Goal: Information Seeking & Learning: Check status

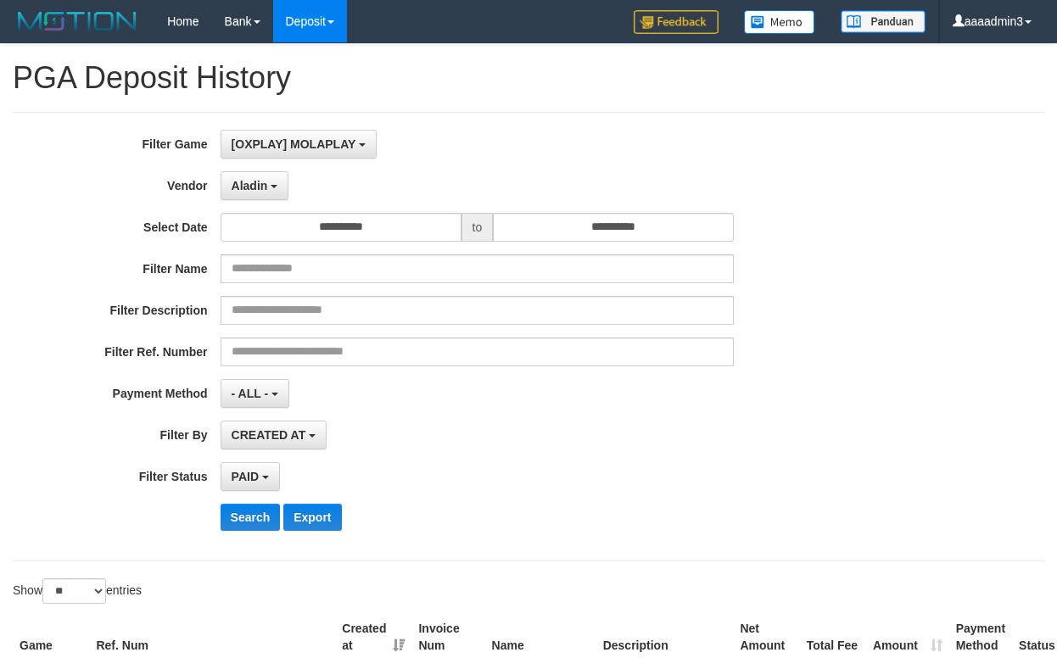
select select "**********"
select select "*"
select select "**"
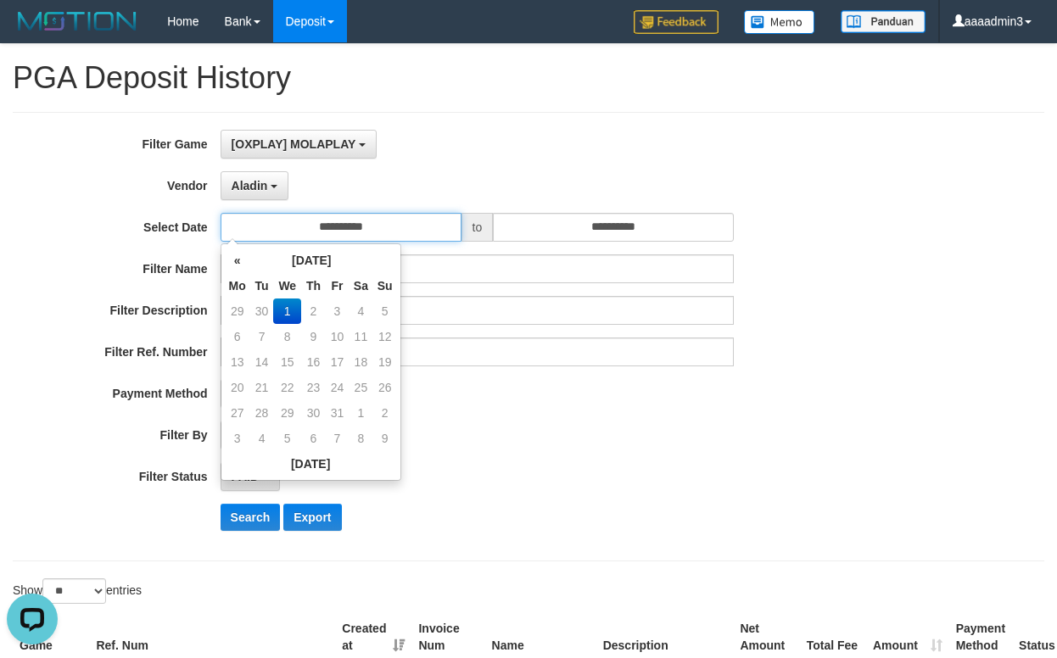
click at [377, 228] on input "**********" at bounding box center [341, 227] width 241 height 29
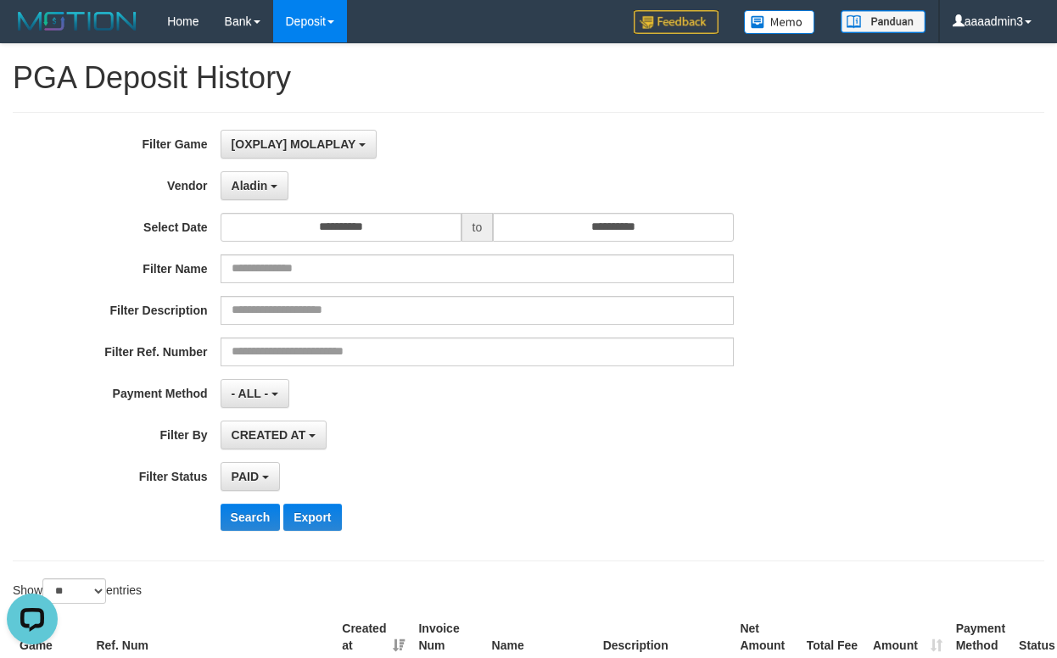
click at [472, 416] on div "**********" at bounding box center [440, 337] width 880 height 414
click at [265, 509] on button "Search" at bounding box center [251, 517] width 60 height 27
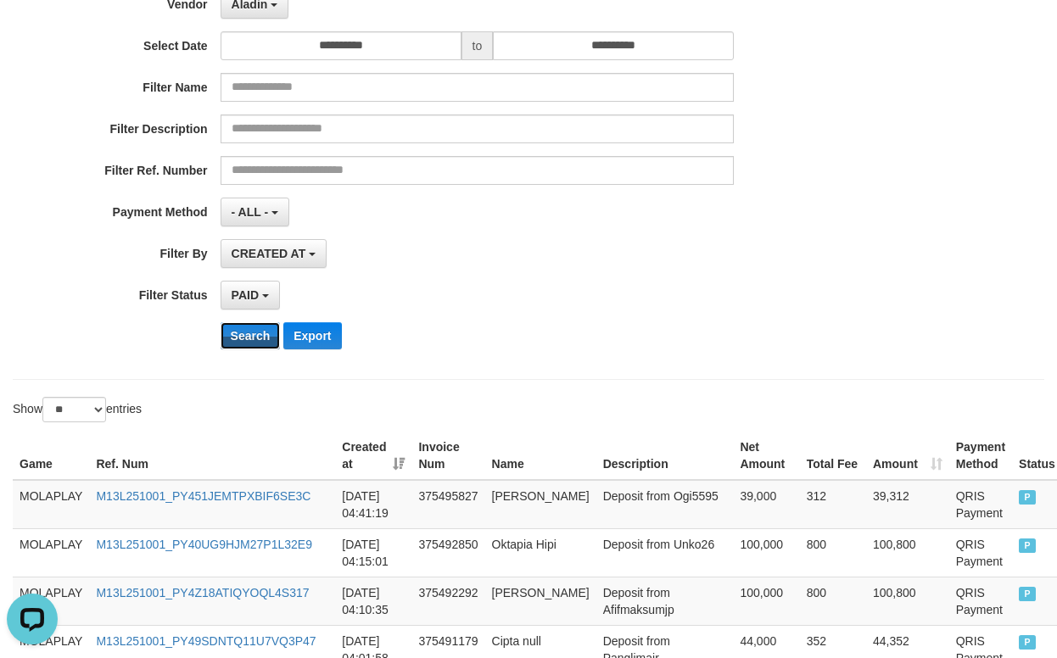
scroll to position [424, 0]
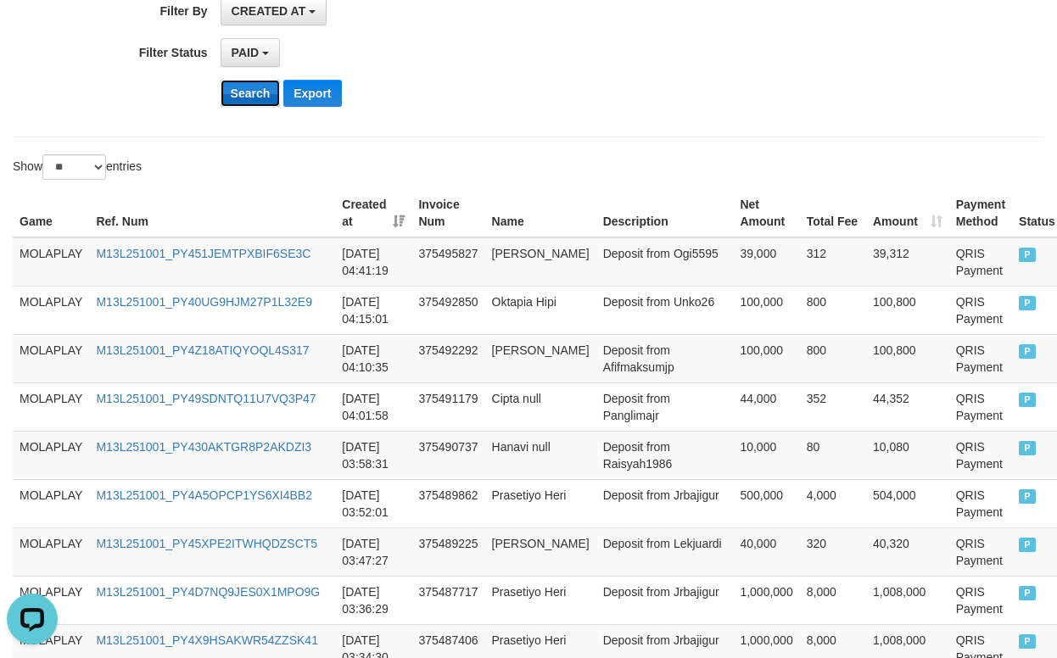
click at [240, 92] on button "Search" at bounding box center [251, 93] width 60 height 27
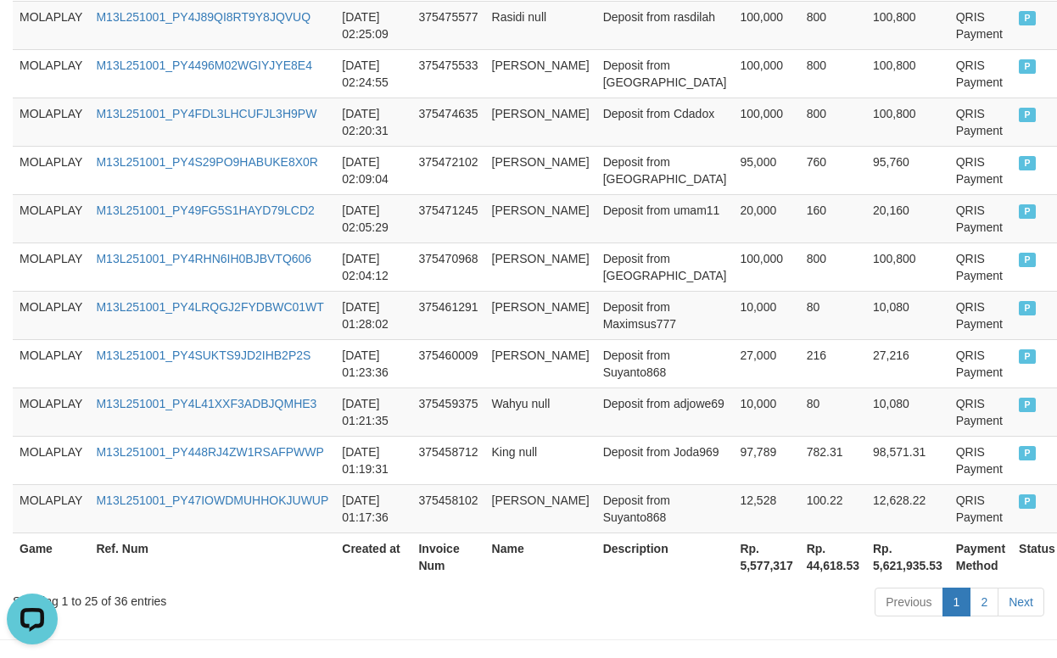
scroll to position [1396, 0]
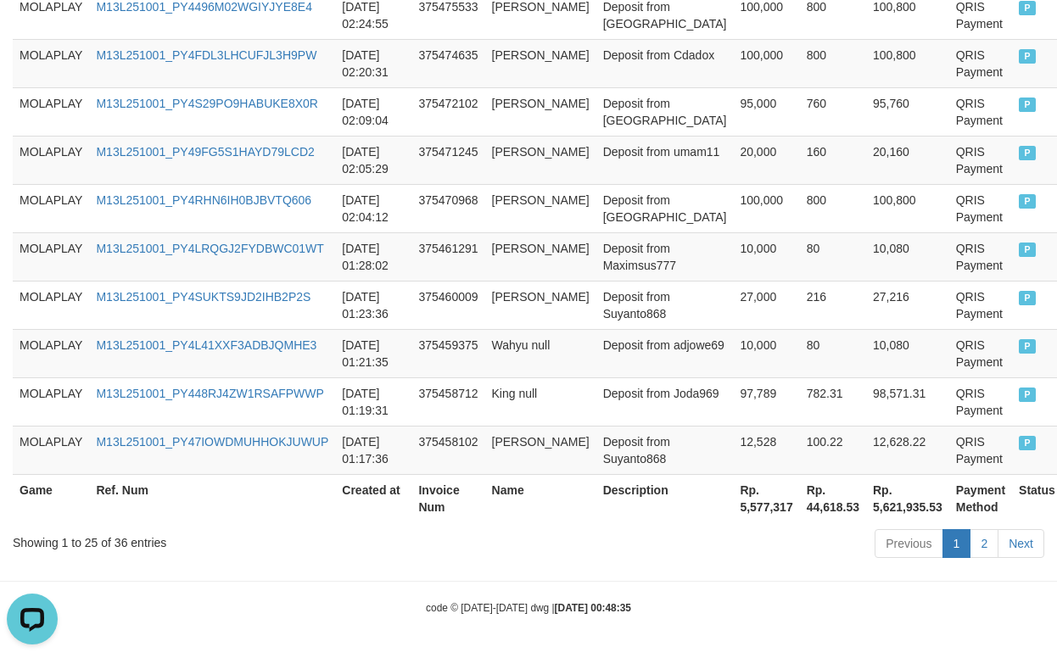
click at [733, 504] on th "Rp. 5,577,317" at bounding box center [766, 498] width 66 height 48
copy th "5,577,317"
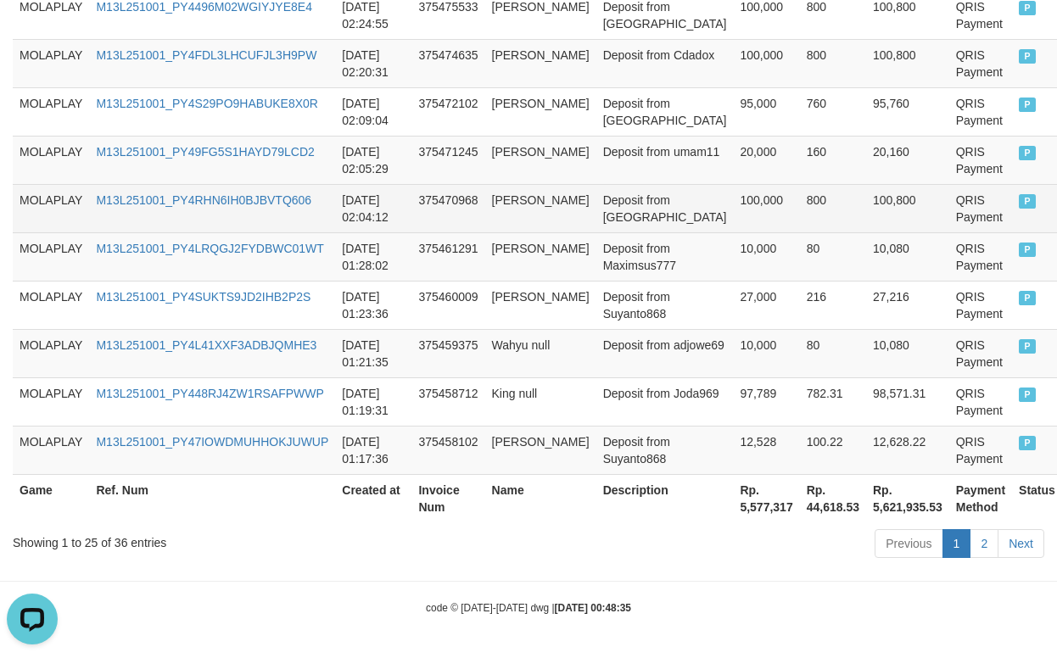
click at [500, 200] on td "[PERSON_NAME]" at bounding box center [540, 208] width 111 height 48
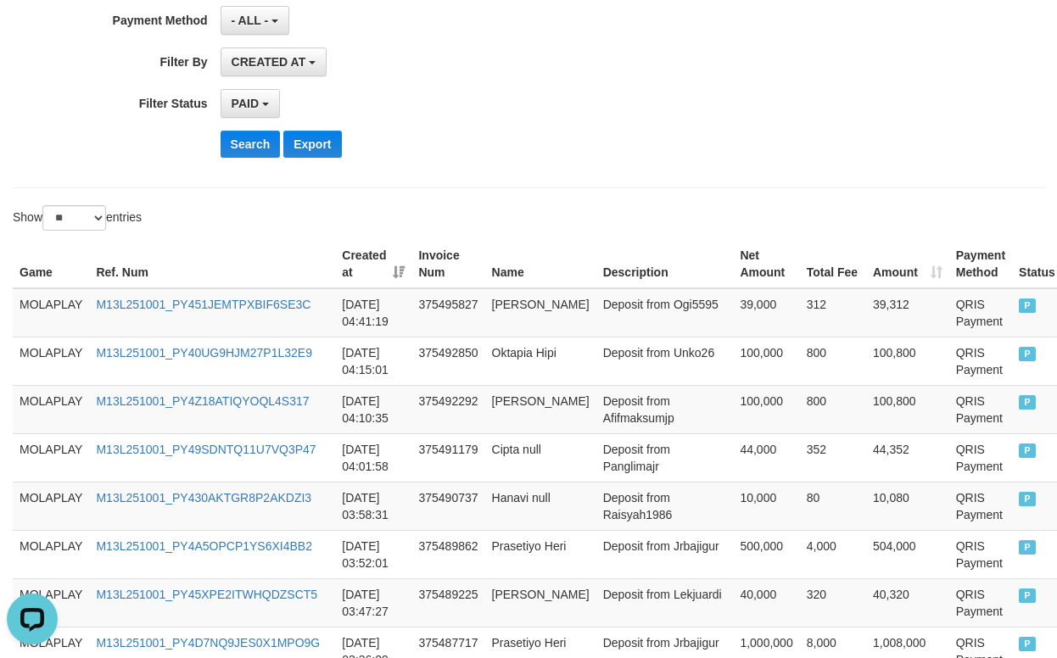
scroll to position [39, 0]
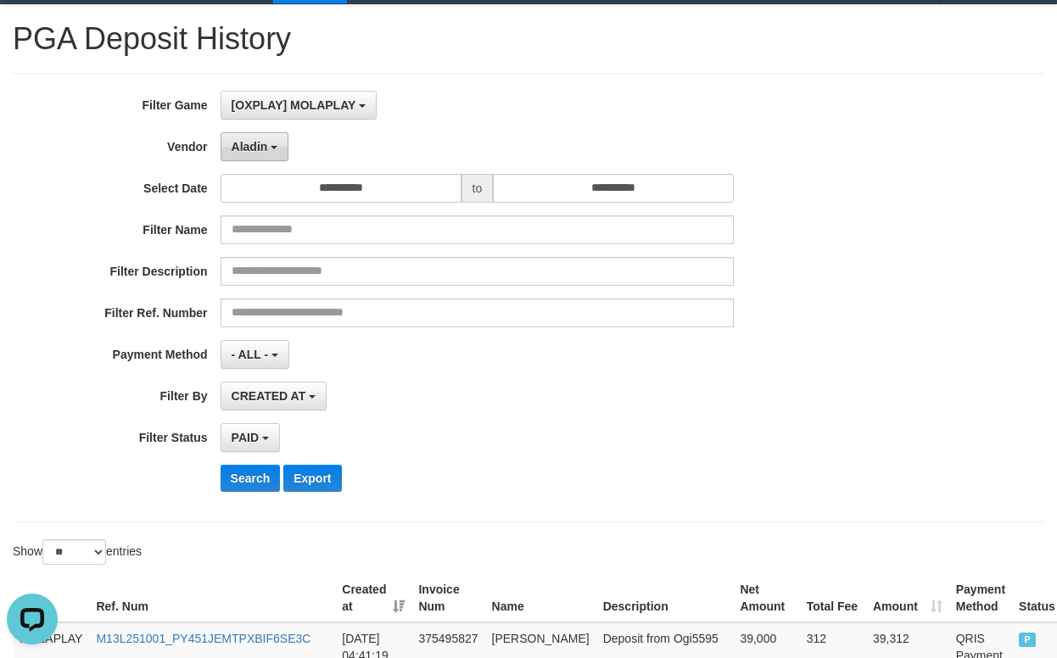
click at [271, 155] on button "Aladin" at bounding box center [255, 146] width 69 height 29
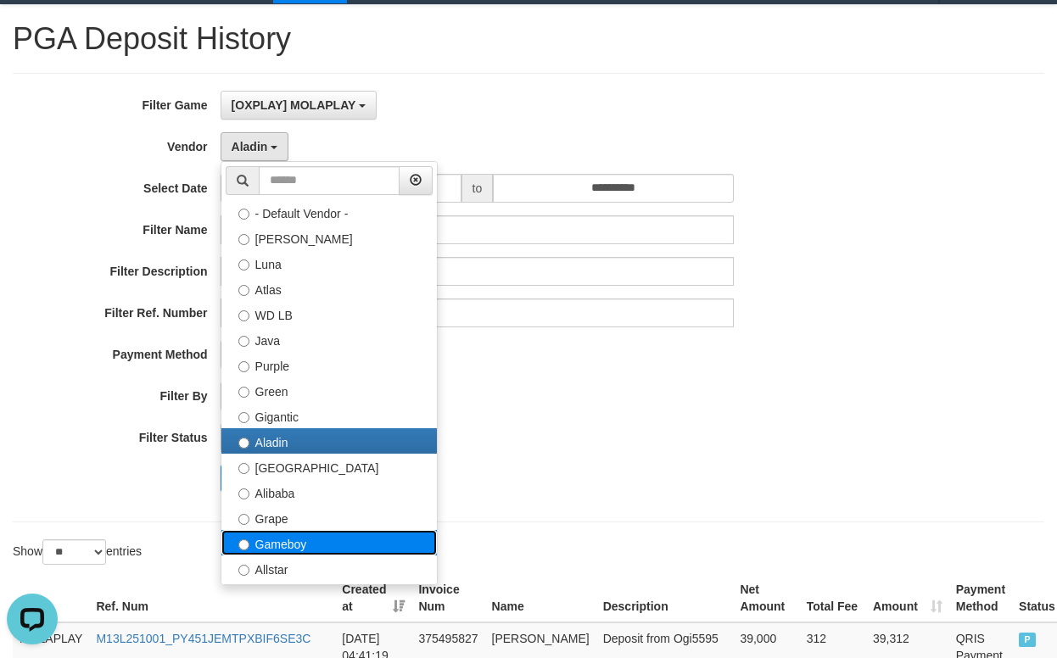
click at [313, 535] on label "Gameboy" at bounding box center [328, 542] width 215 height 25
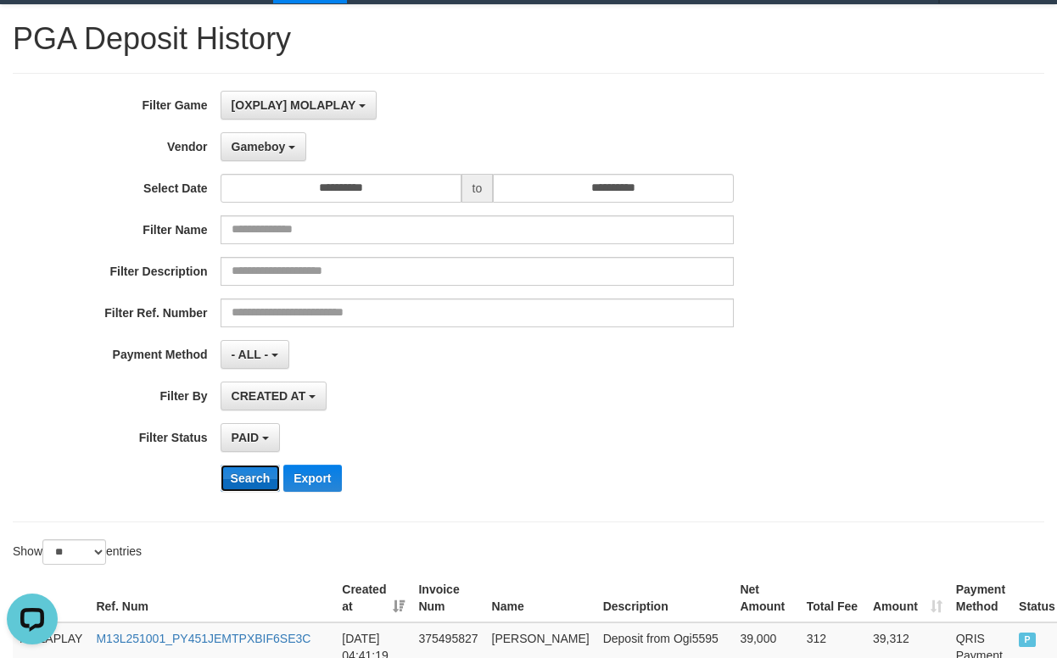
click at [232, 483] on button "Search" at bounding box center [251, 478] width 60 height 27
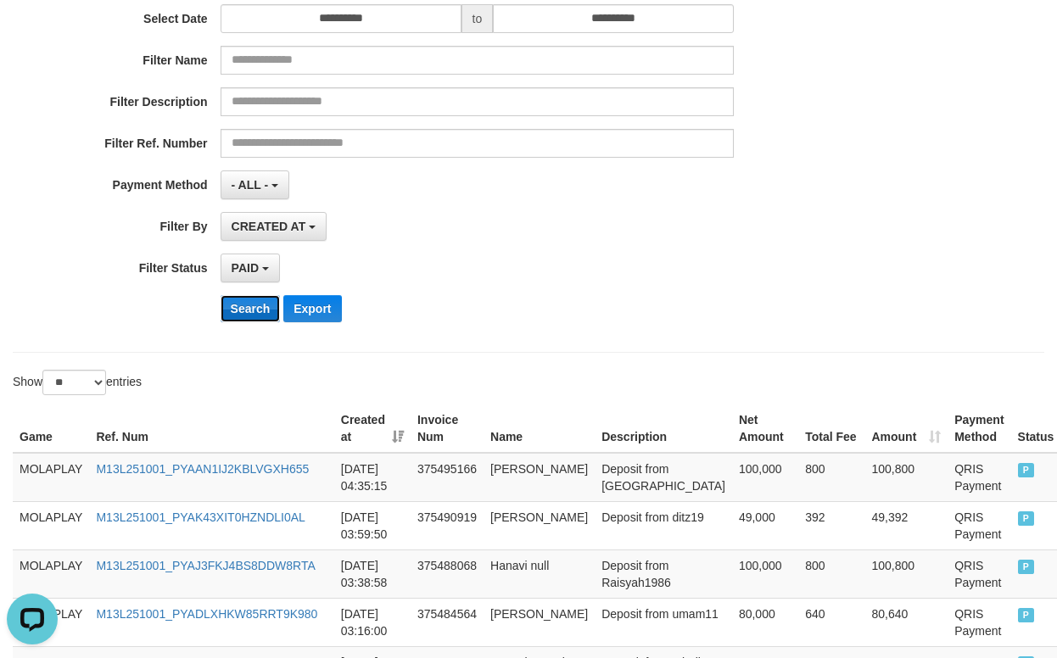
click at [265, 307] on button "Search" at bounding box center [251, 308] width 60 height 27
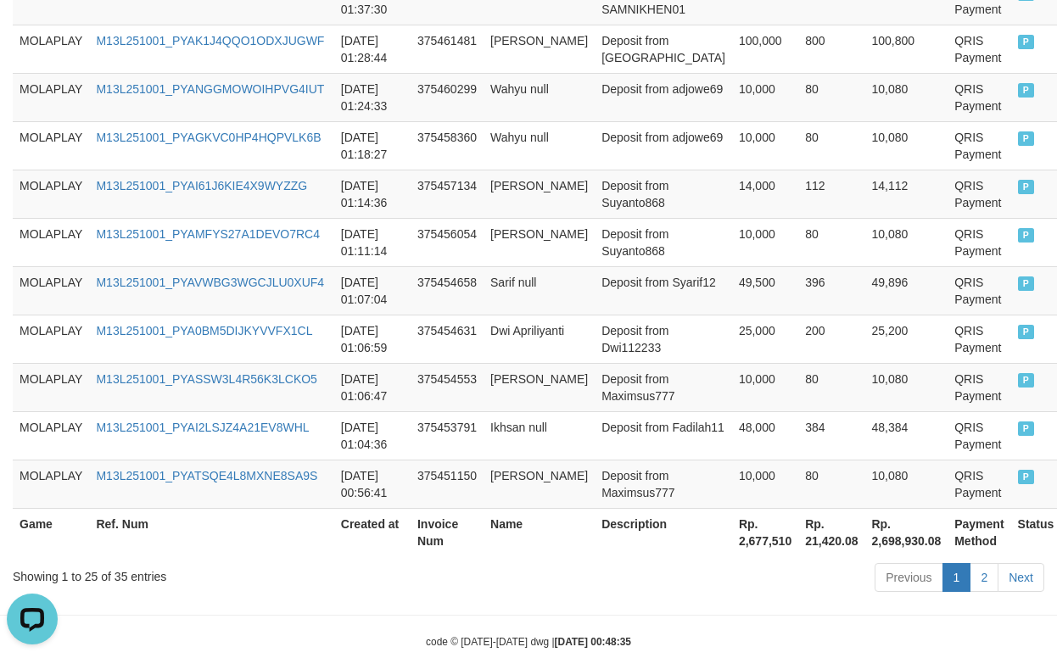
scroll to position [1396, 0]
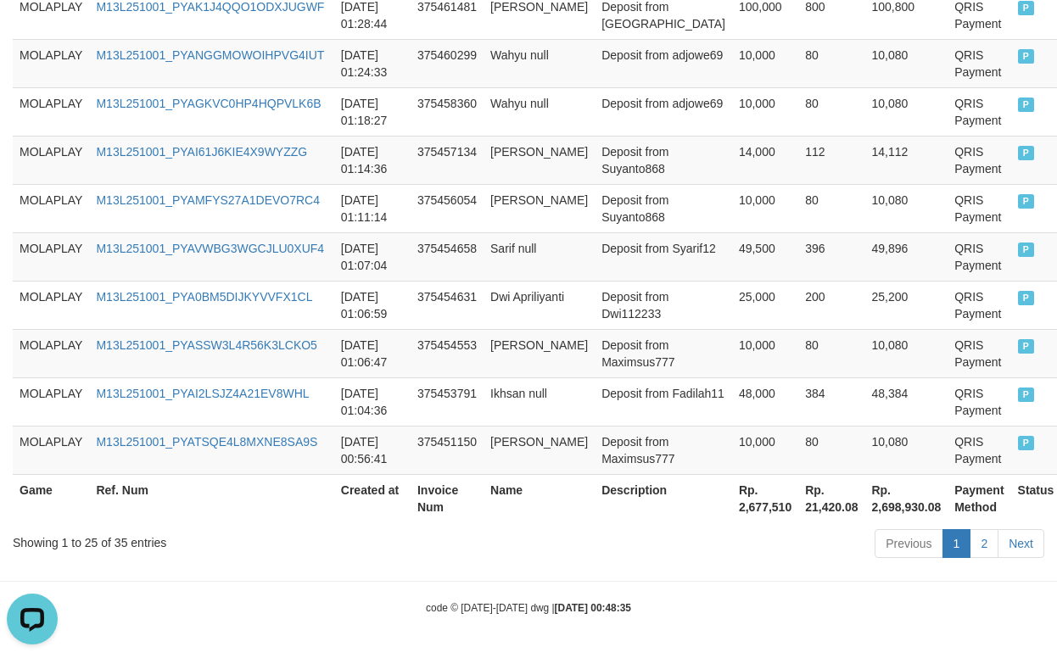
click at [732, 509] on th "Rp. 2,677,510" at bounding box center [765, 498] width 66 height 48
copy th "2,677,510"
drag, startPoint x: 724, startPoint y: 159, endPoint x: 693, endPoint y: 164, distance: 31.8
click at [732, 159] on td "14,000" at bounding box center [765, 160] width 66 height 48
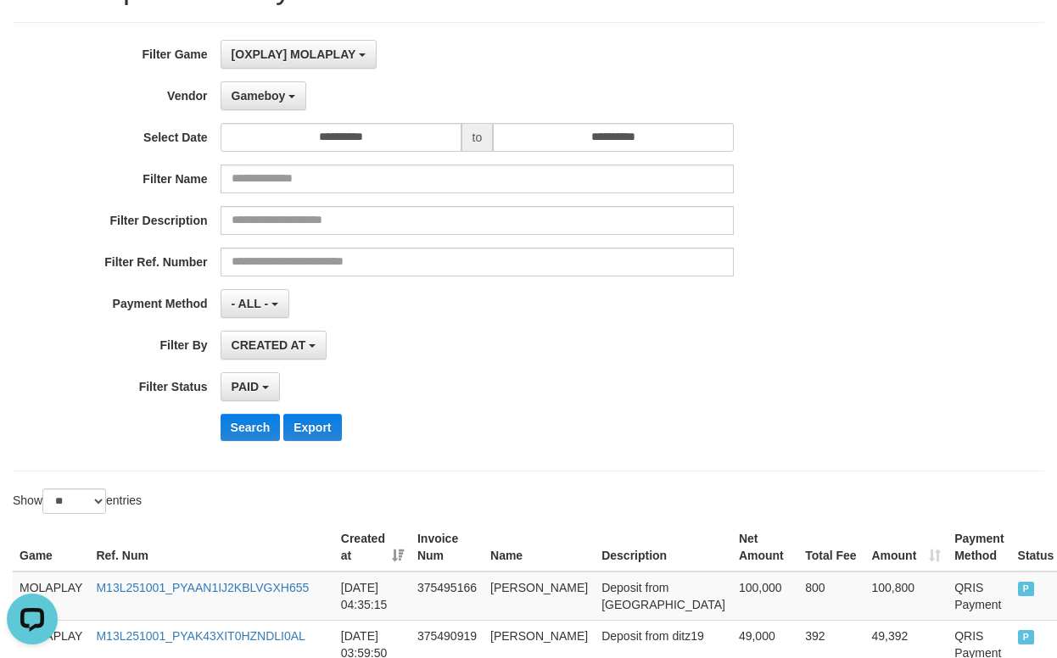
scroll to position [0, 0]
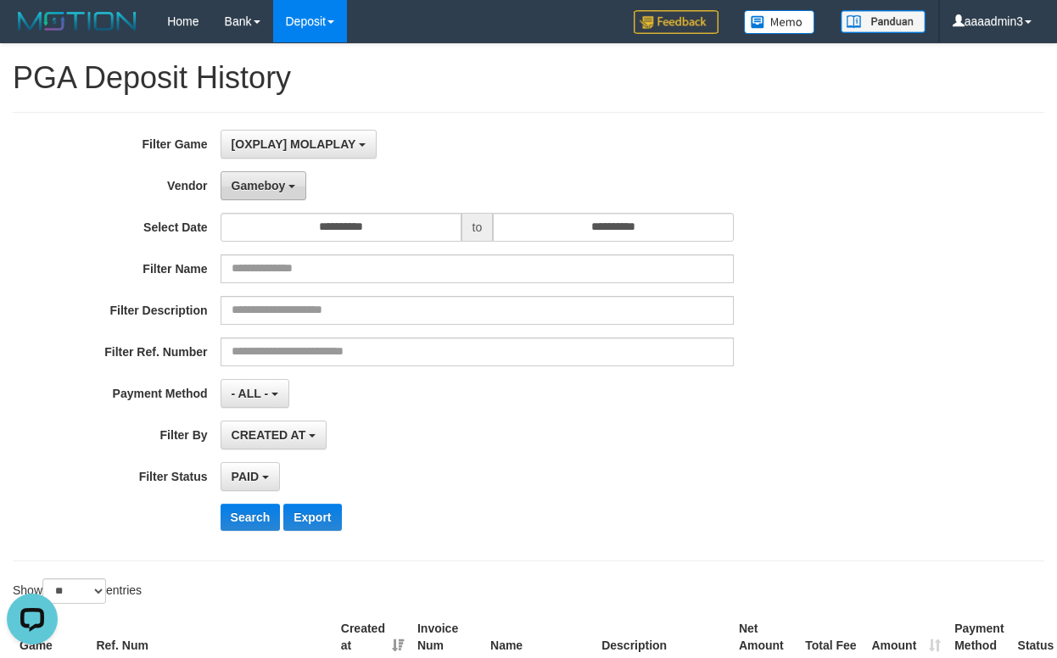
click at [297, 193] on button "Gameboy" at bounding box center [264, 185] width 87 height 29
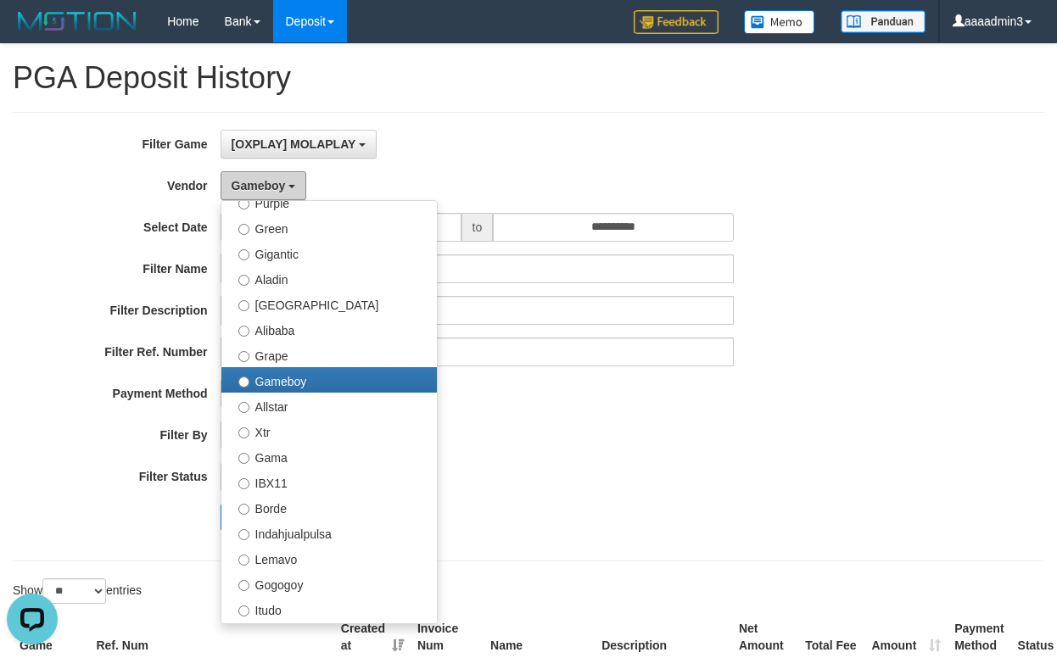
scroll to position [594, 0]
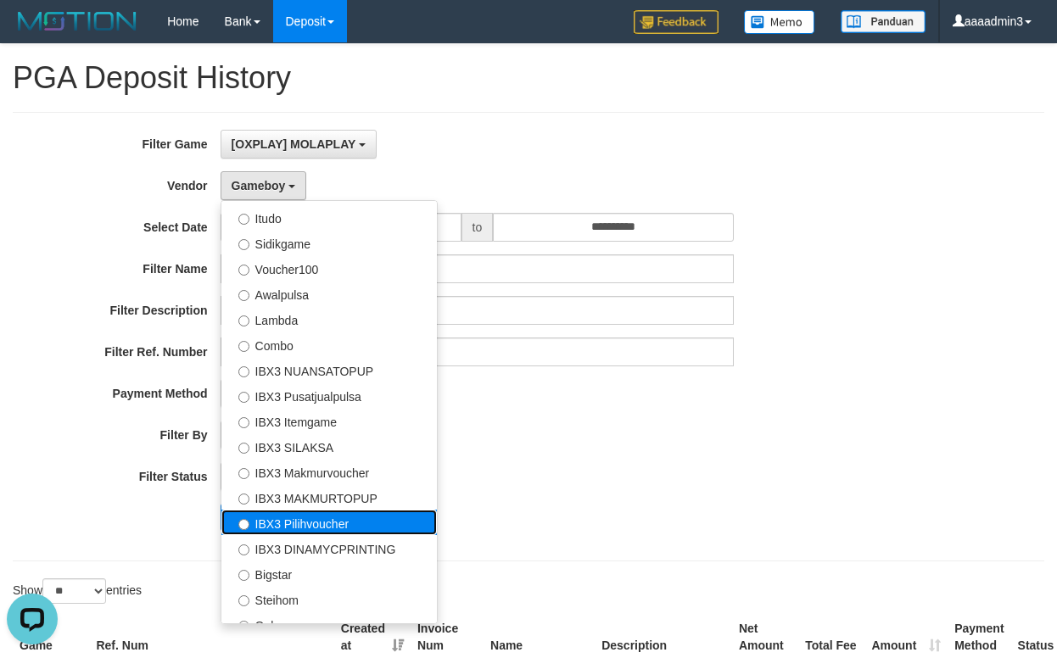
click at [332, 516] on label "IBX3 Pilihvoucher" at bounding box center [328, 522] width 215 height 25
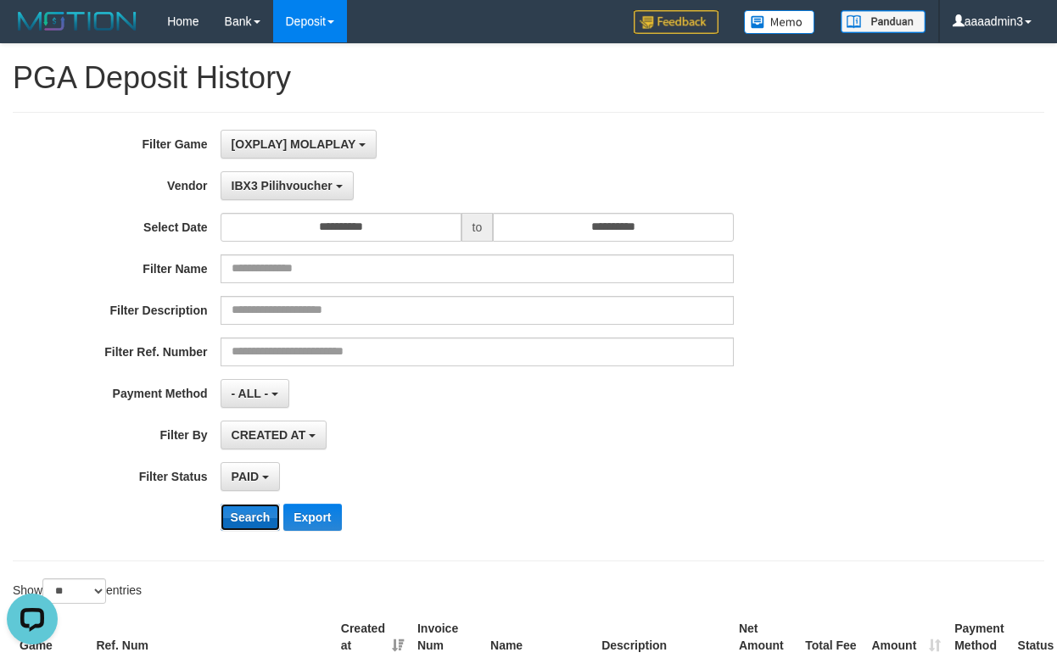
click at [249, 518] on button "Search" at bounding box center [251, 517] width 60 height 27
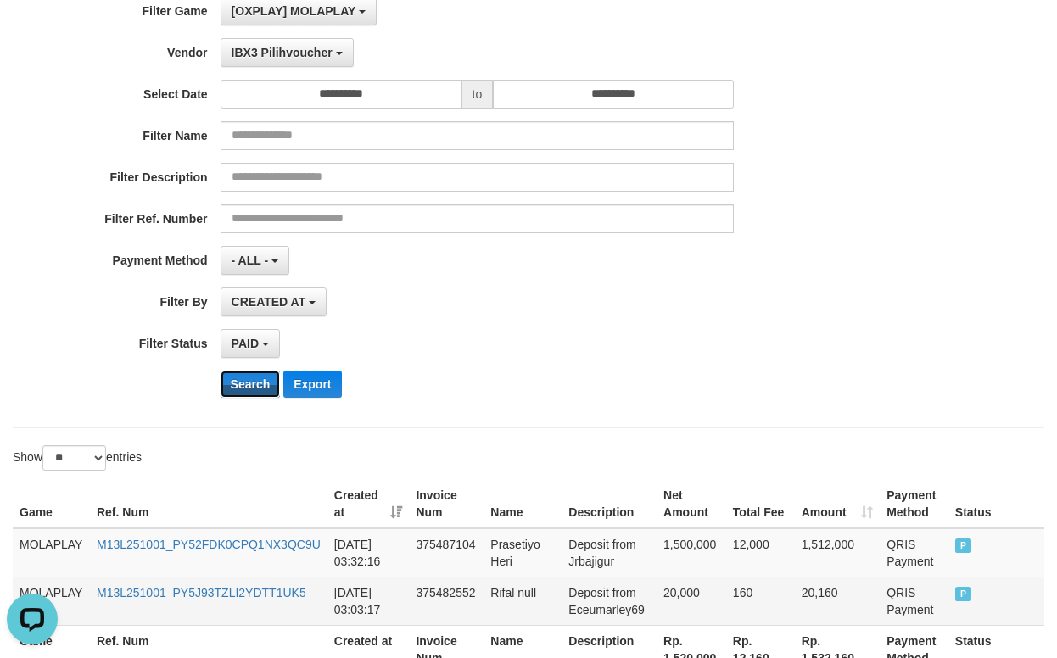
scroll to position [284, 0]
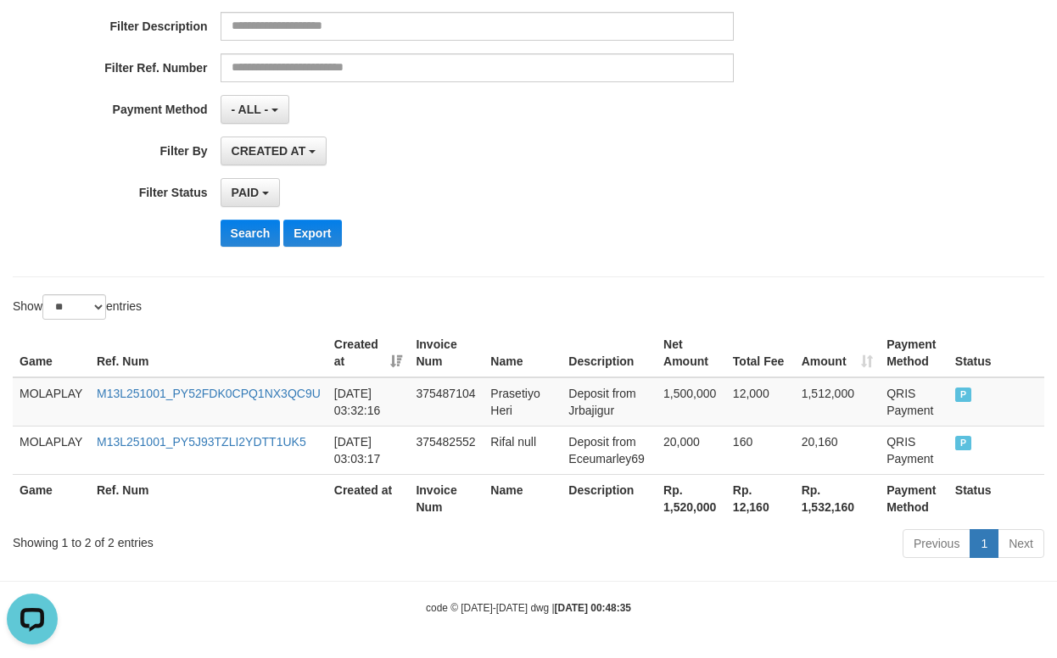
click at [696, 514] on th "Rp. 1,520,000" at bounding box center [691, 498] width 70 height 48
copy th "1,520,000"
click at [487, 201] on div "PAID SELECT ALL - ALL - SELECT STATUS PENDING/UNPAID PAID CANCELED EXPIRED" at bounding box center [478, 192] width 514 height 29
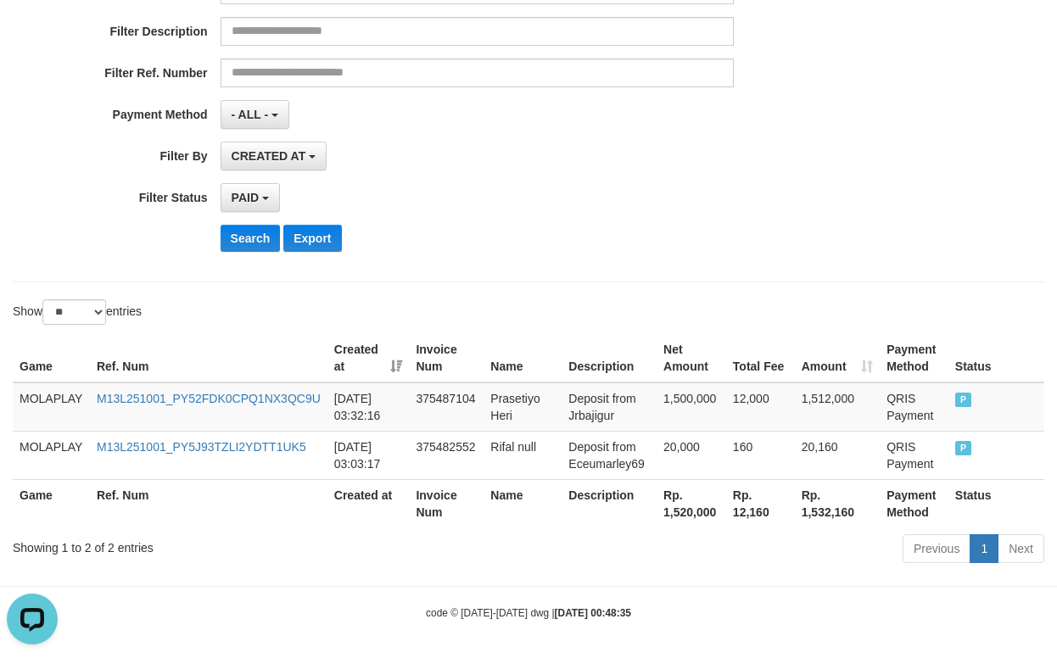
scroll to position [0, 0]
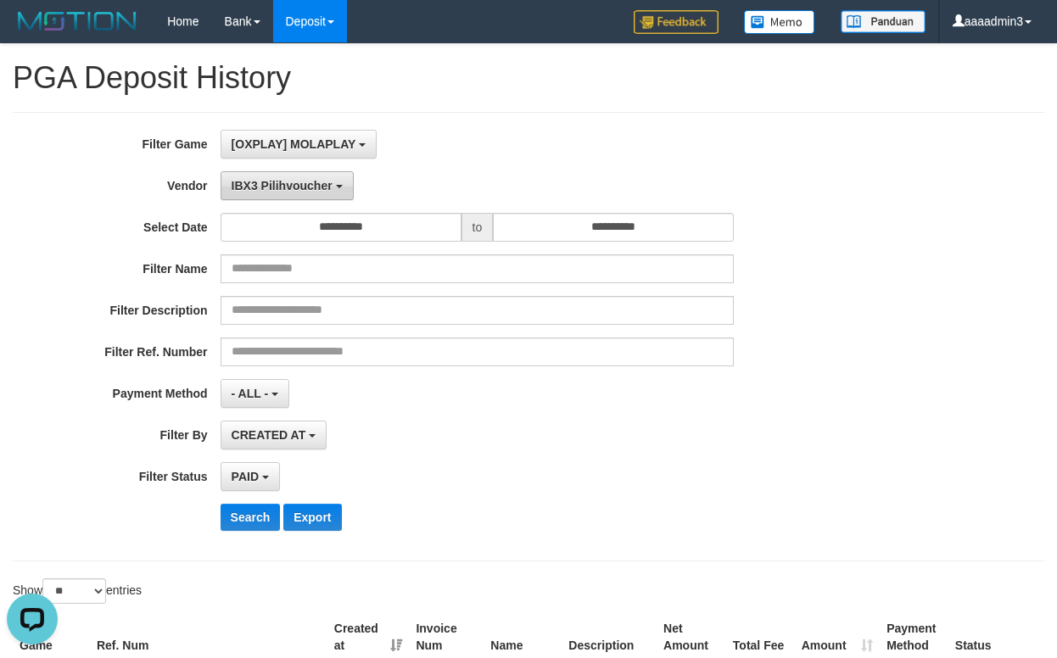
click at [299, 192] on span "IBX3 Pilihvoucher" at bounding box center [282, 186] width 101 height 14
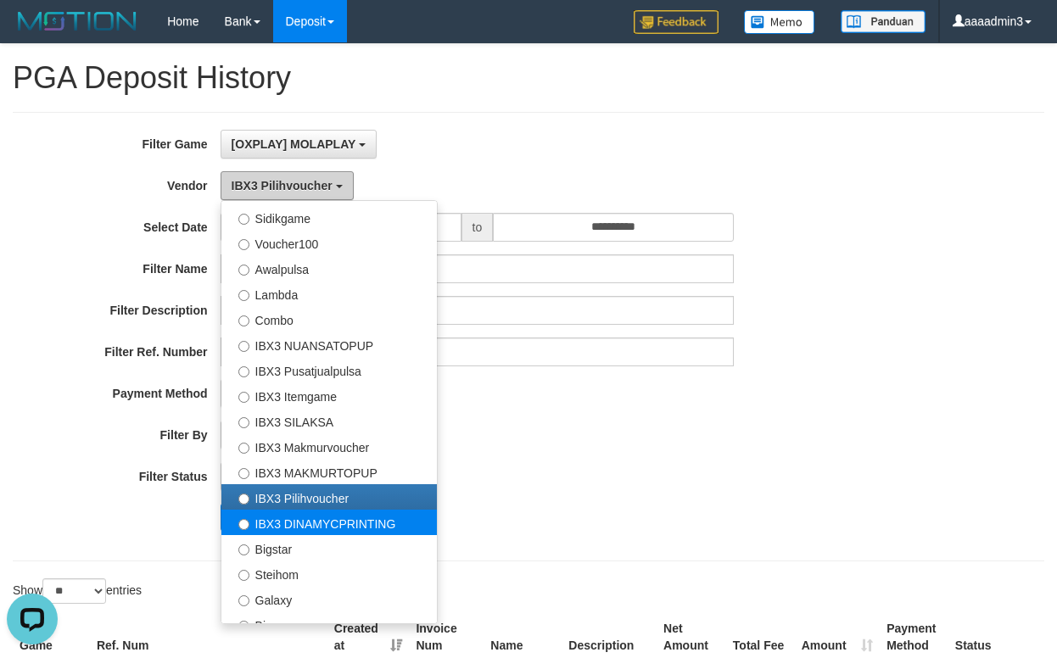
scroll to position [633, 0]
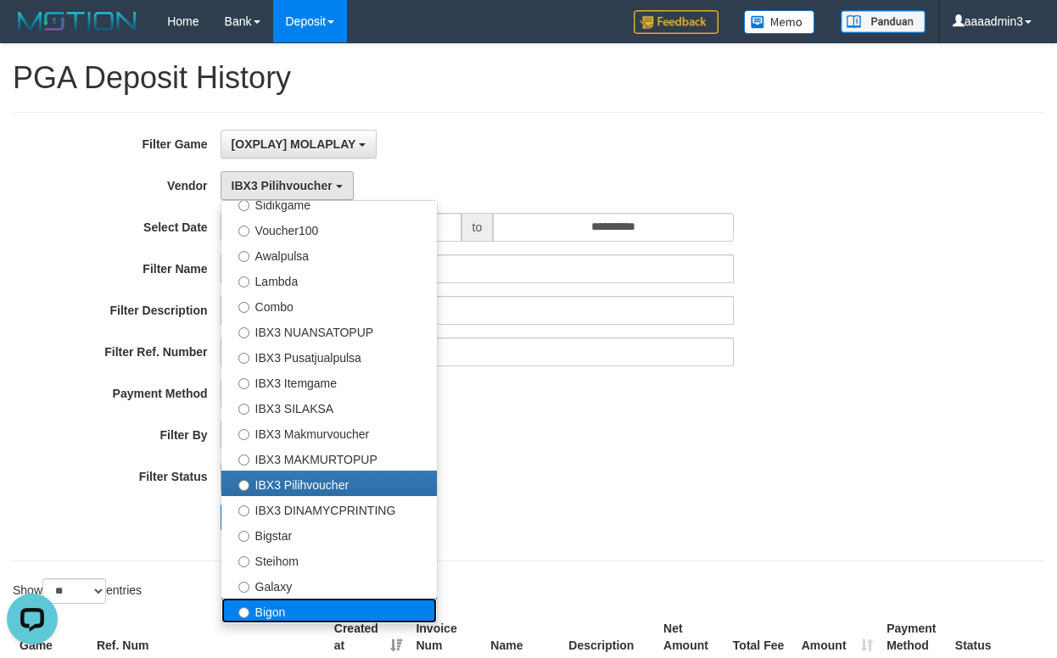
click at [300, 608] on label "Bigon" at bounding box center [328, 610] width 215 height 25
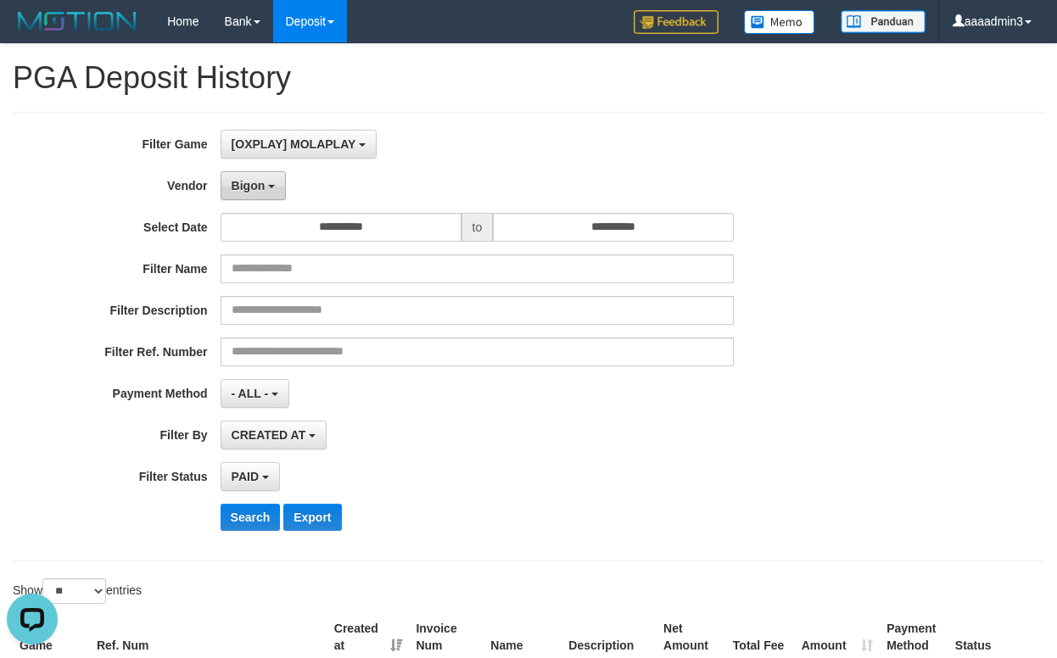
click at [270, 178] on button "Bigon" at bounding box center [254, 185] width 66 height 29
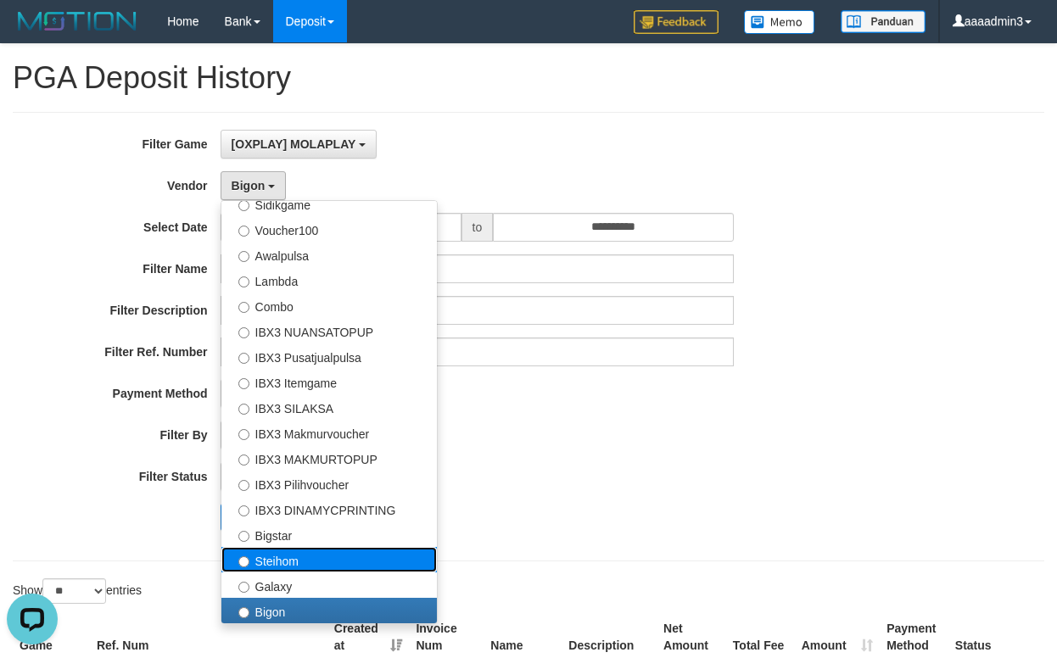
click at [300, 556] on label "Steihom" at bounding box center [328, 559] width 215 height 25
select select "**********"
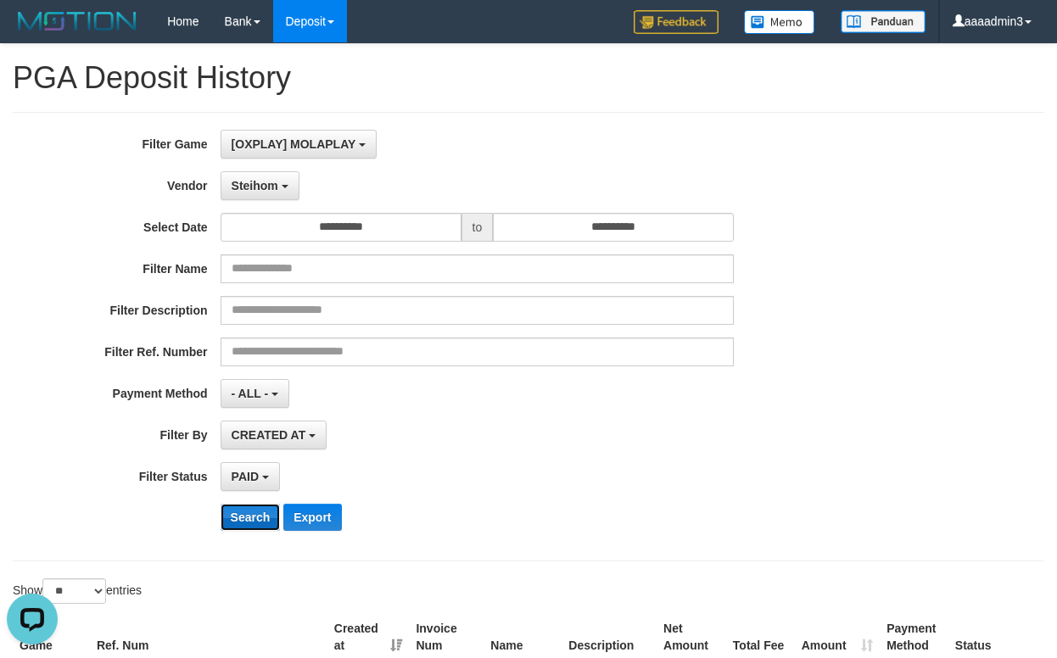
drag, startPoint x: 246, startPoint y: 515, endPoint x: 262, endPoint y: 514, distance: 16.1
click at [246, 514] on button "Search" at bounding box center [251, 517] width 60 height 27
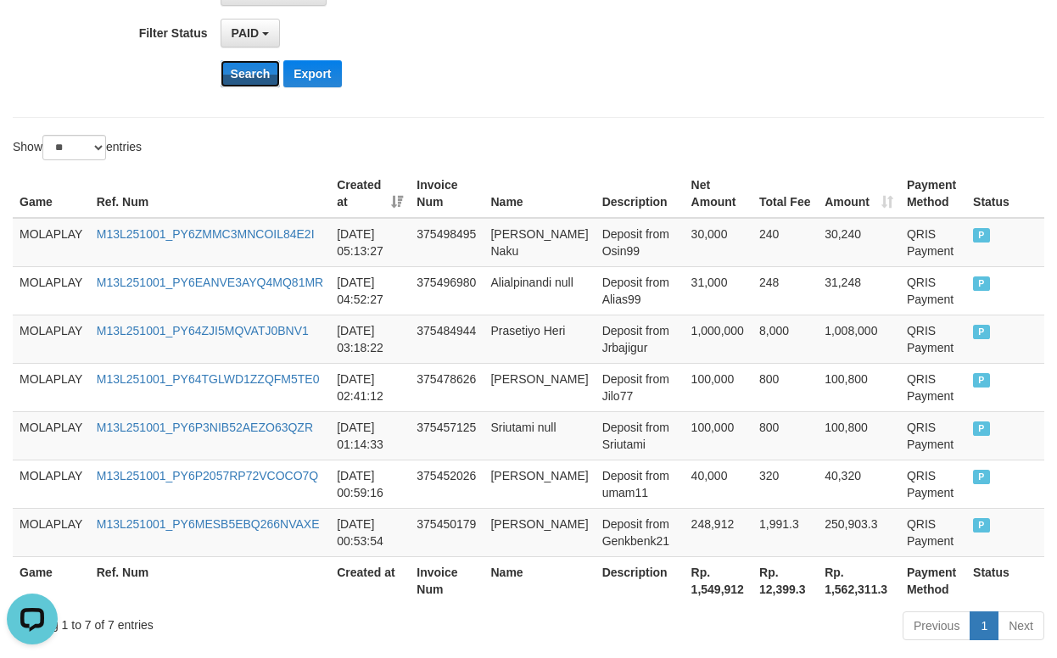
scroll to position [526, 0]
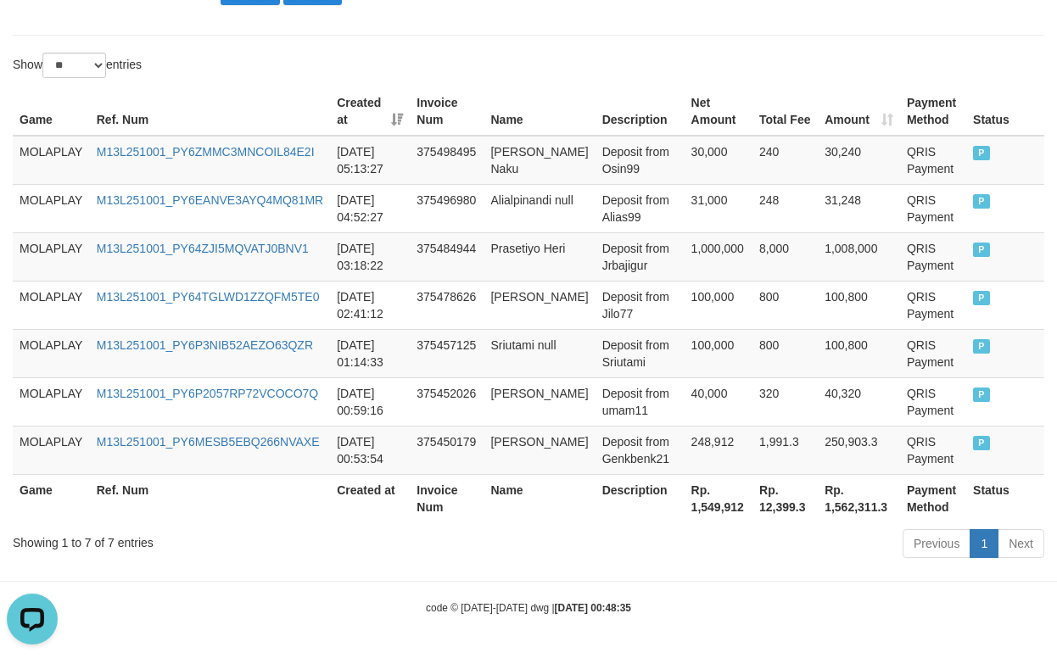
click at [702, 501] on th "Rp. 1,549,912" at bounding box center [718, 498] width 68 height 48
copy th "1,549,912"
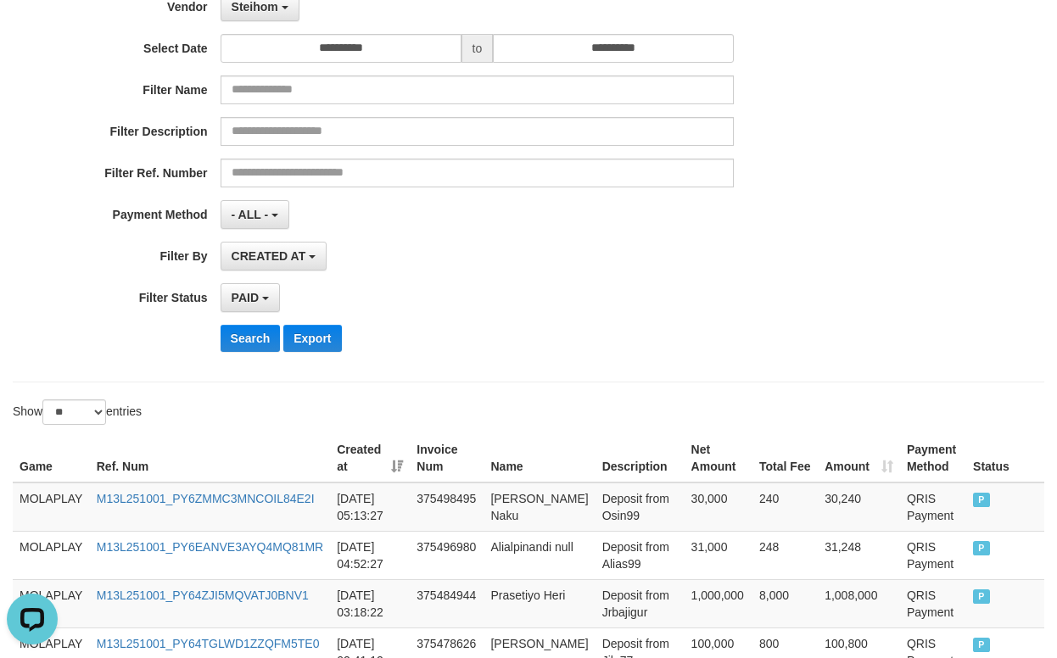
scroll to position [0, 0]
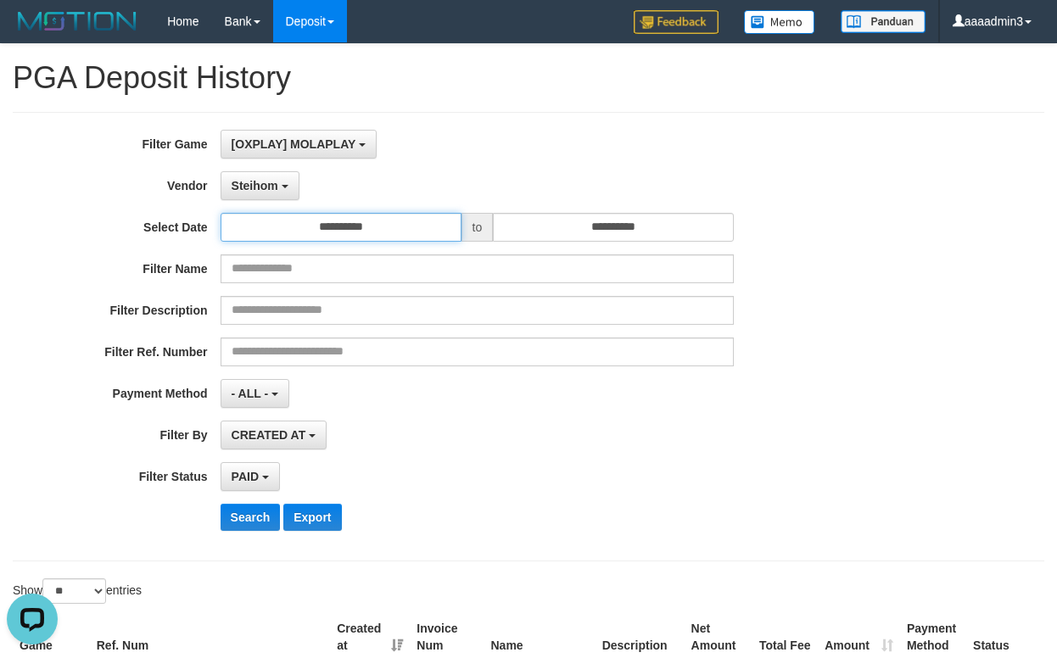
click at [392, 218] on input "**********" at bounding box center [341, 227] width 241 height 29
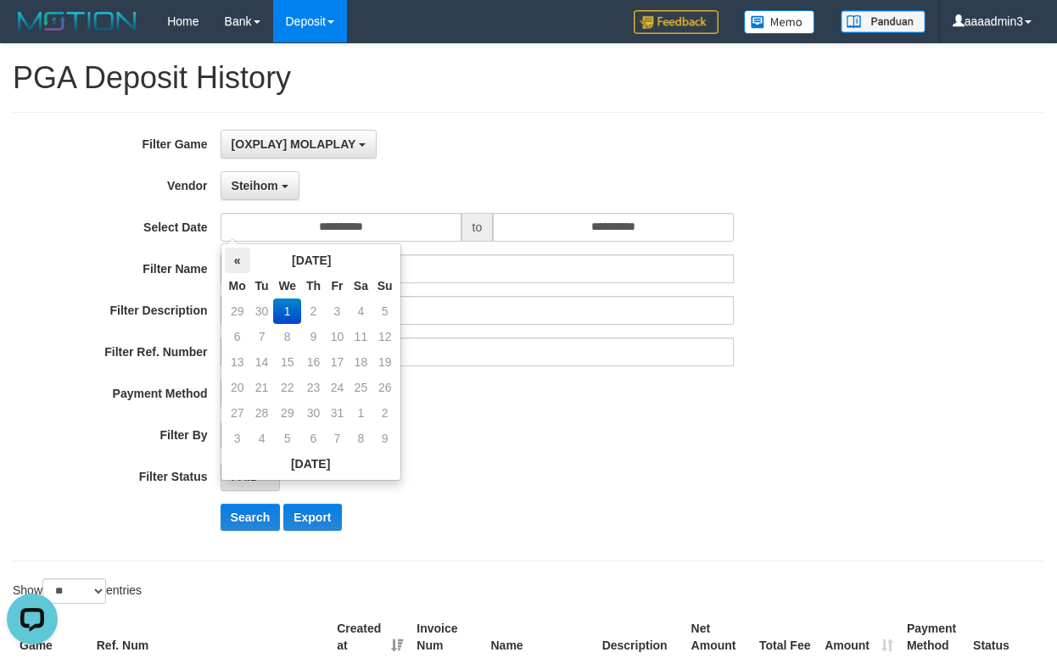
click at [234, 261] on th "«" at bounding box center [237, 260] width 25 height 25
click at [270, 438] on td "30" at bounding box center [262, 438] width 24 height 25
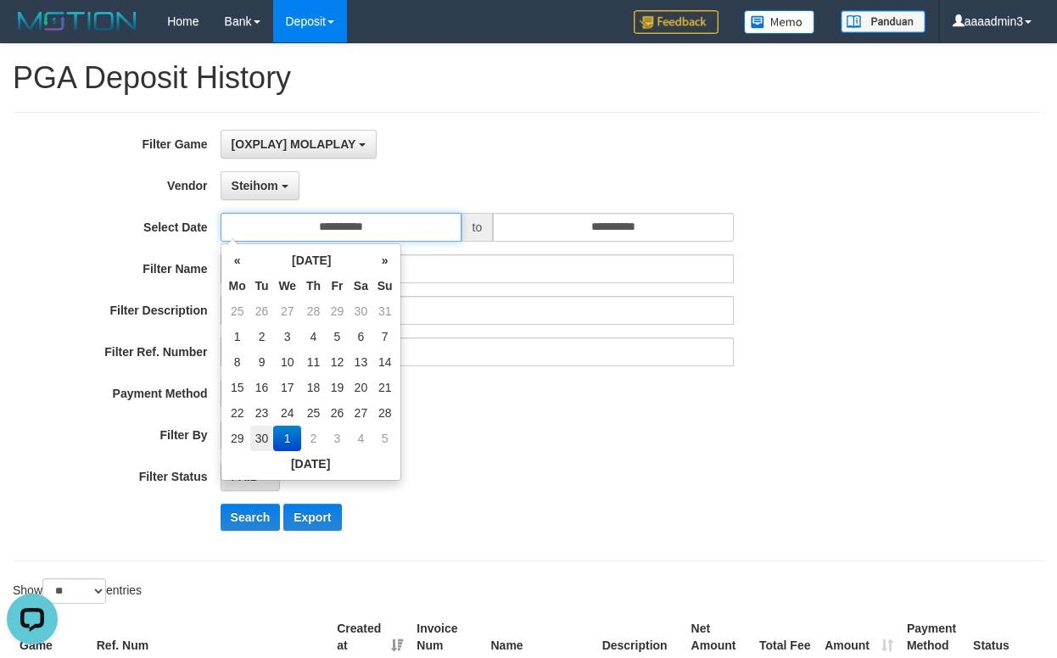
type input "**********"
click at [559, 450] on div "**********" at bounding box center [440, 337] width 880 height 414
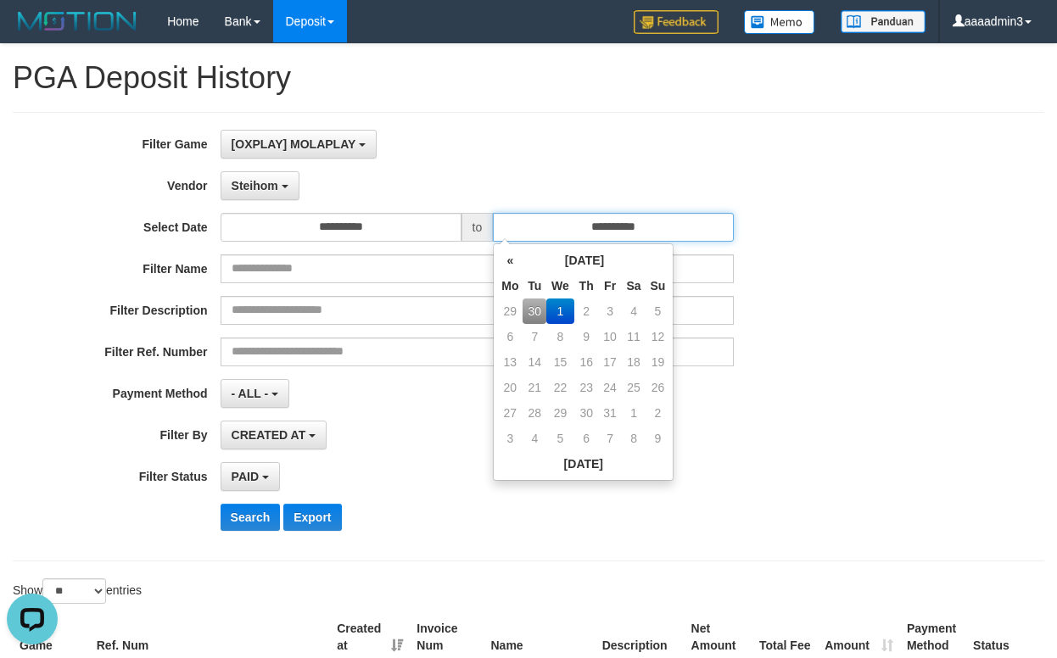
click at [584, 223] on input "**********" at bounding box center [613, 227] width 241 height 29
click at [530, 317] on td "30" at bounding box center [534, 311] width 24 height 25
type input "**********"
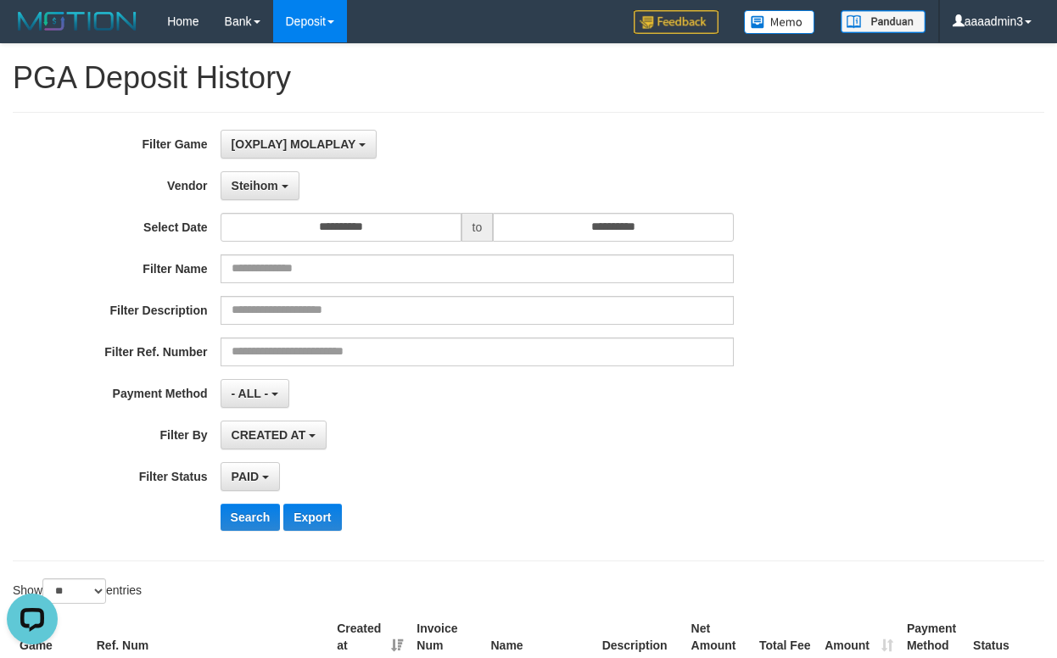
click at [577, 498] on div "**********" at bounding box center [440, 337] width 880 height 414
drag, startPoint x: 244, startPoint y: 517, endPoint x: 355, endPoint y: 517, distance: 110.3
click at [246, 517] on button "Search" at bounding box center [251, 517] width 60 height 27
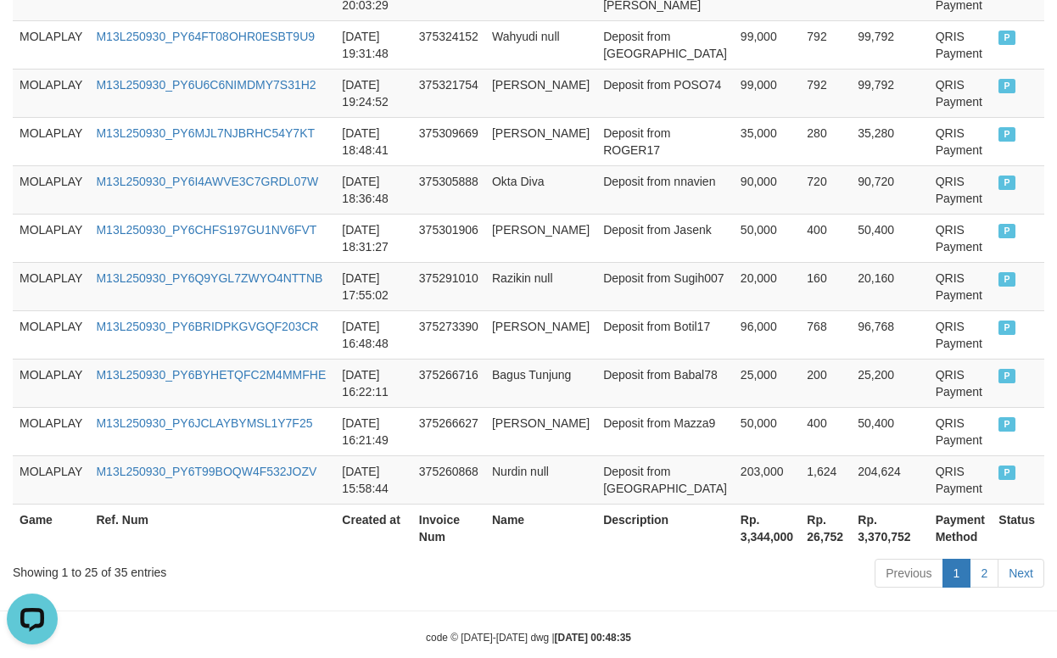
scroll to position [1396, 0]
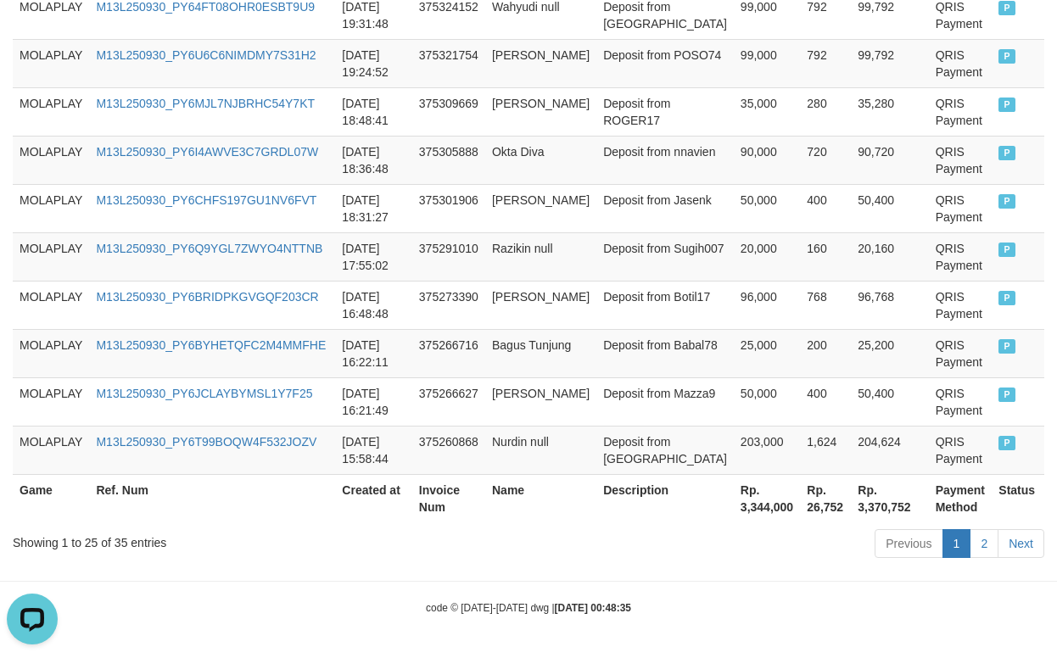
click at [734, 509] on th "Rp. 3,344,000" at bounding box center [767, 498] width 66 height 48
copy th "3,344,000"
click at [469, 338] on td "375266716" at bounding box center [448, 353] width 73 height 48
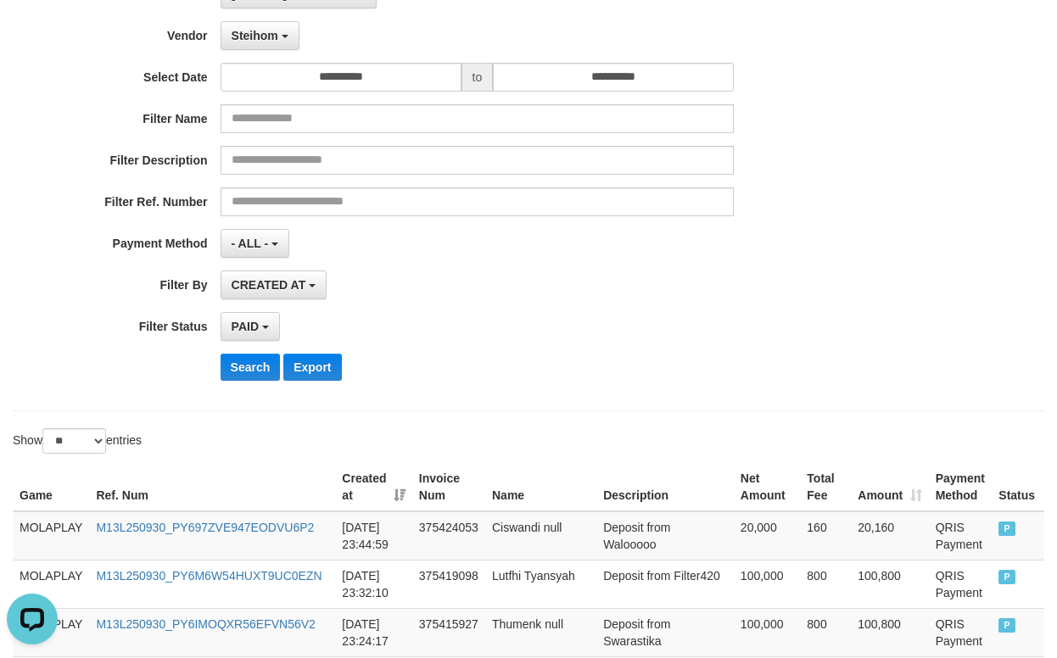
scroll to position [0, 0]
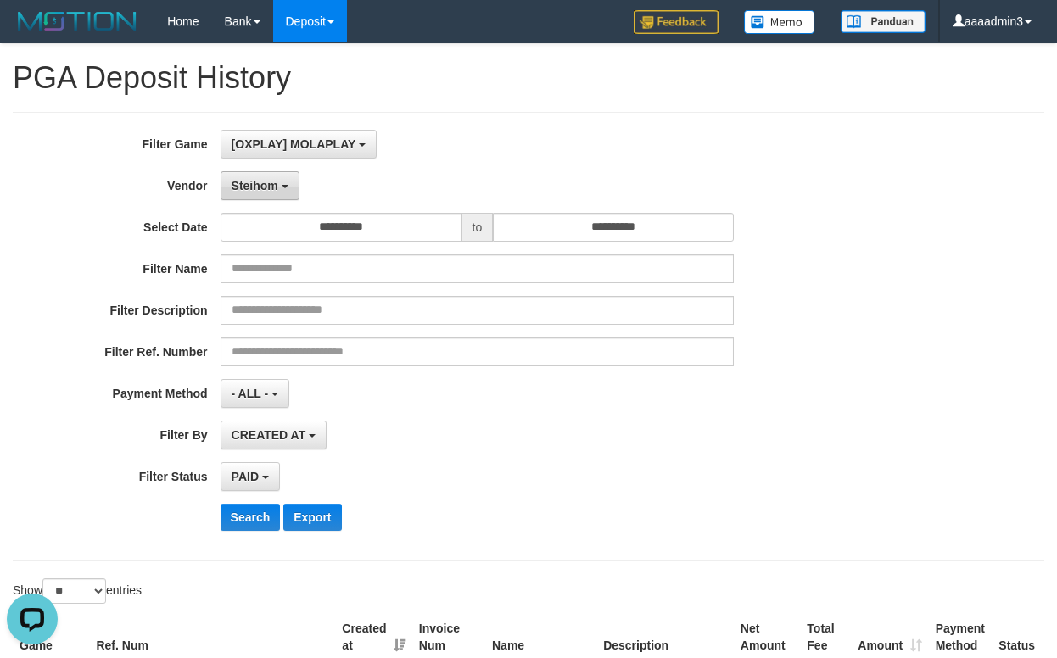
click at [249, 196] on button "Steihom" at bounding box center [260, 185] width 79 height 29
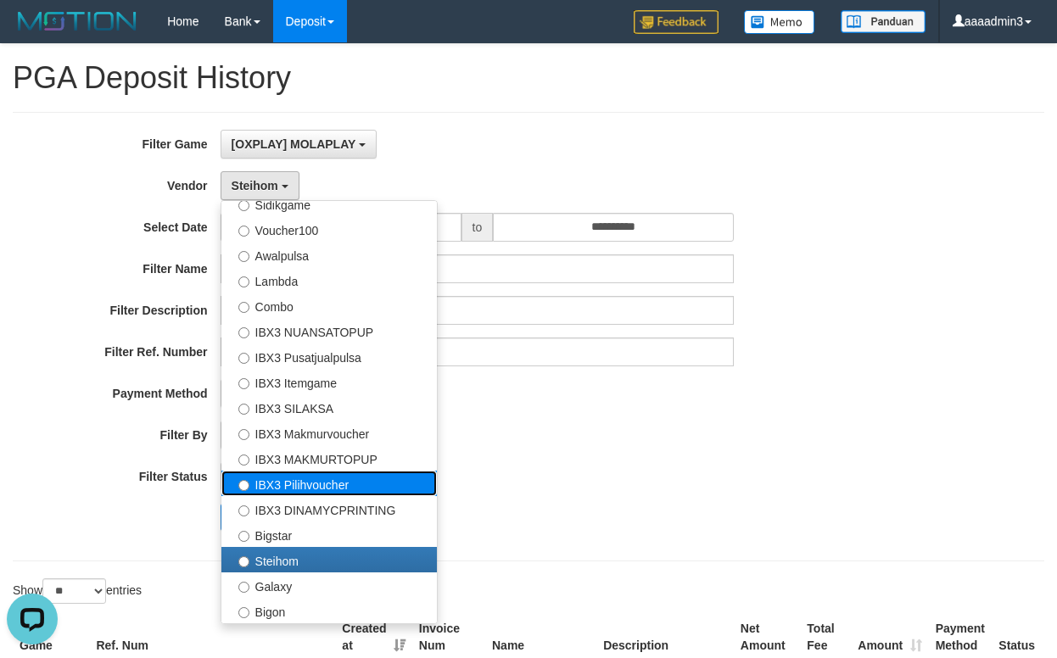
click at [338, 477] on label "IBX3 Pilihvoucher" at bounding box center [328, 483] width 215 height 25
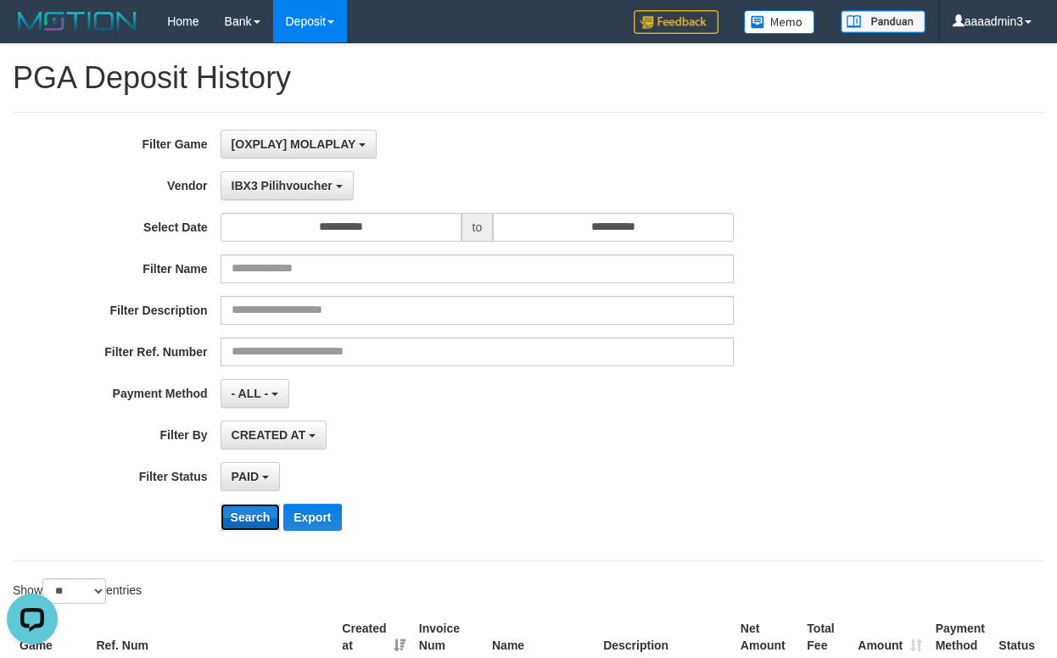
click at [265, 512] on button "Search" at bounding box center [251, 517] width 60 height 27
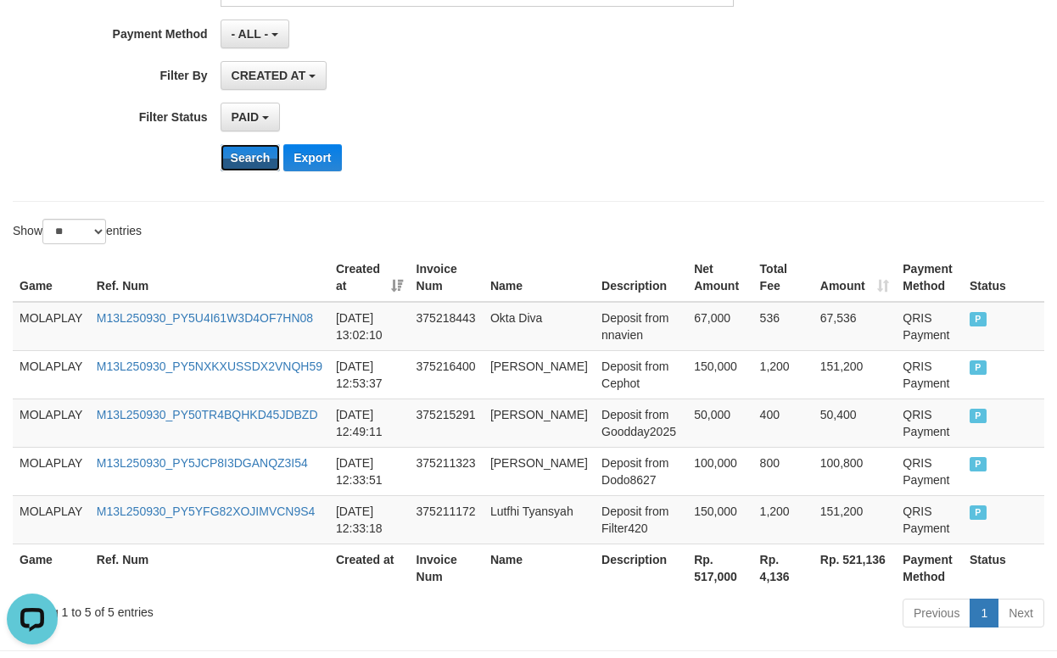
scroll to position [429, 0]
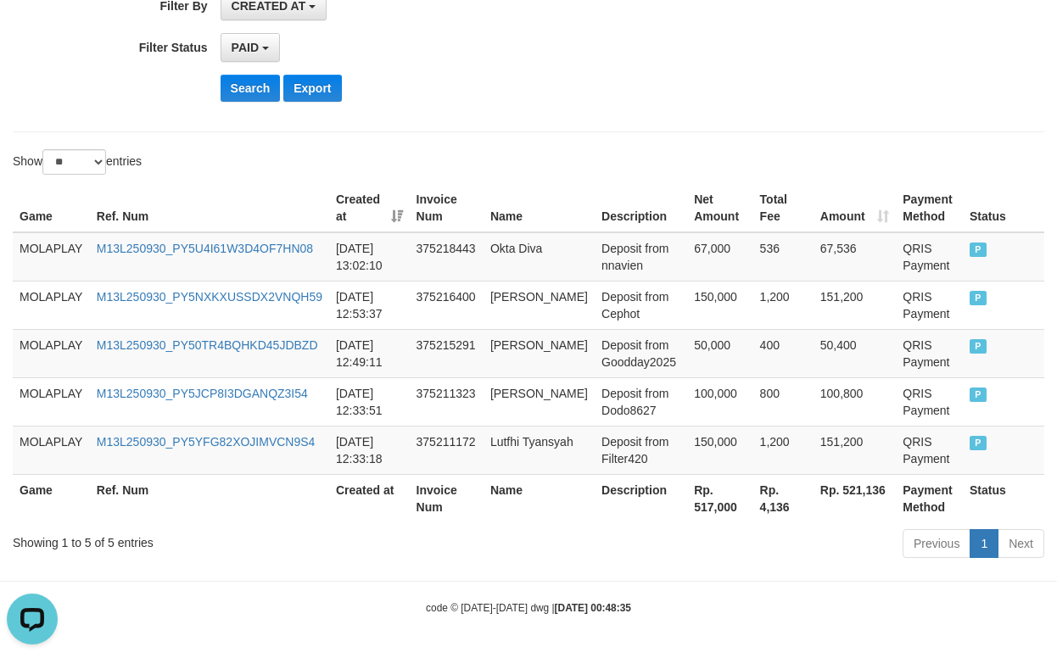
click at [690, 514] on th "Rp. 517,000" at bounding box center [719, 498] width 65 height 48
copy th "517,000"
drag, startPoint x: 655, startPoint y: 110, endPoint x: 507, endPoint y: 125, distance: 148.3
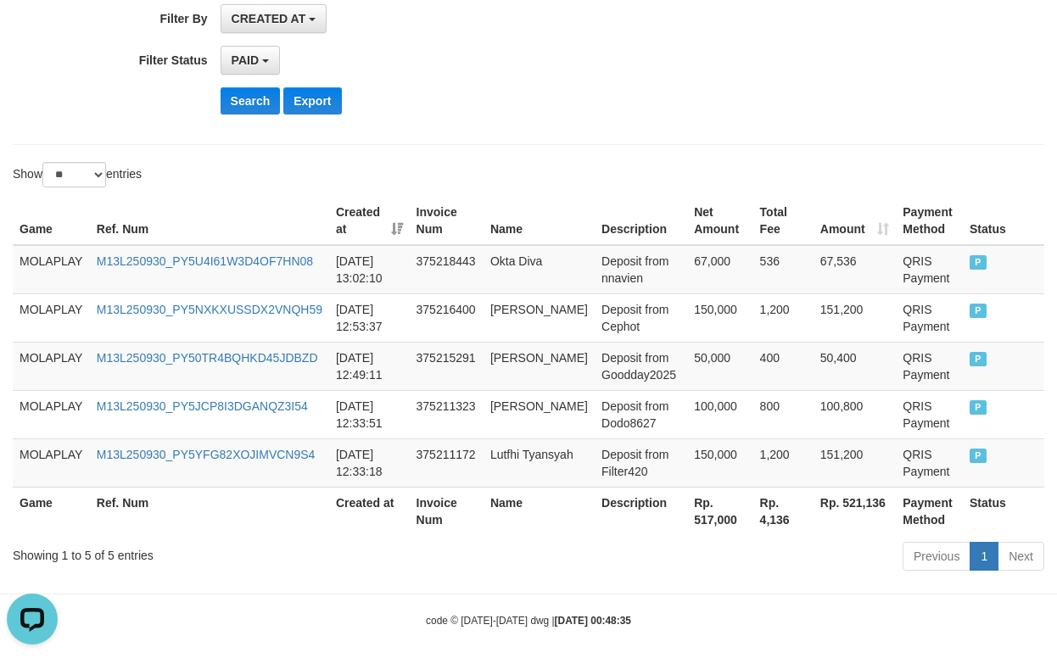
scroll to position [0, 0]
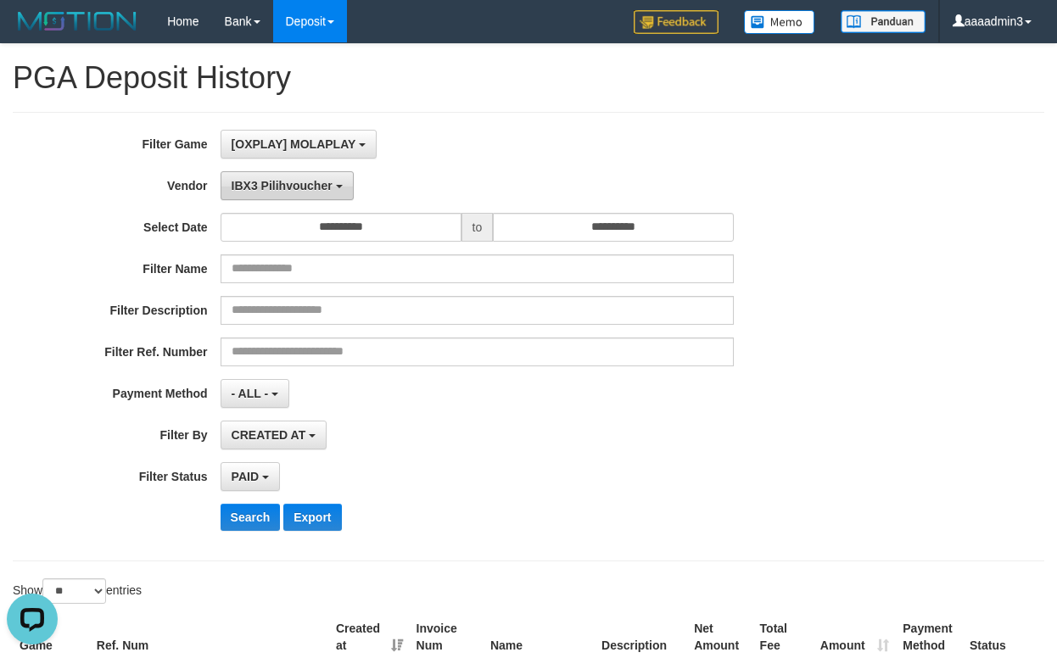
click at [310, 192] on span "IBX3 Pilihvoucher" at bounding box center [282, 186] width 101 height 14
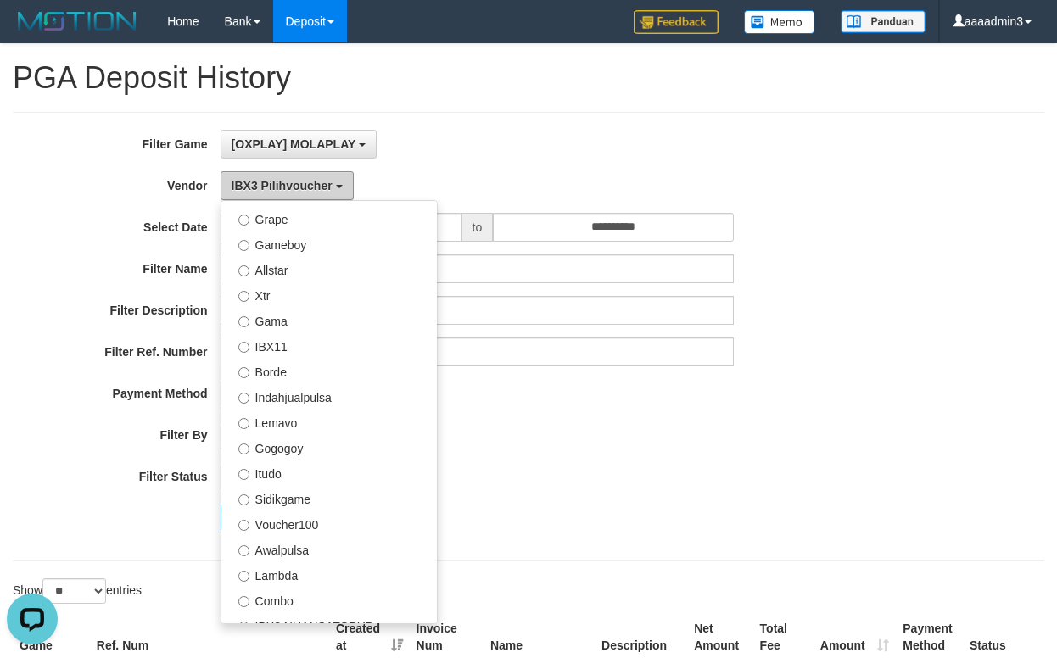
scroll to position [293, 0]
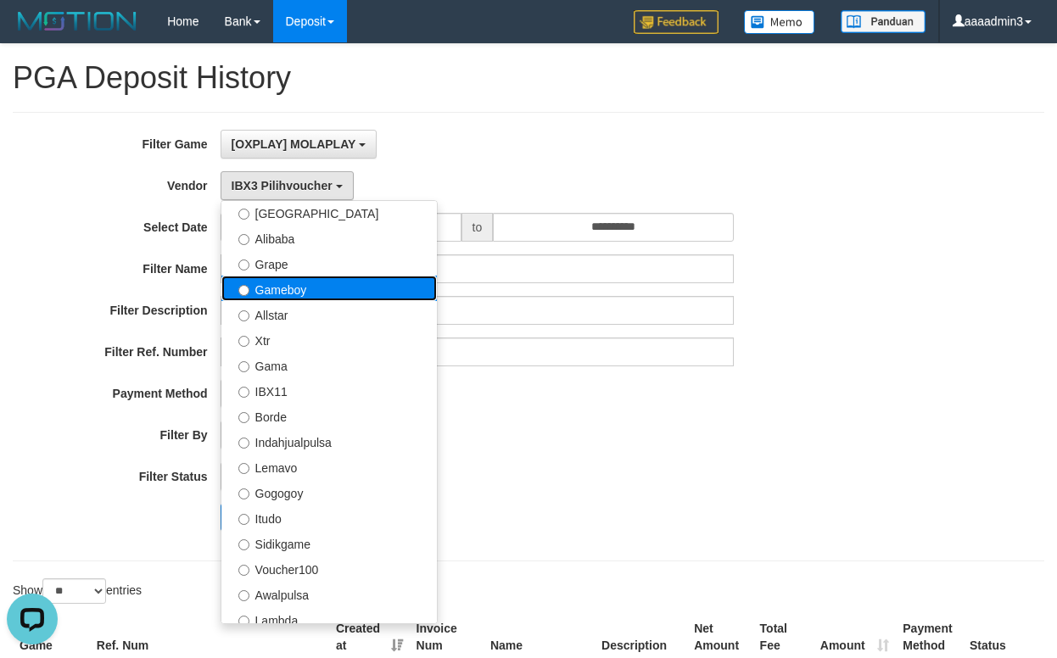
click at [293, 295] on label "Gameboy" at bounding box center [328, 288] width 215 height 25
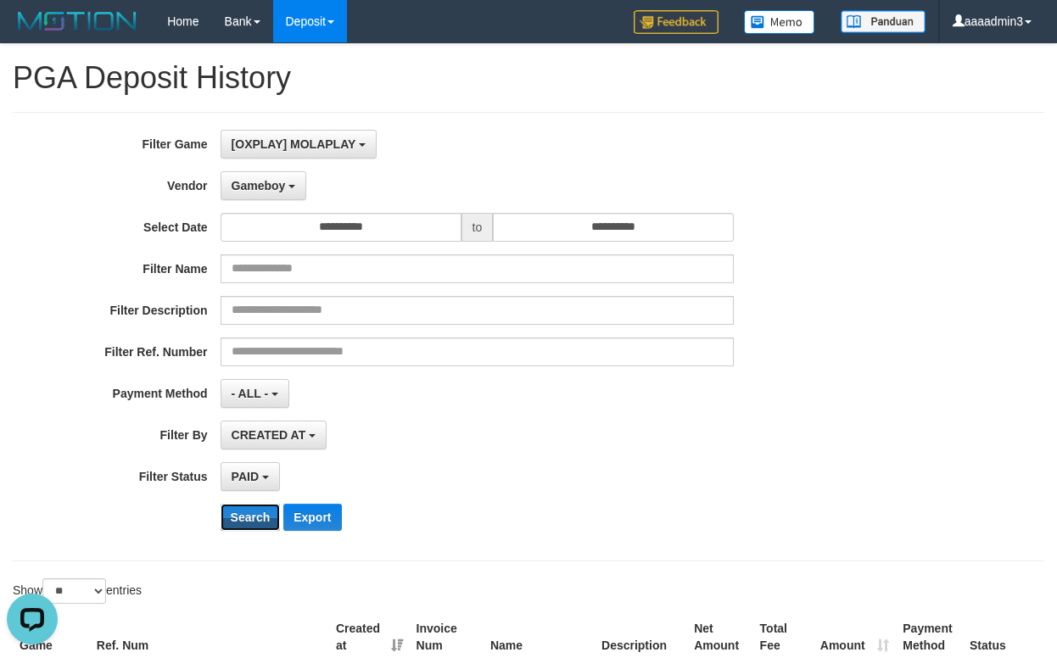
drag, startPoint x: 242, startPoint y: 515, endPoint x: 438, endPoint y: 465, distance: 202.2
click at [242, 516] on button "Search" at bounding box center [251, 517] width 60 height 27
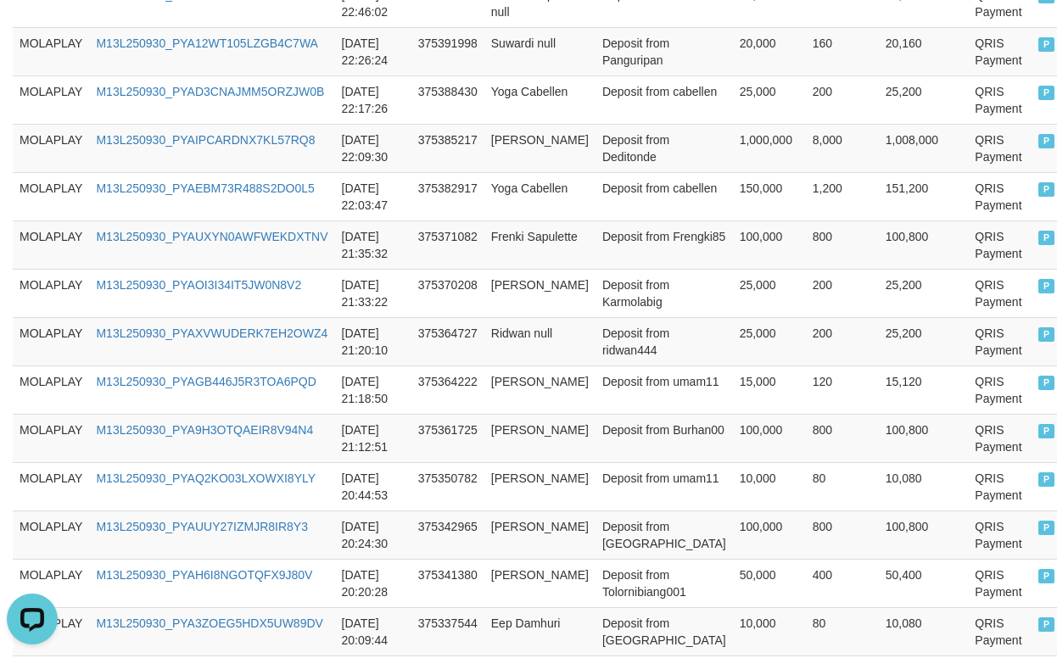
scroll to position [1396, 0]
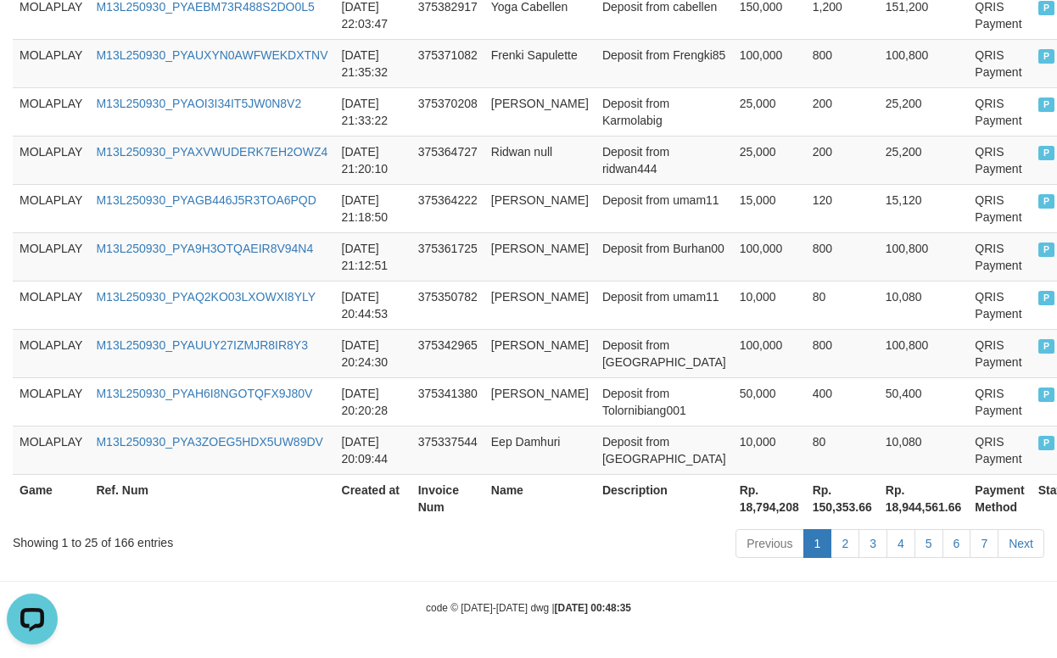
click at [733, 507] on th "Rp. 18,794,208" at bounding box center [769, 498] width 73 height 48
copy th "18,794,208"
click at [572, 182] on td "Ridwan null" at bounding box center [539, 160] width 111 height 48
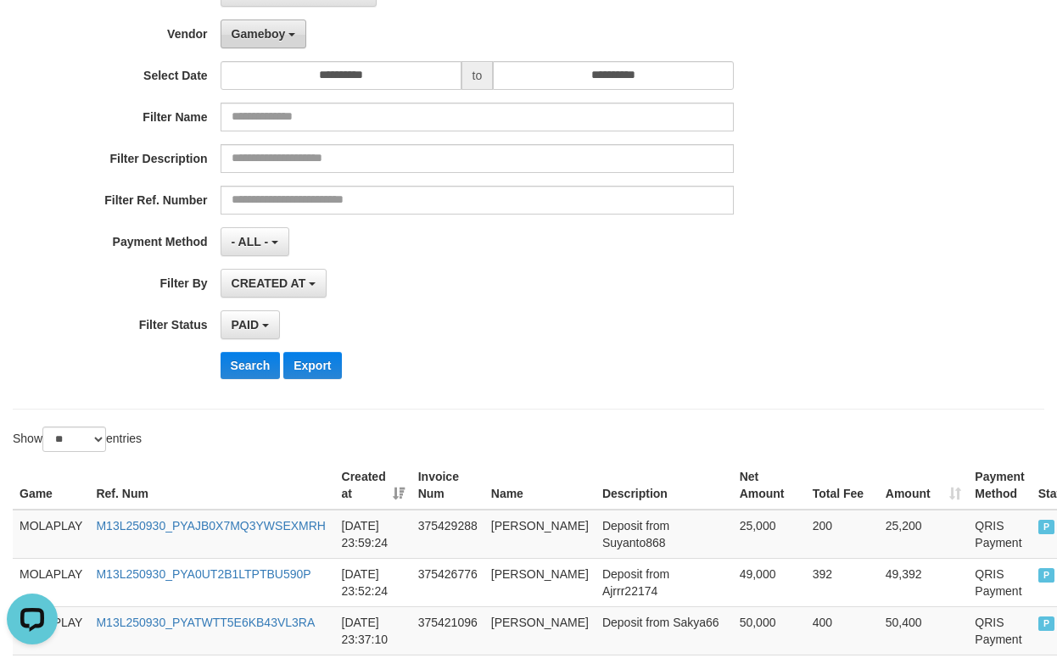
scroll to position [0, 0]
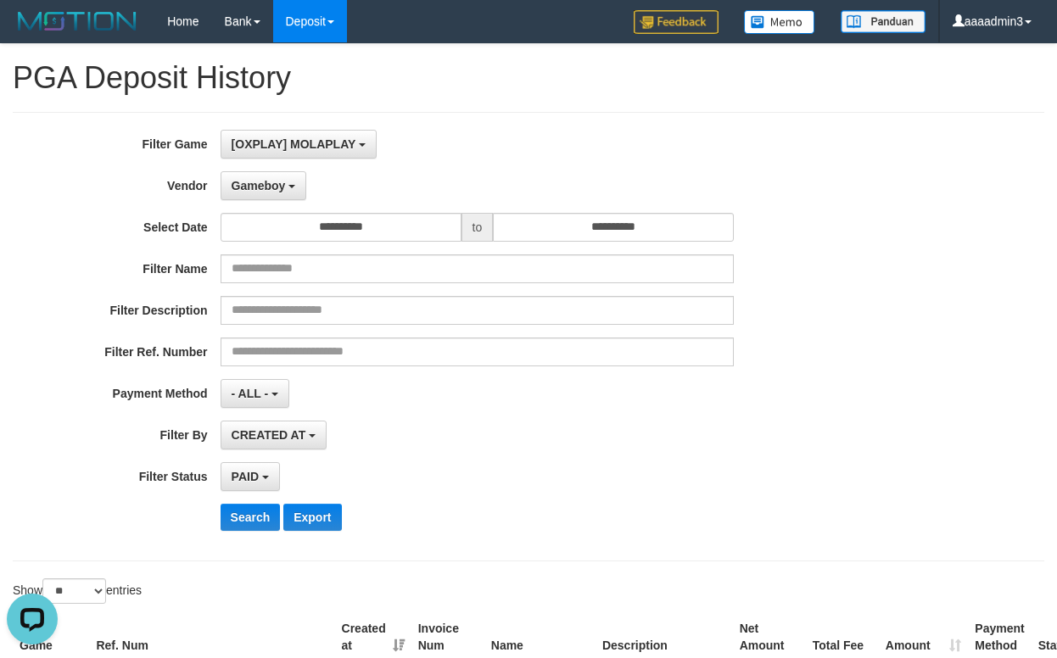
click at [268, 201] on div "**********" at bounding box center [440, 337] width 880 height 414
click at [268, 187] on span "Gameboy" at bounding box center [259, 186] width 54 height 14
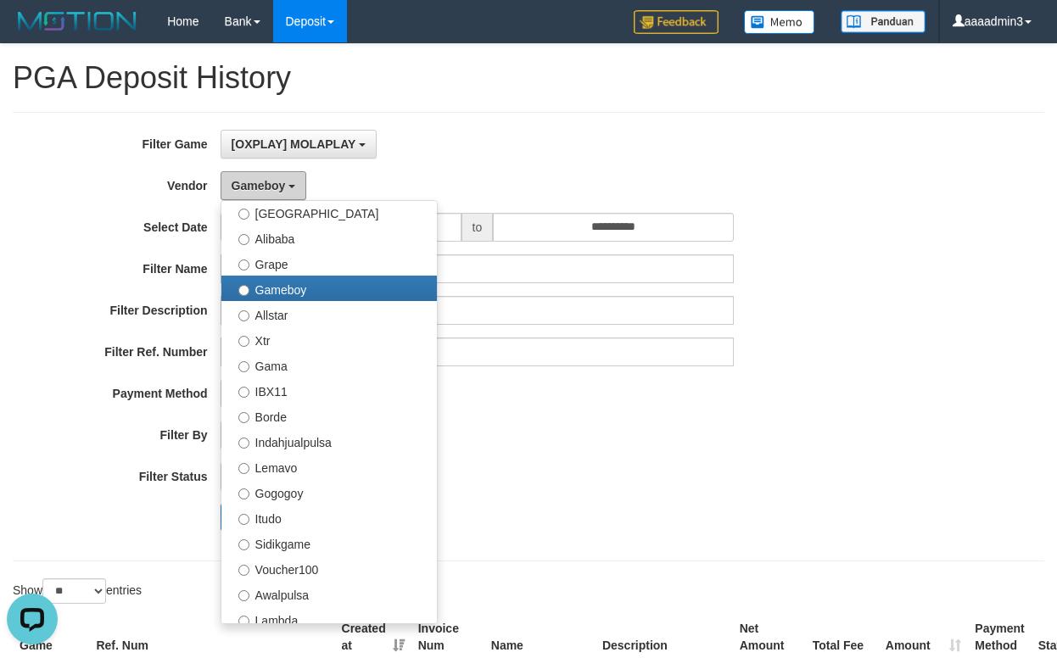
scroll to position [209, 0]
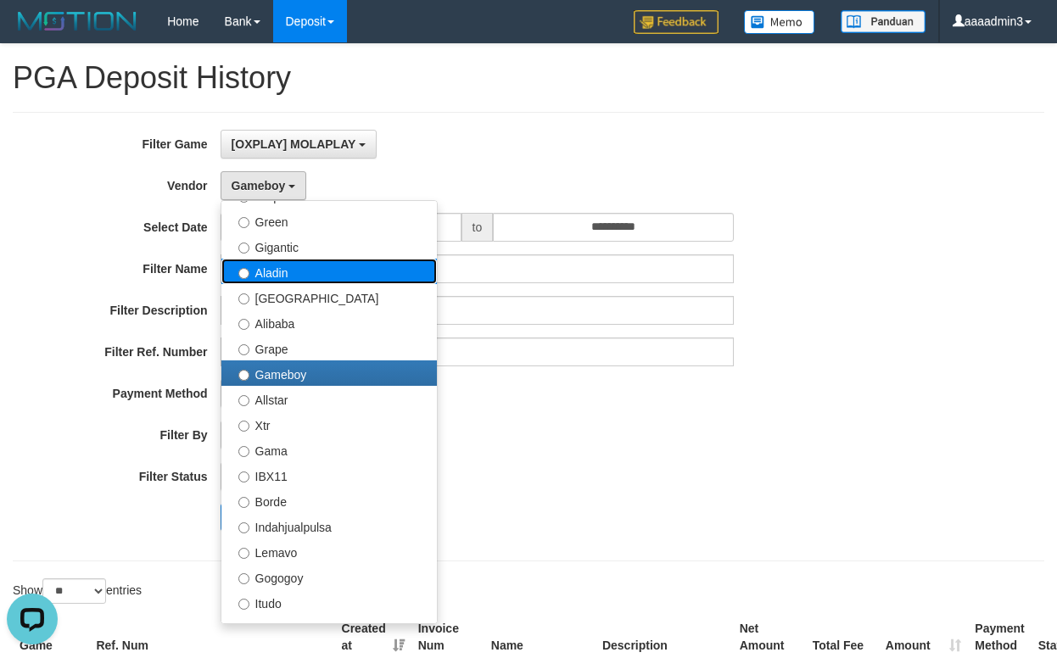
click at [293, 275] on label "Aladin" at bounding box center [328, 271] width 215 height 25
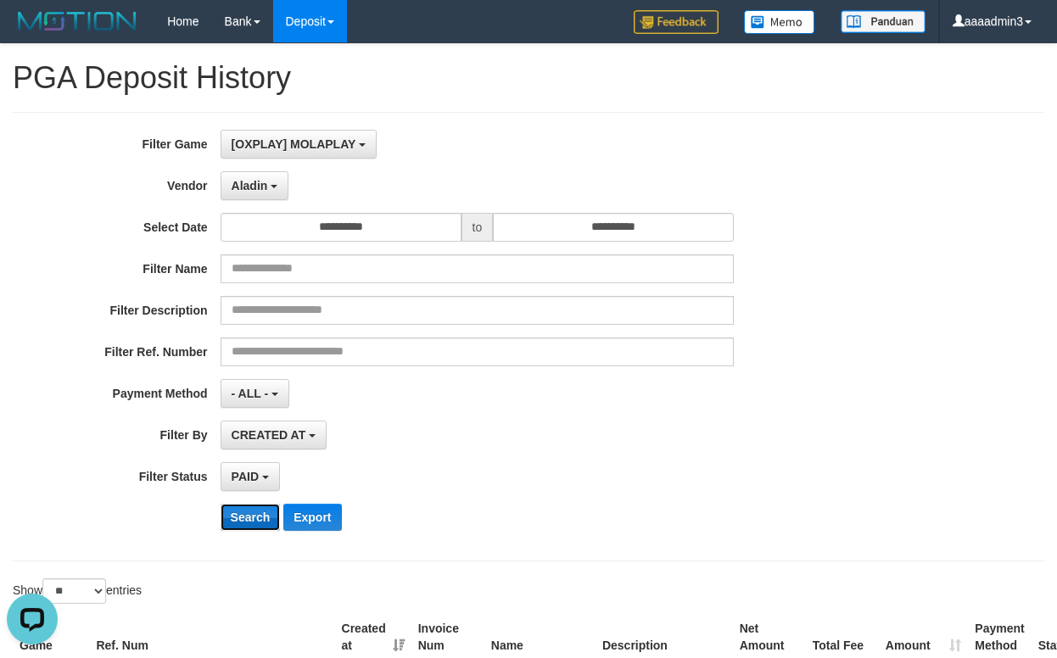
click at [265, 517] on button "Search" at bounding box center [251, 517] width 60 height 27
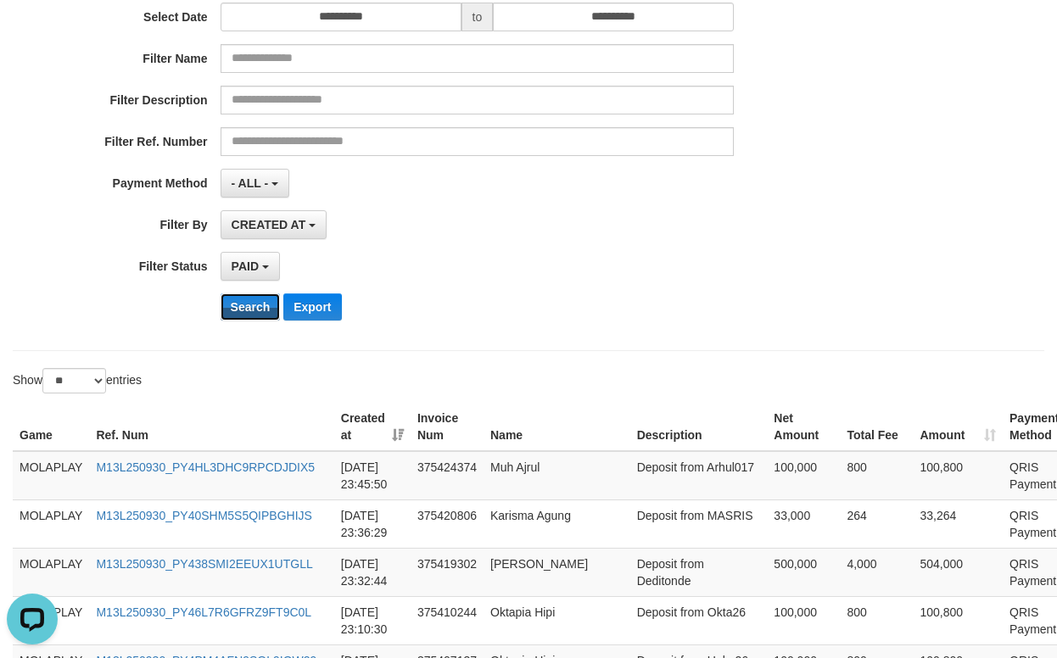
scroll to position [339, 0]
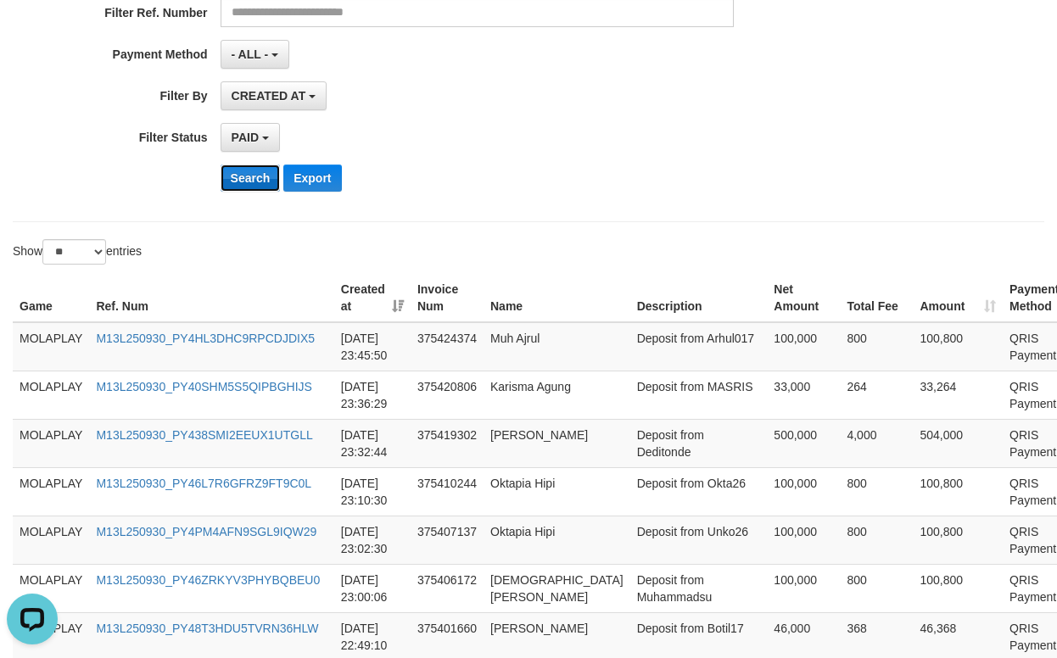
click at [250, 189] on button "Search" at bounding box center [251, 178] width 60 height 27
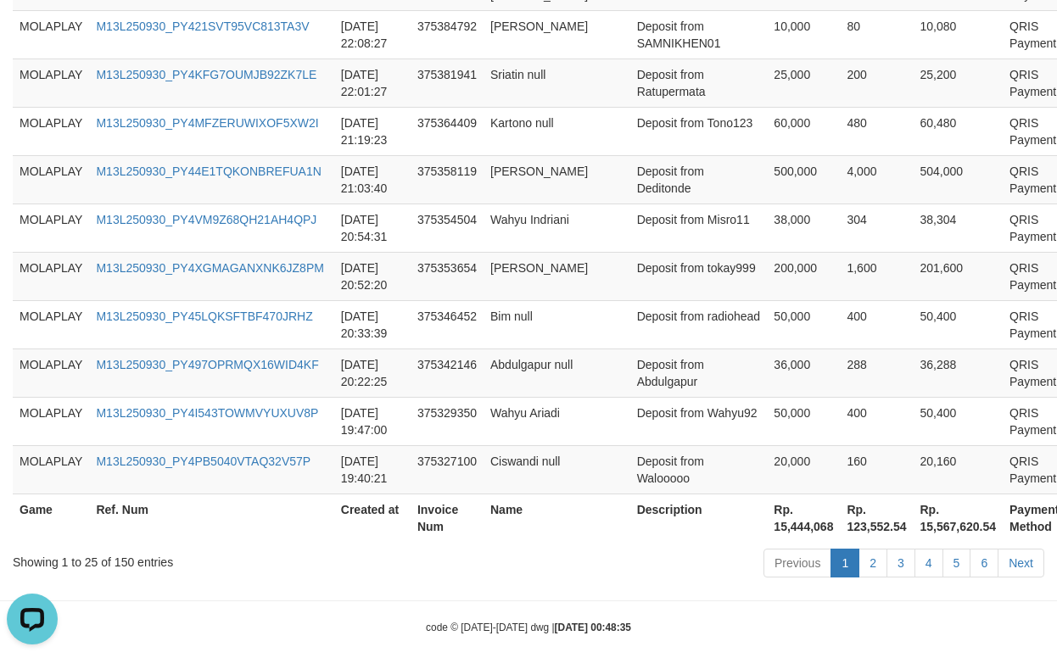
scroll to position [1396, 0]
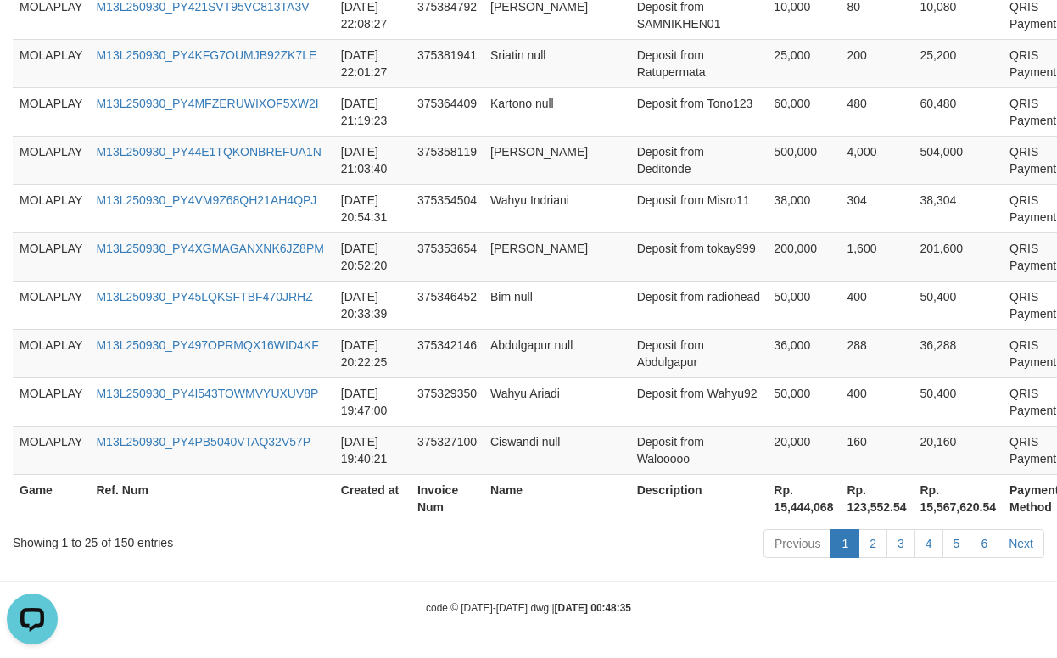
click at [767, 500] on th "Rp. 15,444,068" at bounding box center [803, 498] width 73 height 48
copy th "15,444,068"
drag, startPoint x: 366, startPoint y: 452, endPoint x: 455, endPoint y: 381, distance: 114.7
click at [366, 452] on td "[DATE] 19:40:21" at bounding box center [372, 450] width 76 height 48
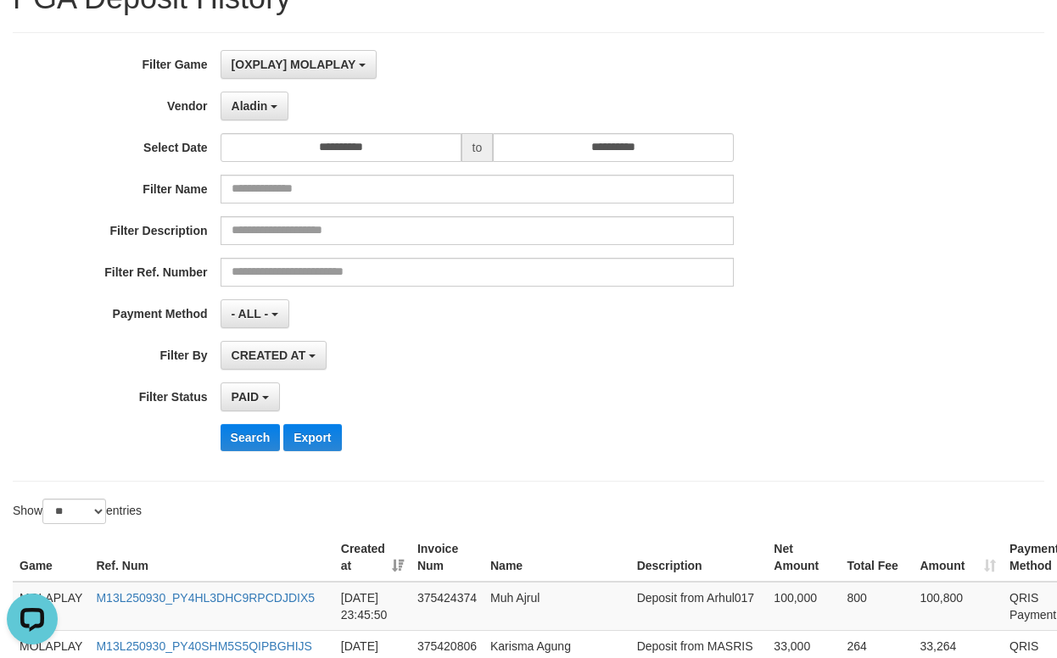
scroll to position [0, 0]
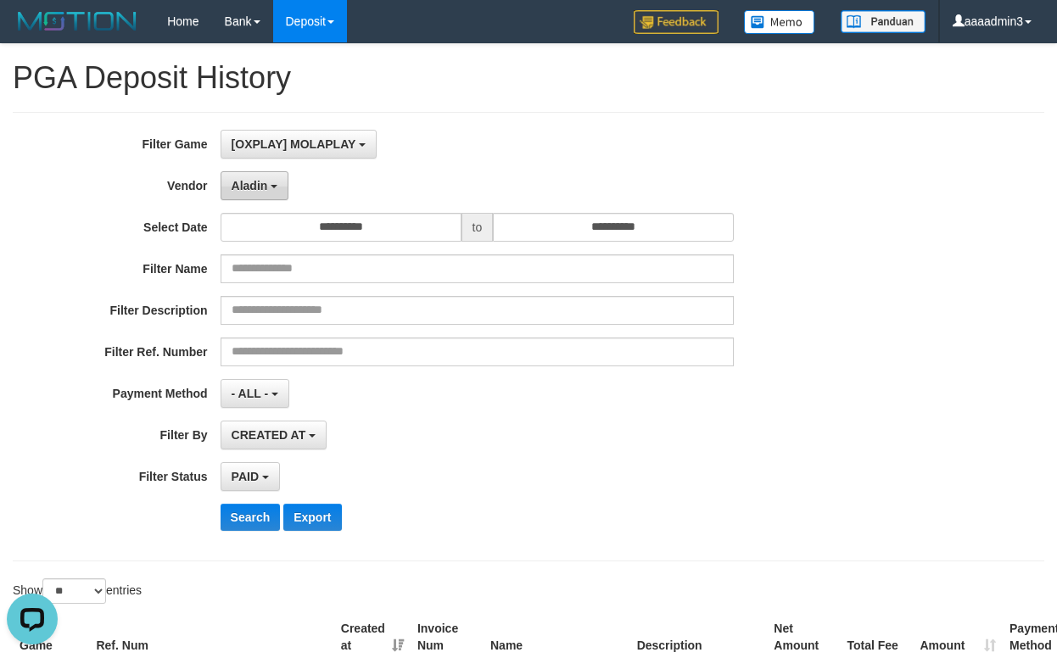
click at [246, 194] on button "Aladin" at bounding box center [255, 185] width 69 height 29
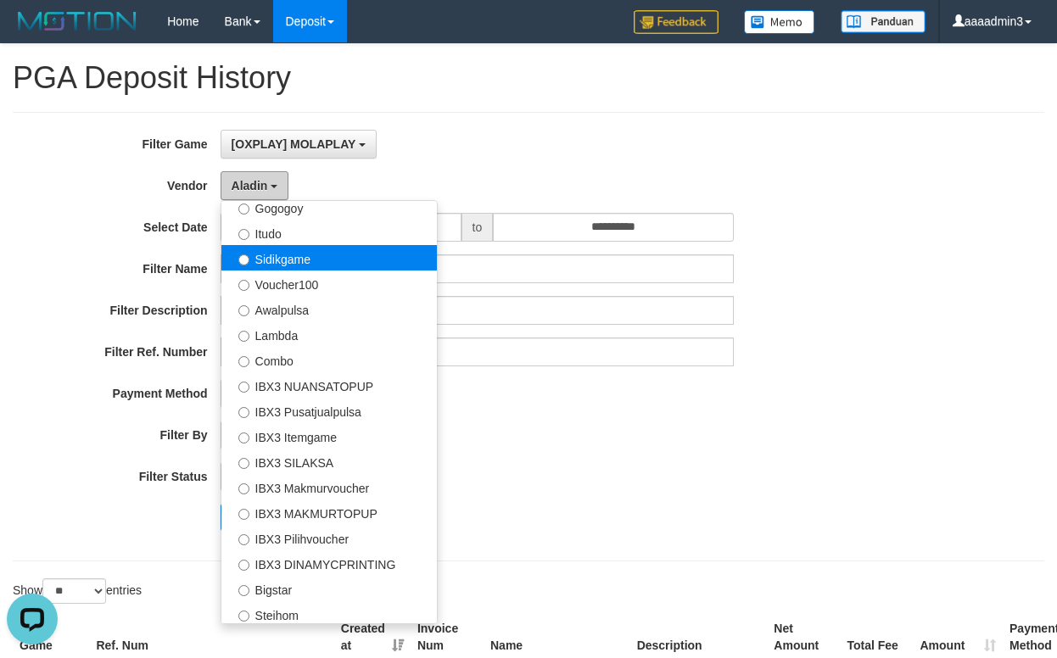
scroll to position [633, 0]
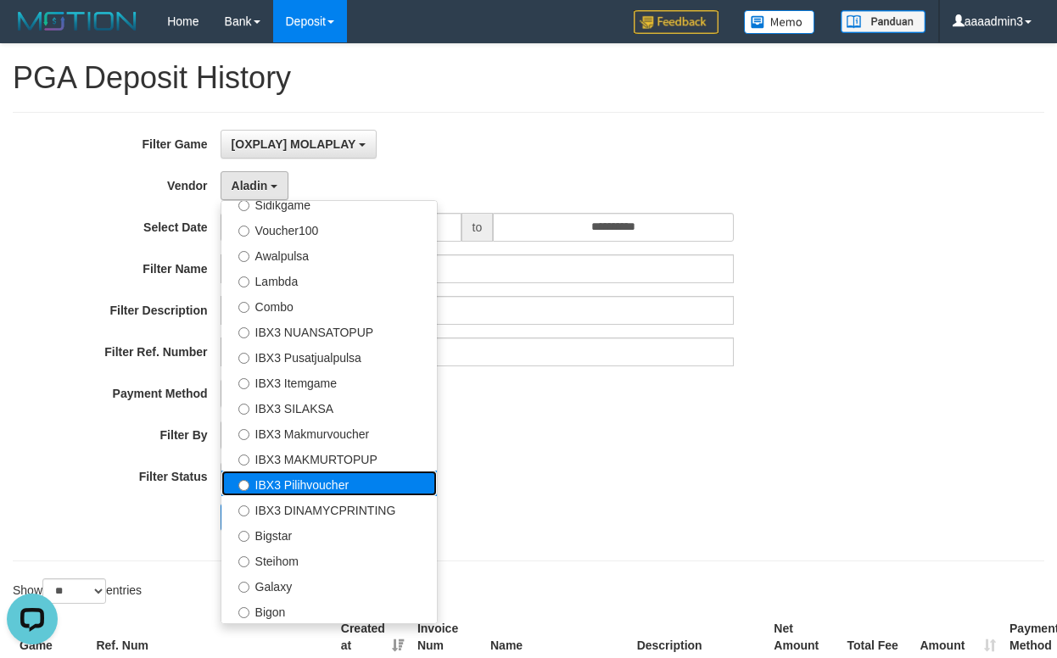
click at [318, 472] on label "IBX3 Pilihvoucher" at bounding box center [328, 483] width 215 height 25
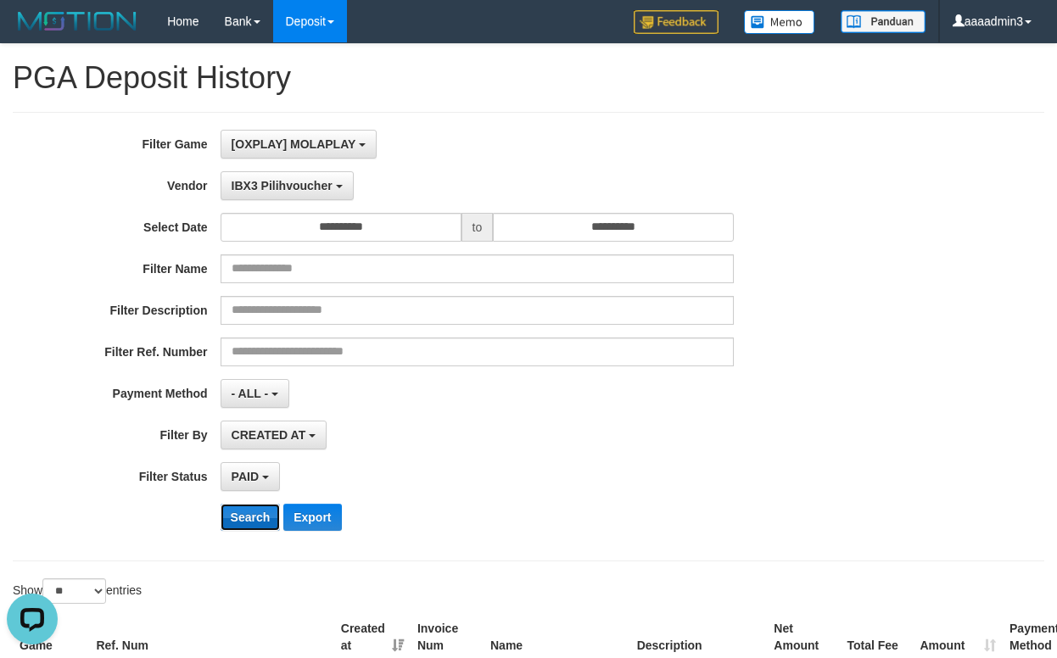
click at [262, 514] on button "Search" at bounding box center [251, 517] width 60 height 27
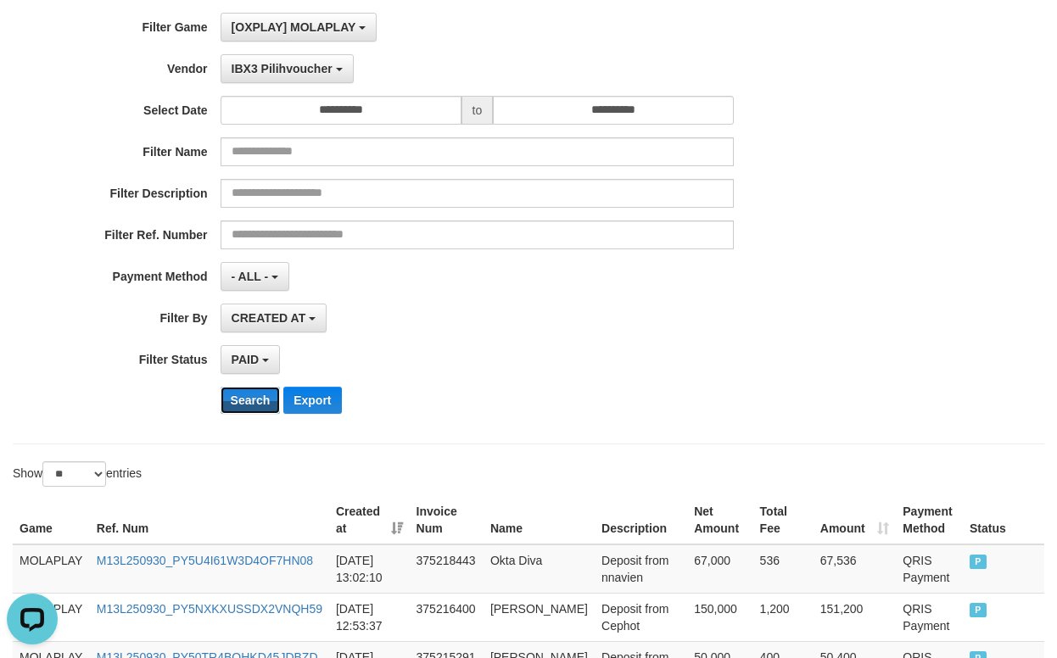
scroll to position [170, 0]
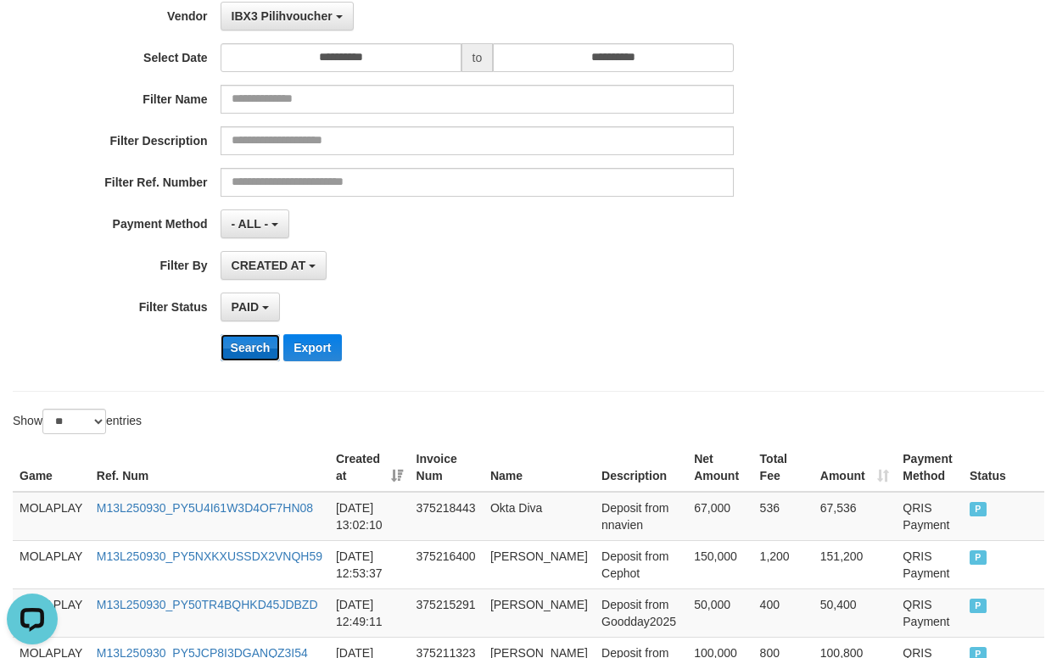
click at [237, 350] on button "Search" at bounding box center [251, 347] width 60 height 27
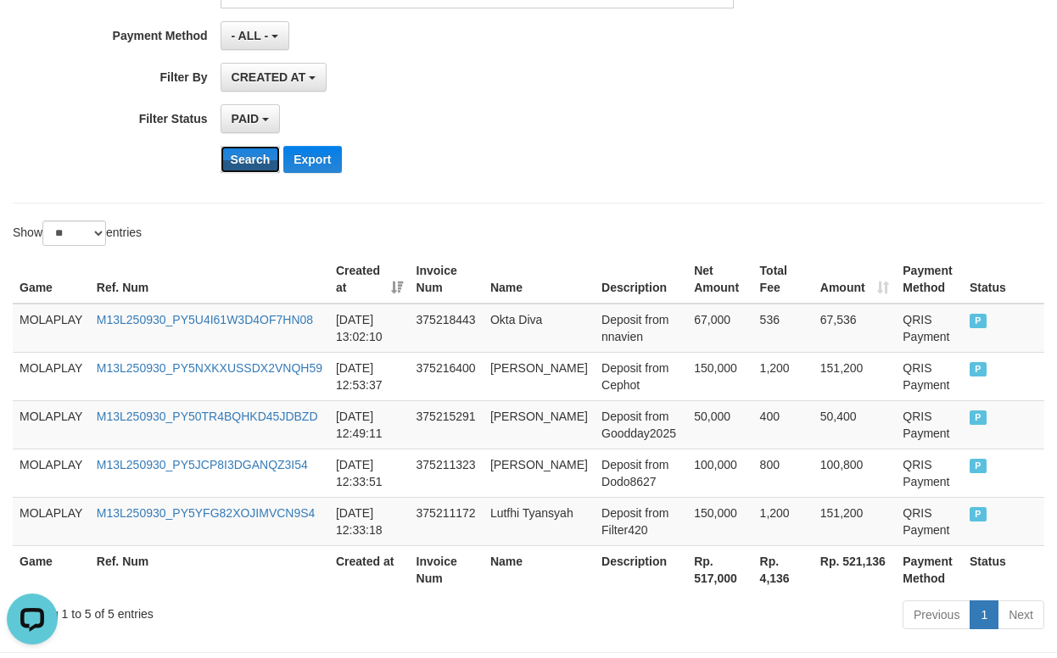
scroll to position [429, 0]
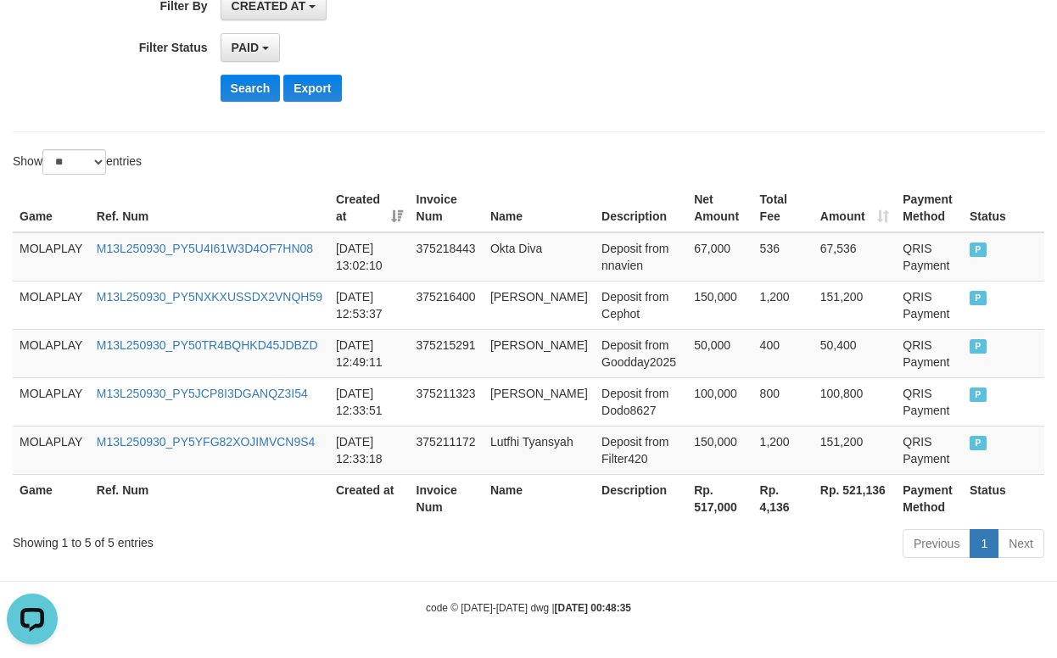
click at [690, 508] on th "Rp. 517,000" at bounding box center [719, 498] width 65 height 48
copy th "517,000"
click at [442, 142] on div "**********" at bounding box center [528, 89] width 1057 height 949
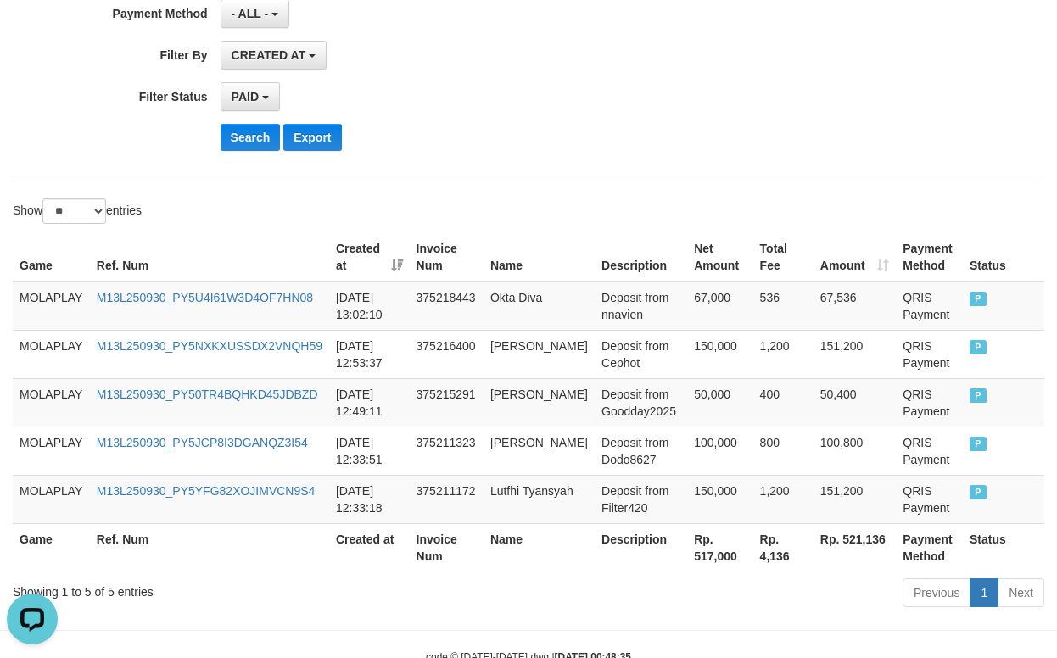
scroll to position [0, 0]
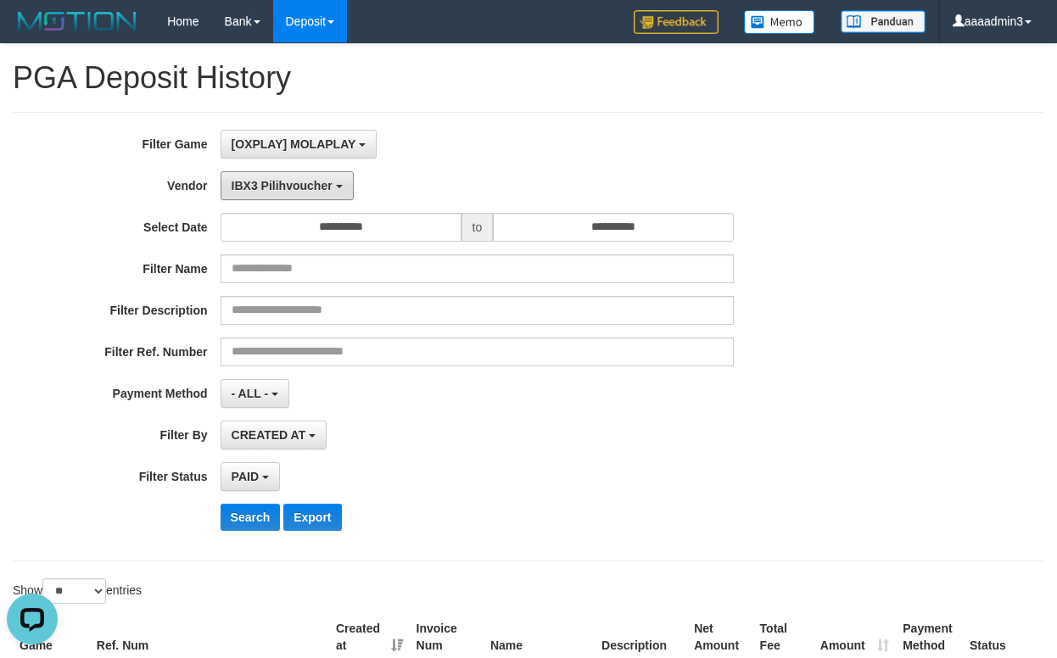
click at [288, 187] on span "IBX3 Pilihvoucher" at bounding box center [282, 186] width 101 height 14
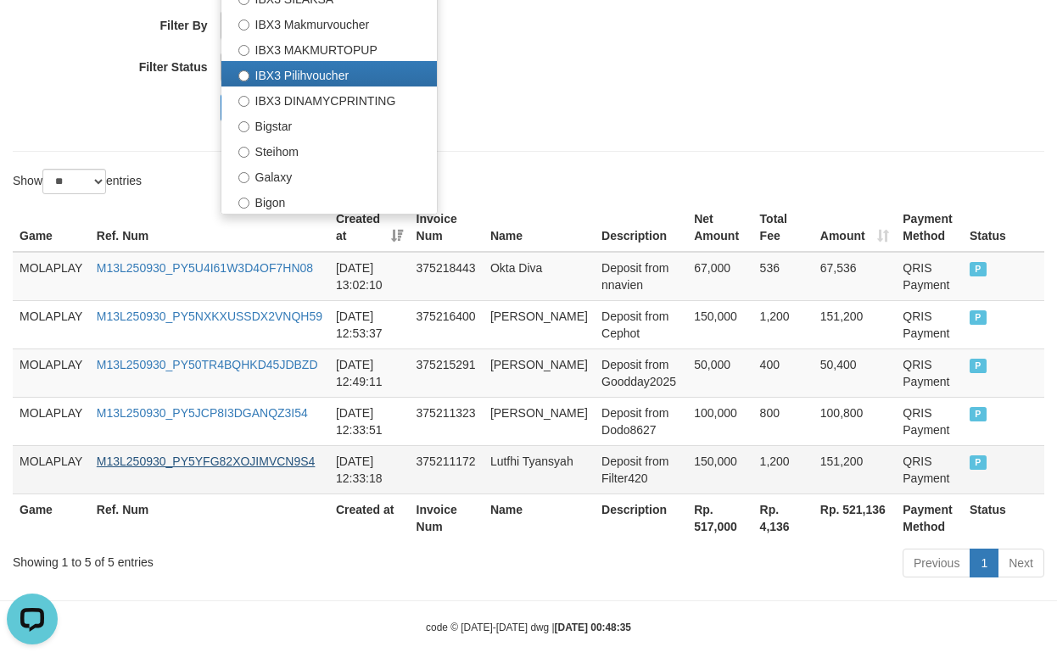
scroll to position [429, 0]
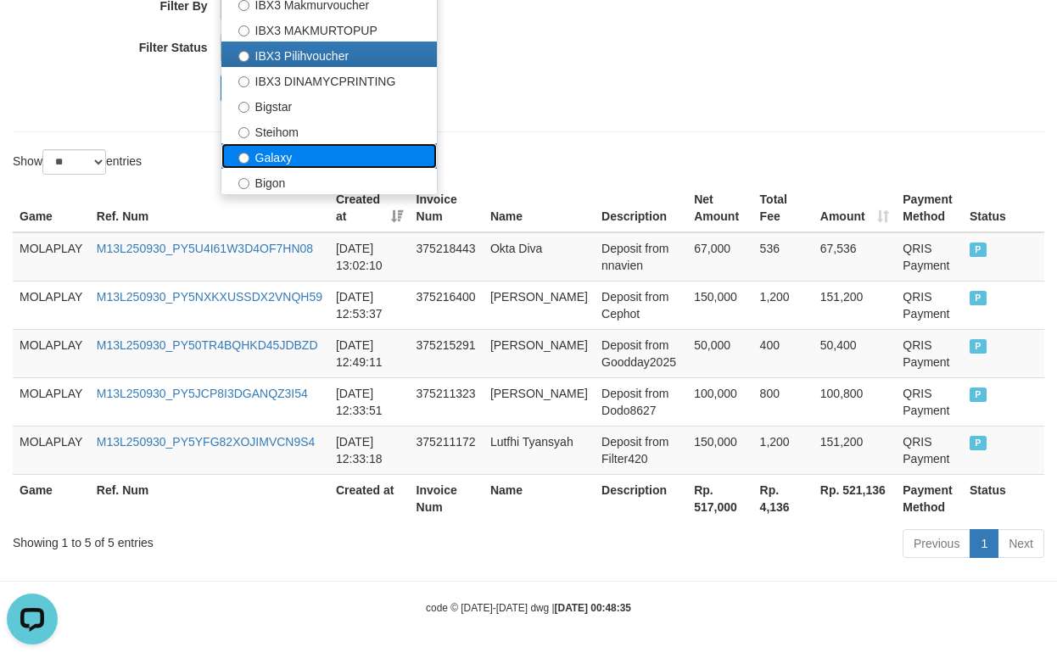
click at [271, 154] on label "Galaxy" at bounding box center [328, 155] width 215 height 25
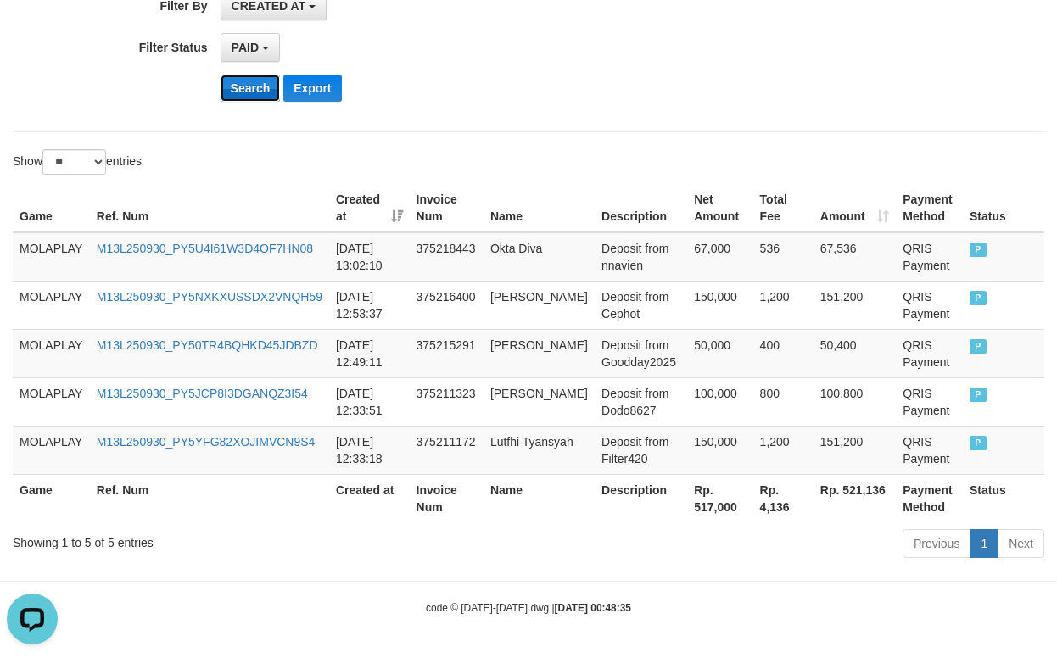
click at [253, 82] on button "Search" at bounding box center [251, 88] width 60 height 27
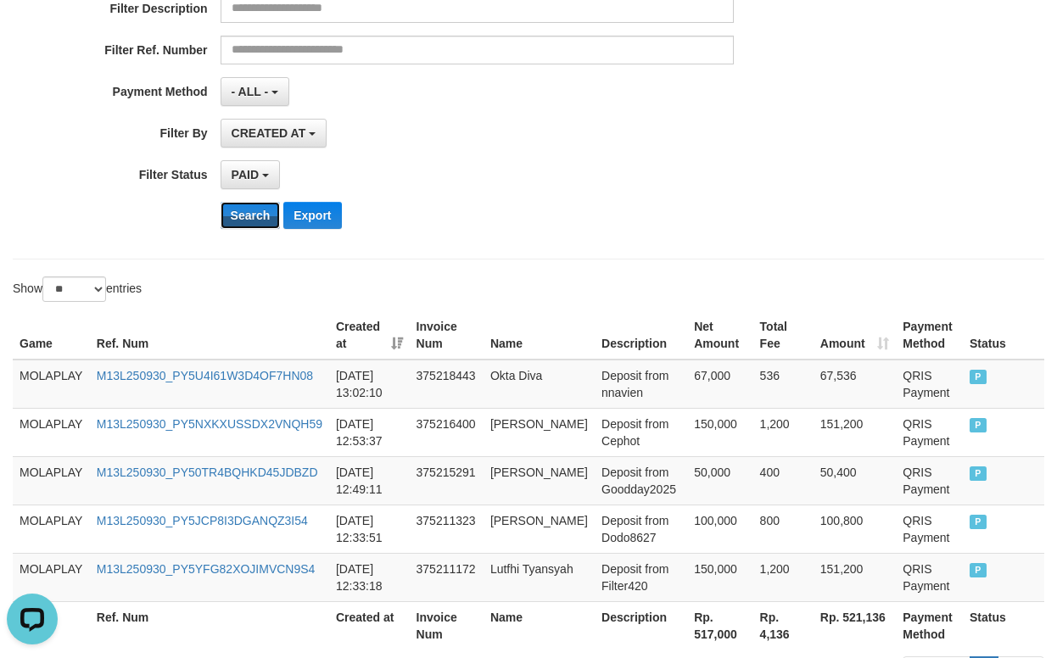
scroll to position [175, 0]
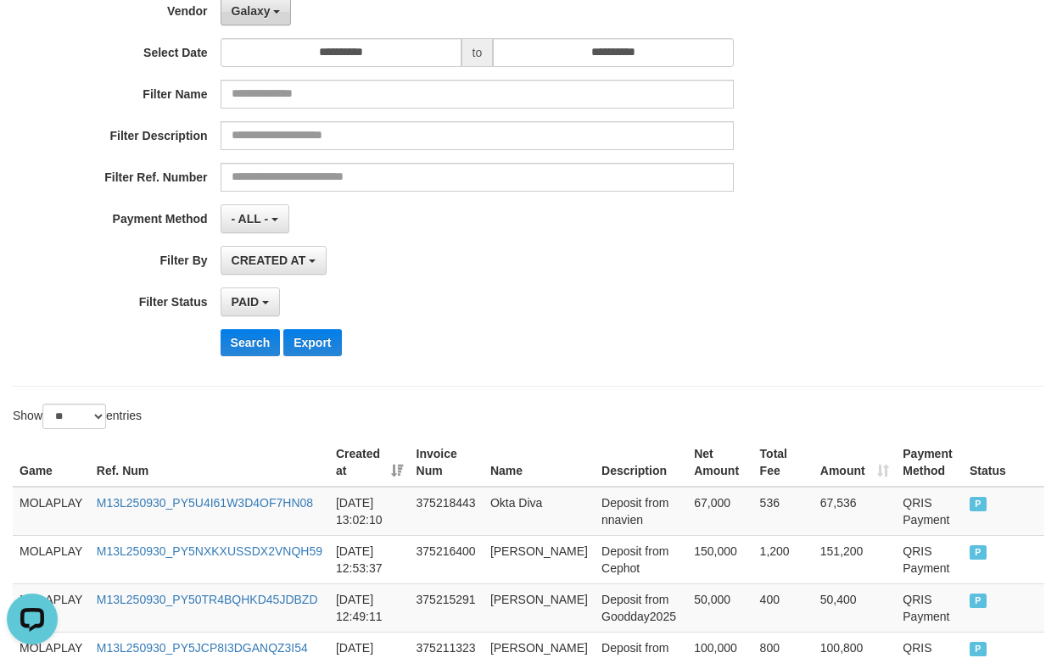
click at [273, 18] on button "Galaxy" at bounding box center [256, 11] width 71 height 29
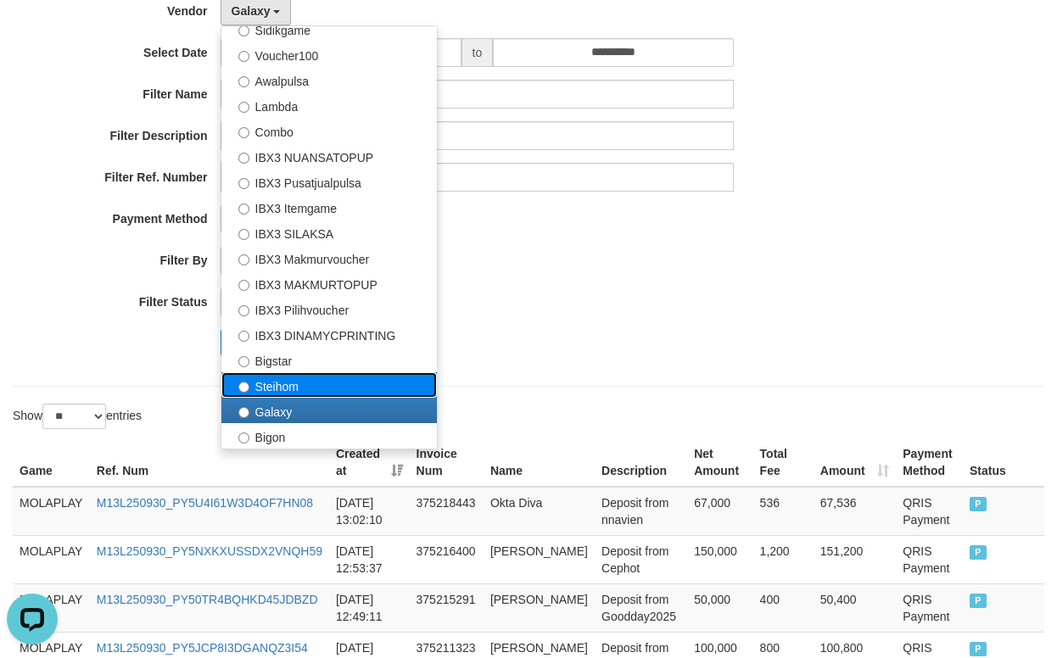
click at [323, 385] on label "Steihom" at bounding box center [328, 384] width 215 height 25
select select "**********"
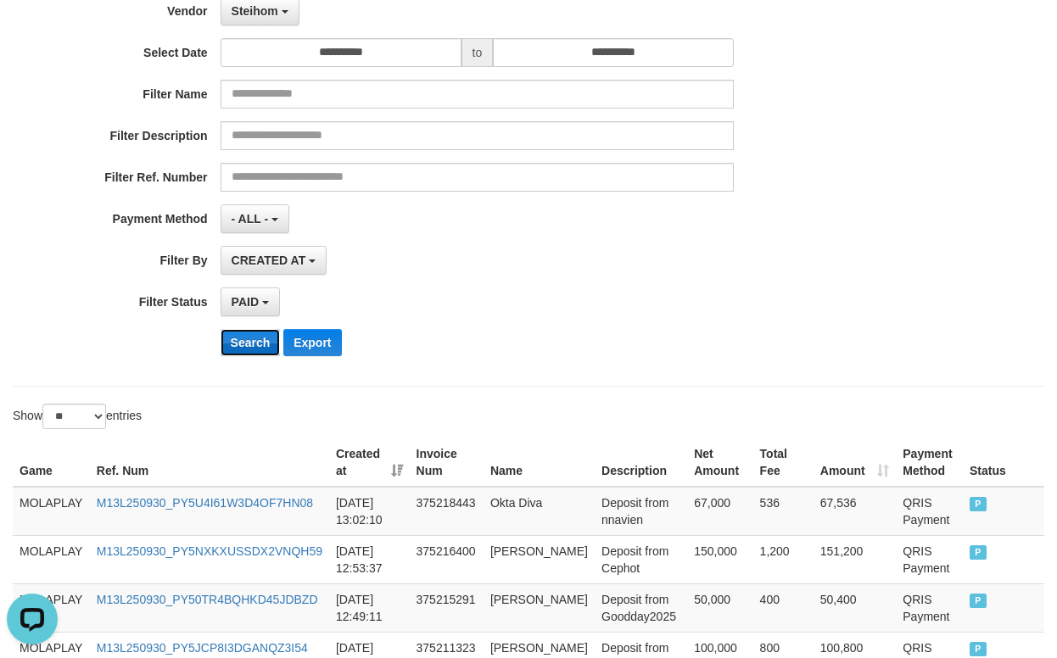
click at [250, 340] on button "Search" at bounding box center [251, 342] width 60 height 27
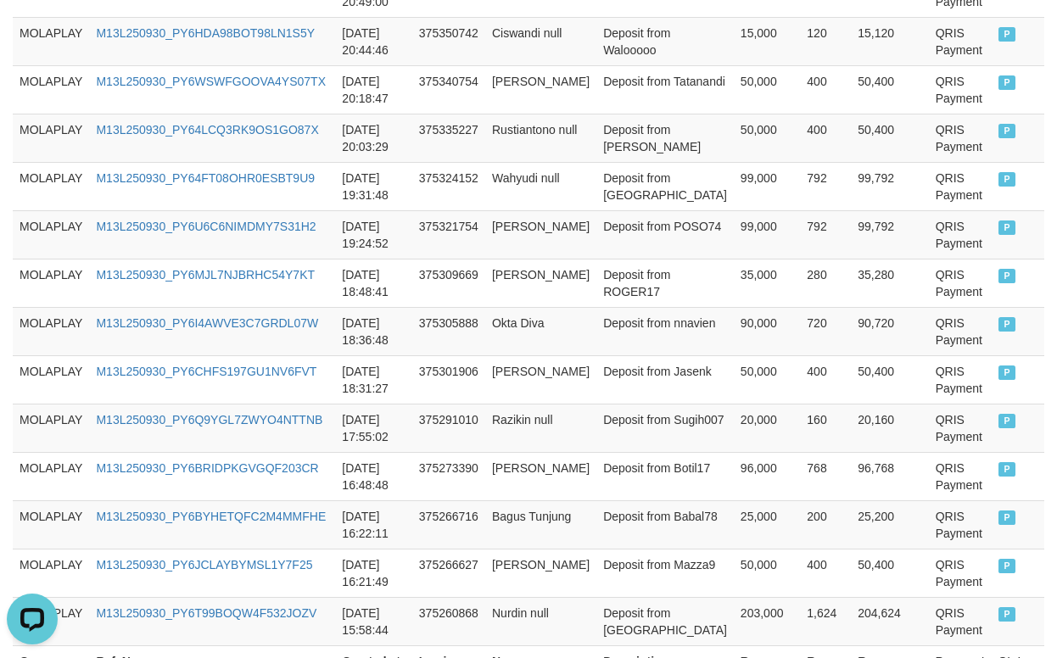
scroll to position [1396, 0]
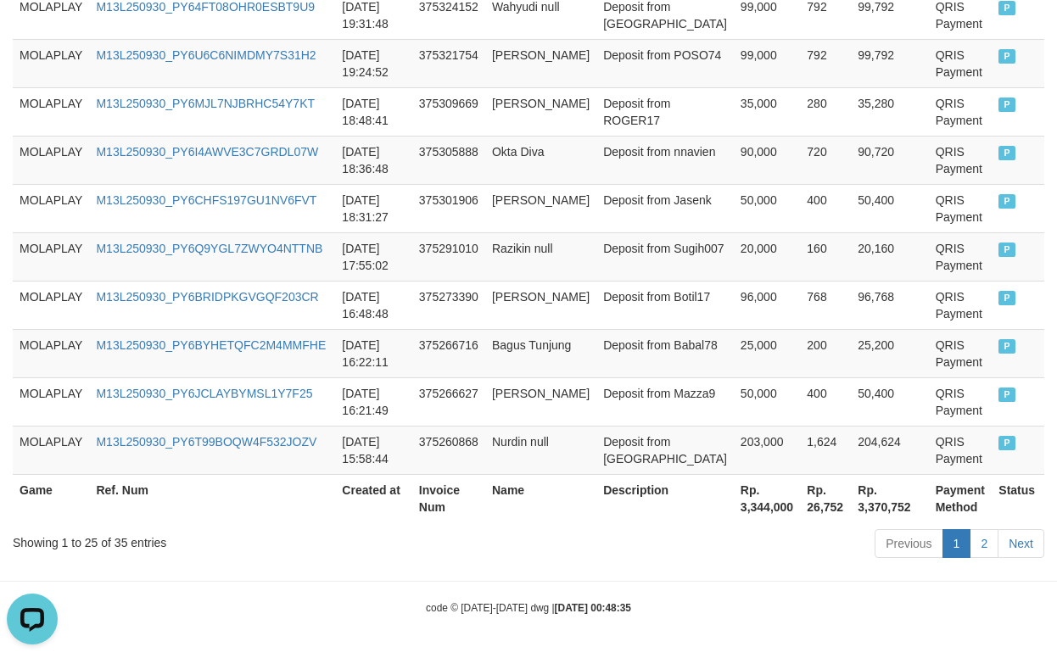
click at [734, 517] on th "Rp. 3,344,000" at bounding box center [767, 498] width 66 height 48
click at [734, 513] on th "Rp. 3,344,000" at bounding box center [767, 498] width 66 height 48
click at [734, 512] on th "Rp. 3,344,000" at bounding box center [767, 498] width 66 height 48
copy th "3,344,000"
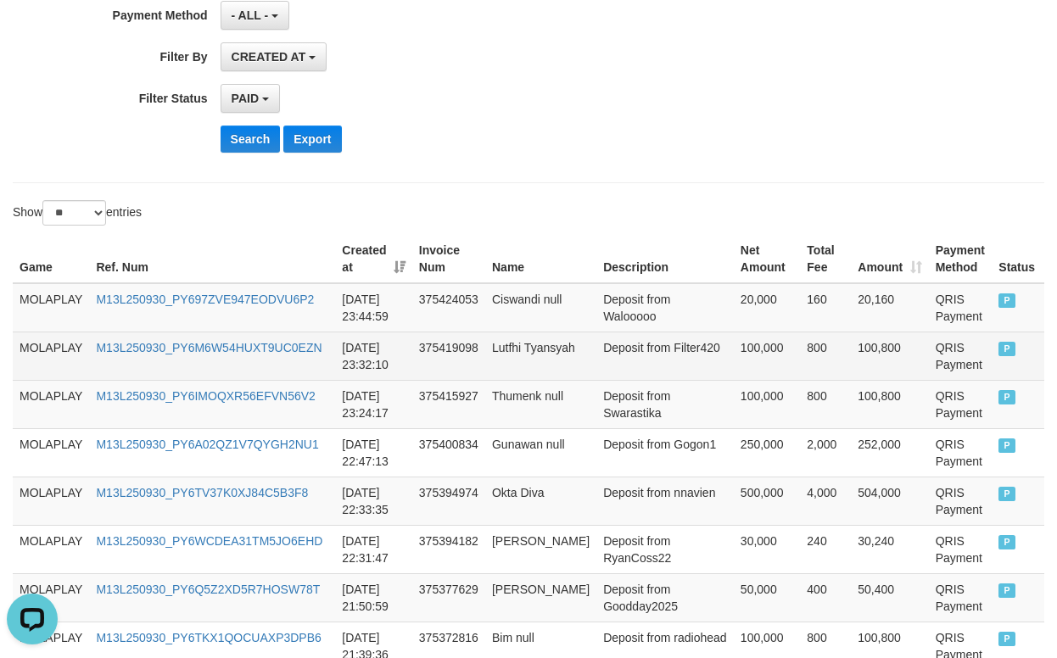
scroll to position [0, 0]
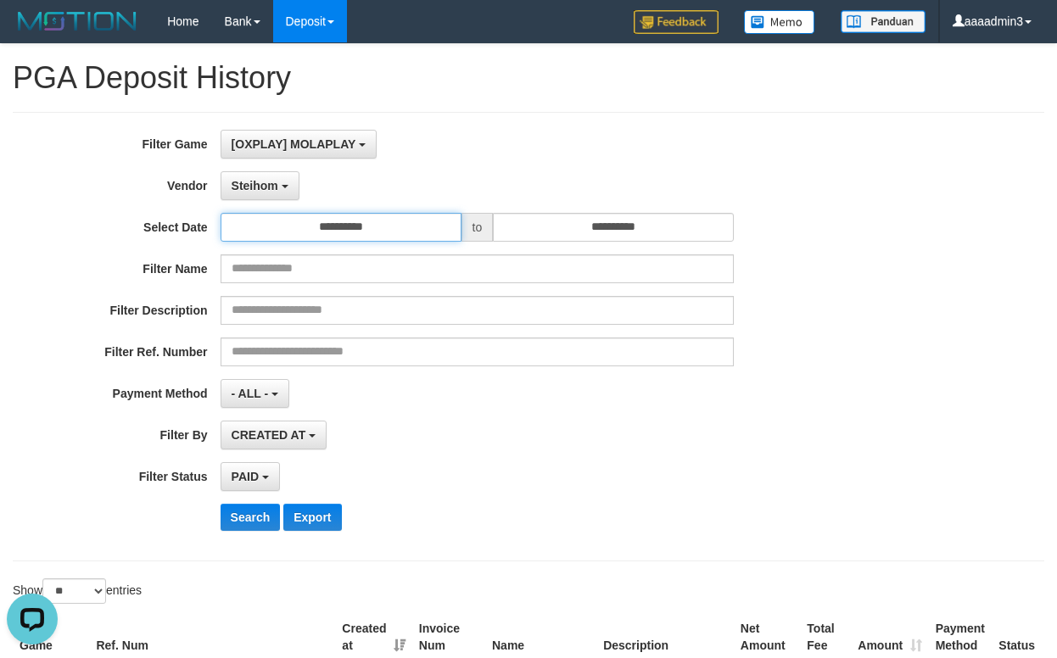
click at [336, 222] on input "**********" at bounding box center [341, 227] width 241 height 29
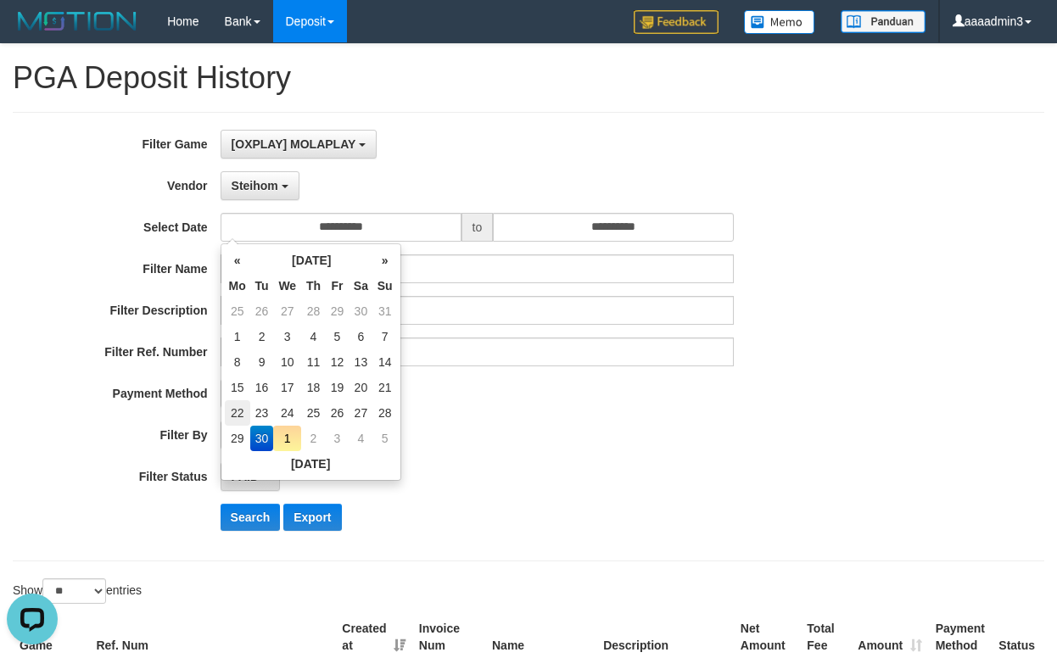
click at [239, 409] on td "22" at bounding box center [237, 412] width 25 height 25
type input "**********"
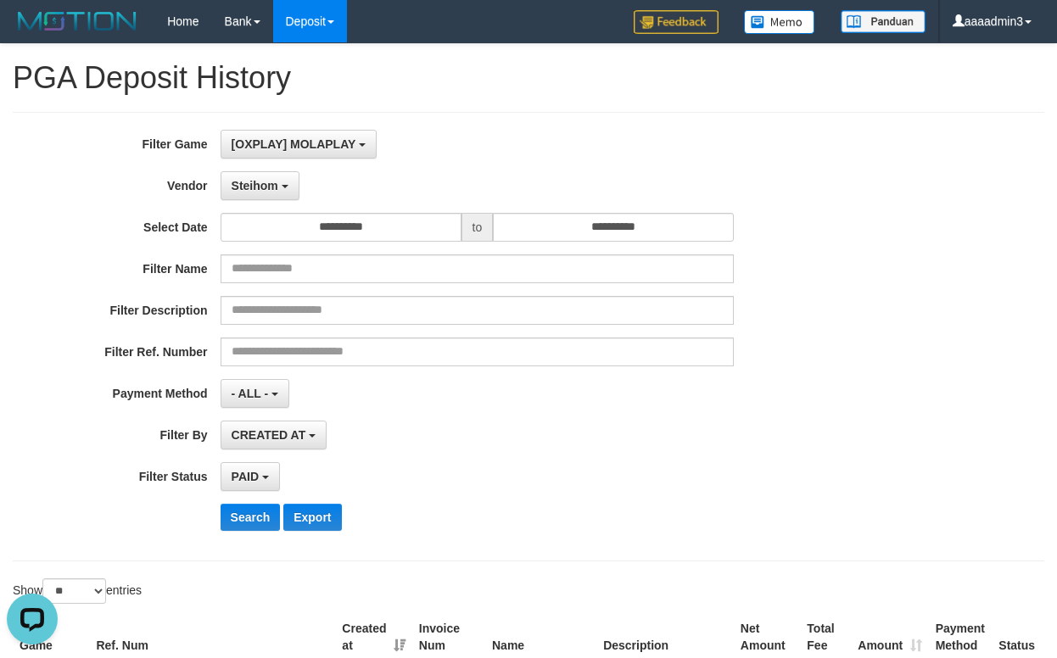
click at [475, 447] on div "CREATED AT PAID AT CREATED AT" at bounding box center [478, 435] width 514 height 29
click at [583, 225] on input "**********" at bounding box center [613, 227] width 241 height 29
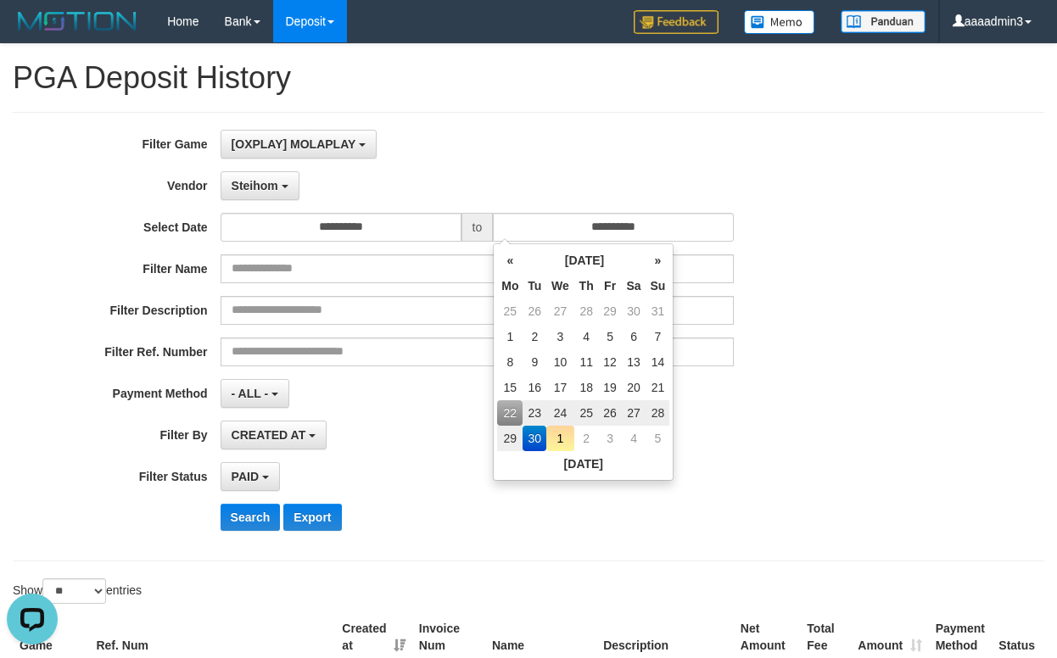
click at [553, 442] on td "1" at bounding box center [560, 438] width 28 height 25
type input "**********"
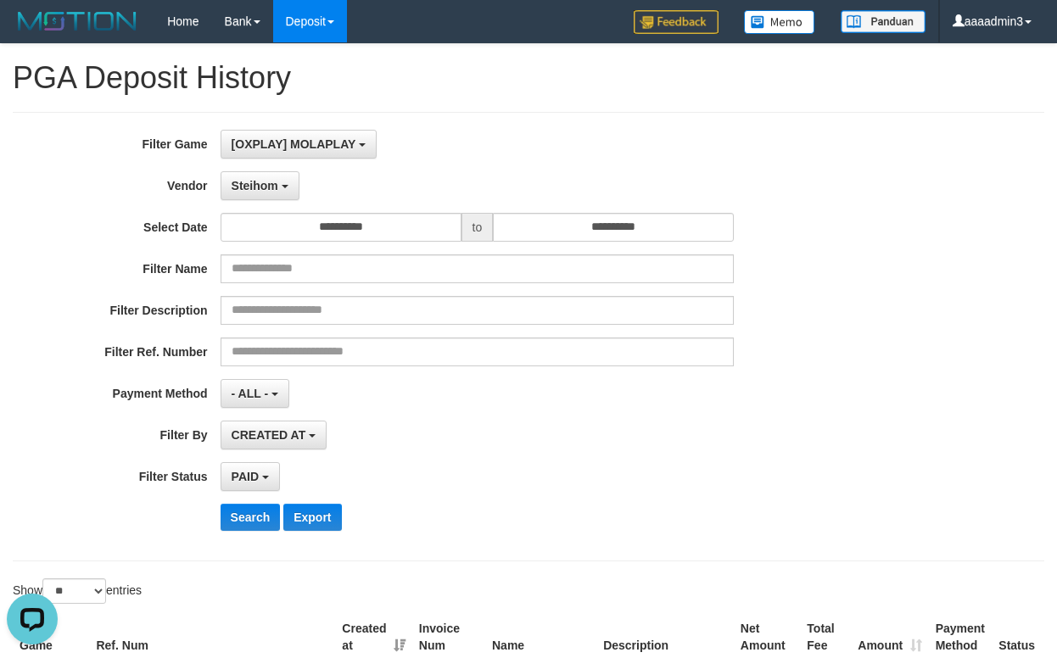
click at [511, 493] on div "**********" at bounding box center [440, 337] width 880 height 414
click at [285, 434] on span "CREATED AT" at bounding box center [269, 435] width 75 height 14
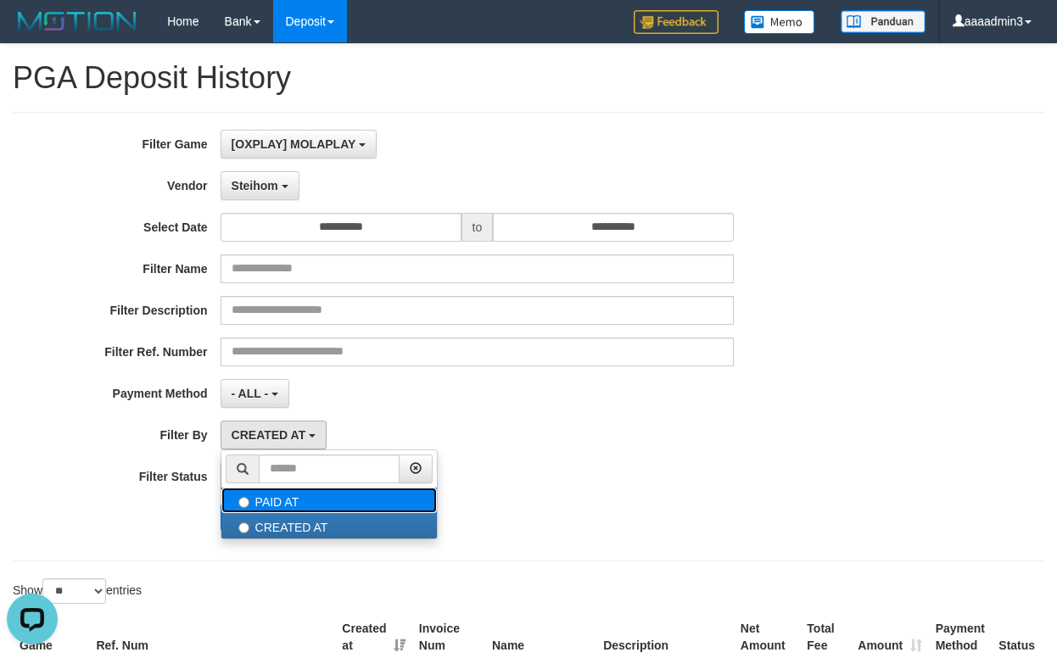
click at [288, 497] on label "PAID AT" at bounding box center [328, 500] width 215 height 25
select select "*"
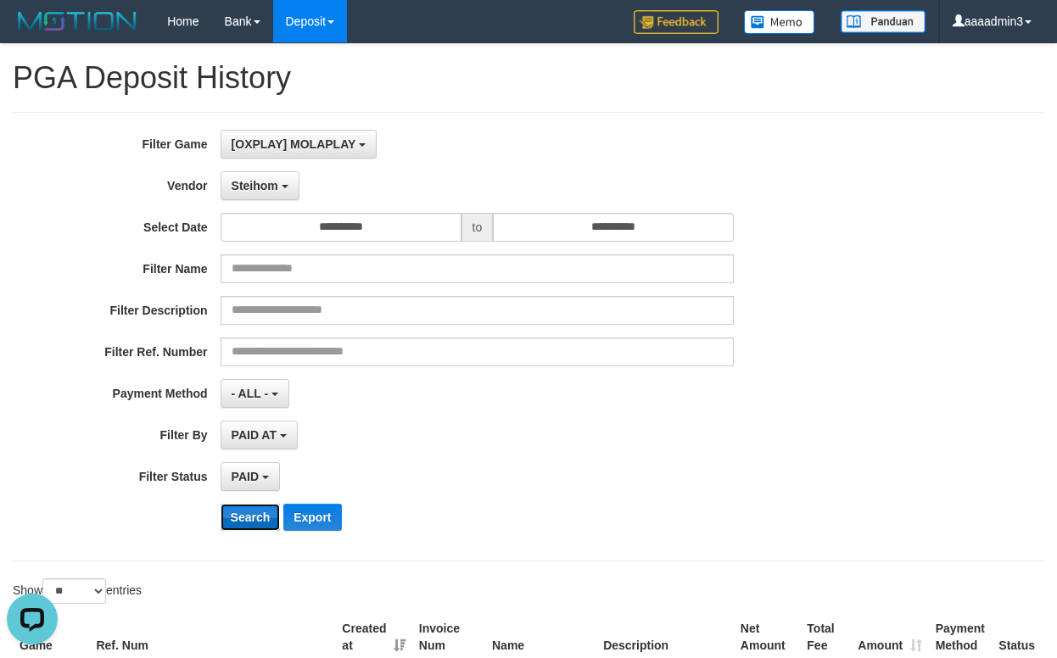
click at [254, 510] on button "Search" at bounding box center [251, 517] width 60 height 27
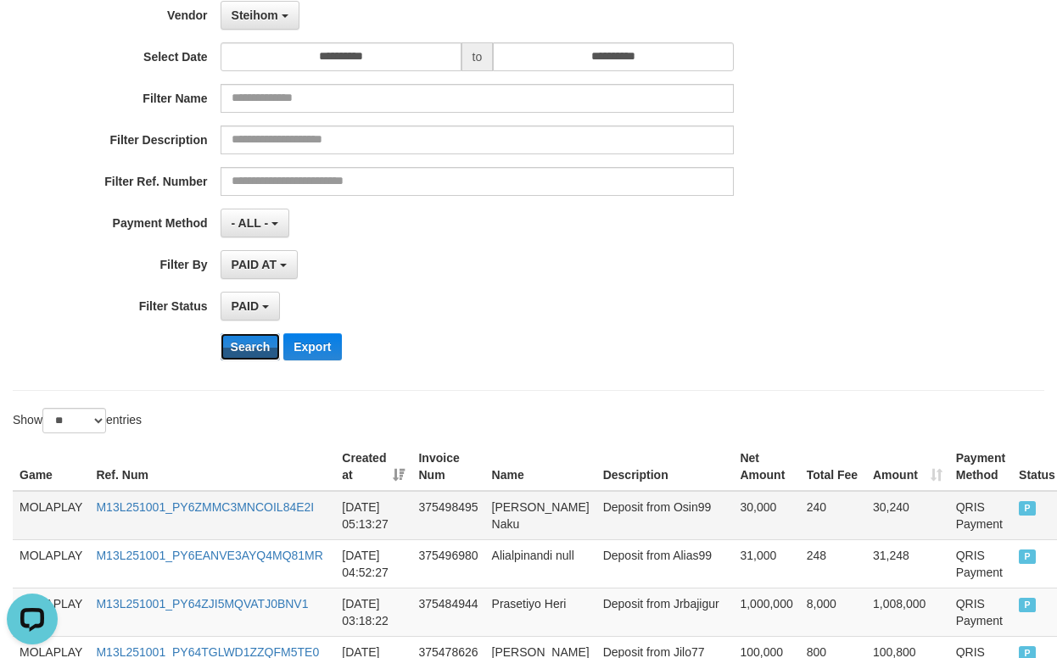
scroll to position [170, 0]
click at [252, 352] on button "Search" at bounding box center [251, 347] width 60 height 27
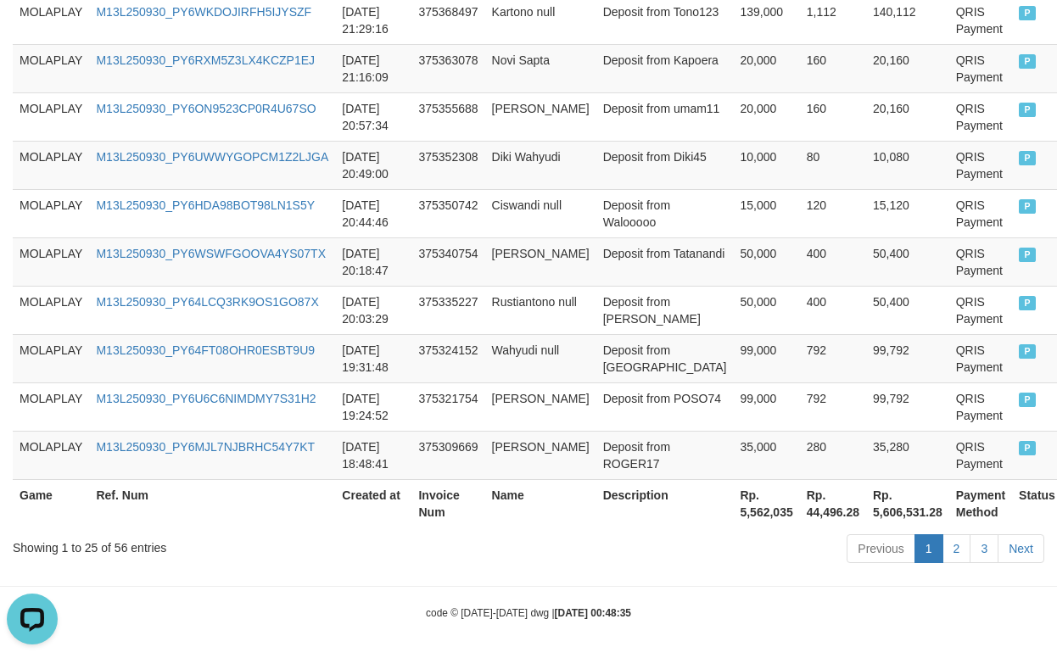
scroll to position [1396, 0]
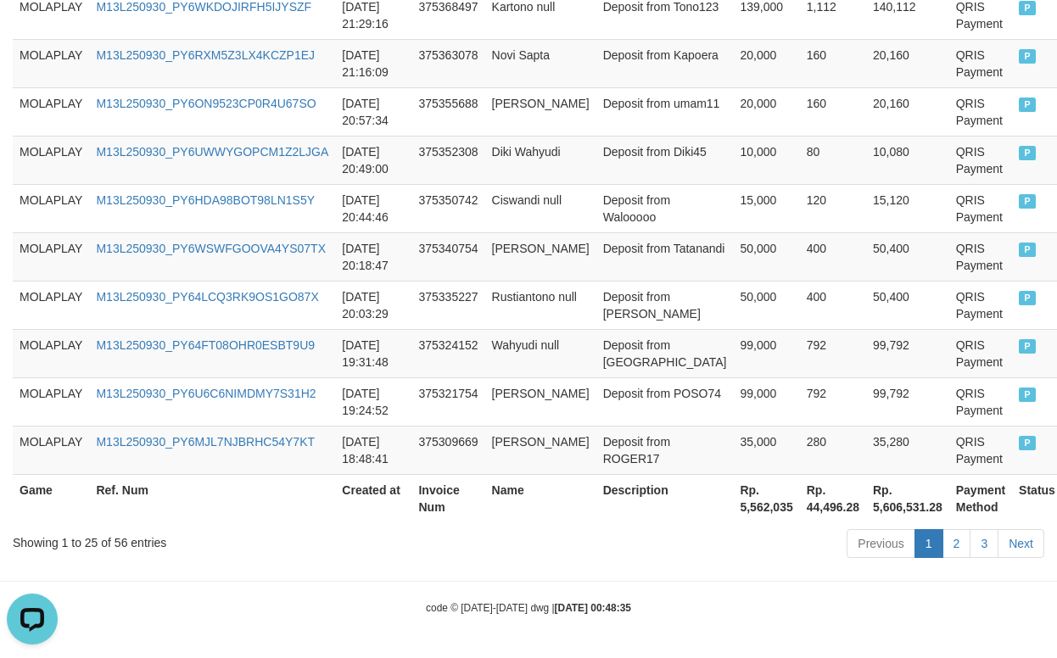
click at [733, 508] on th "Rp. 5,562,035" at bounding box center [766, 498] width 66 height 48
click at [548, 153] on td "Diki Wahyudi" at bounding box center [540, 160] width 111 height 48
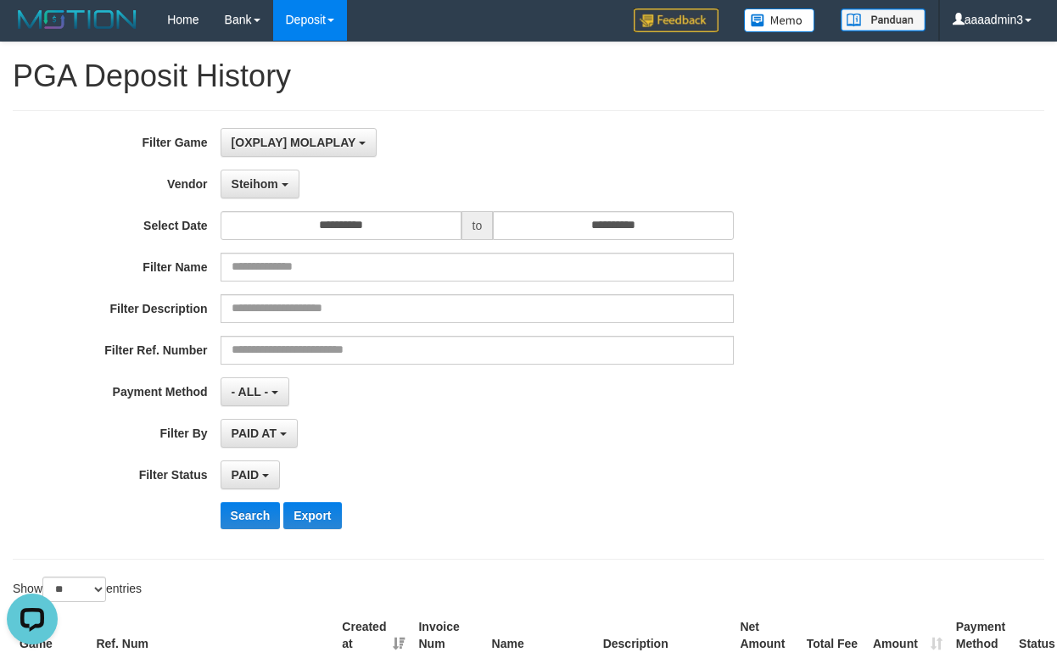
scroll to position [0, 0]
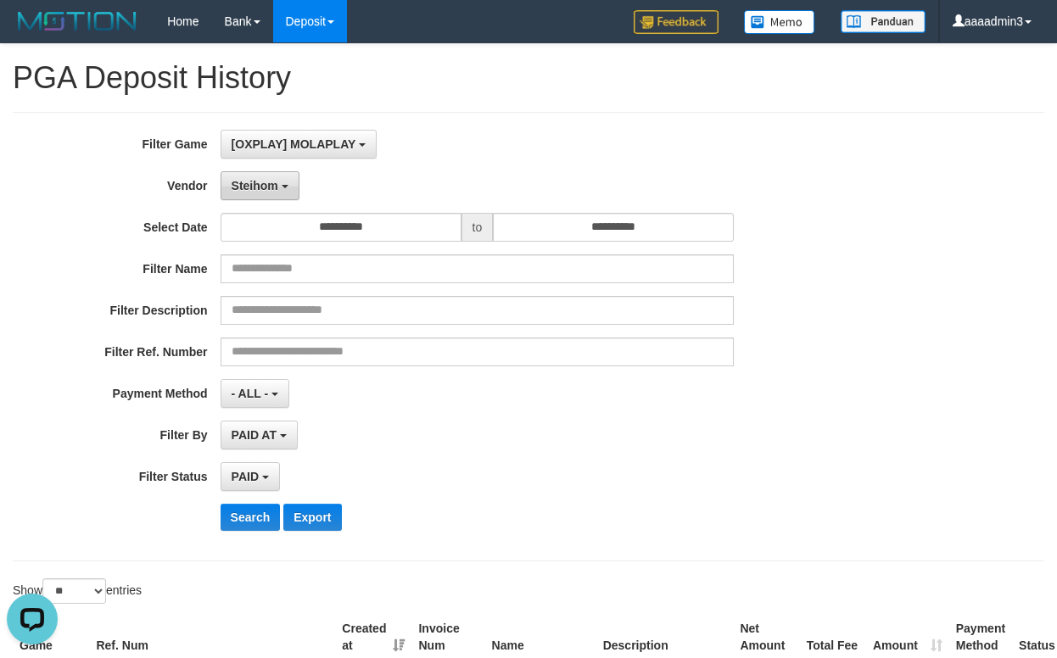
click at [260, 188] on span "Steihom" at bounding box center [255, 186] width 47 height 14
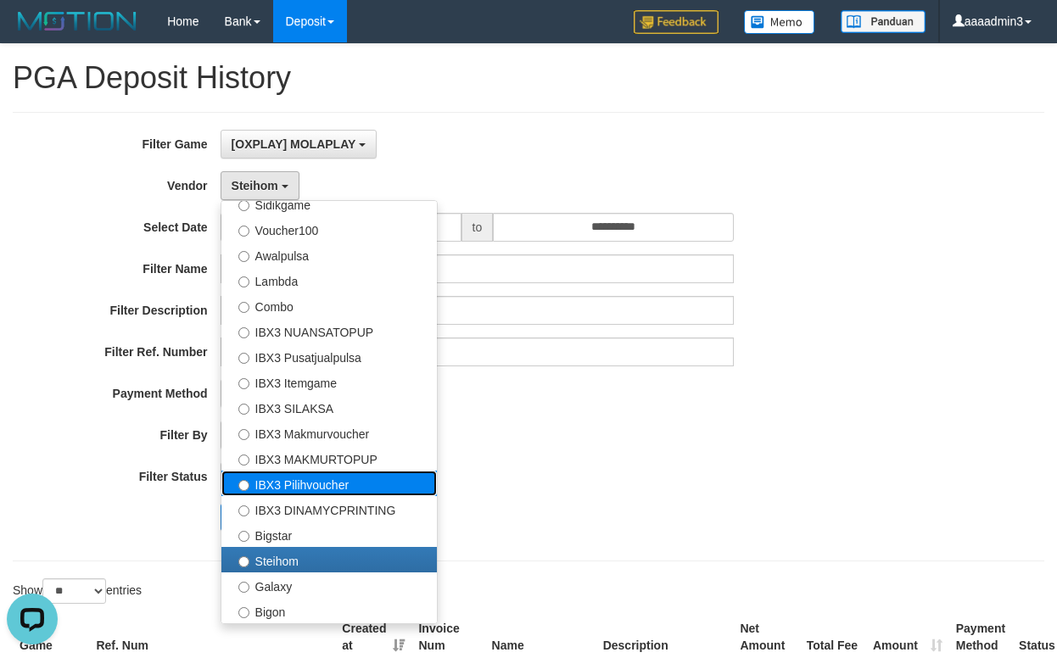
click at [332, 487] on label "IBX3 Pilihvoucher" at bounding box center [328, 483] width 215 height 25
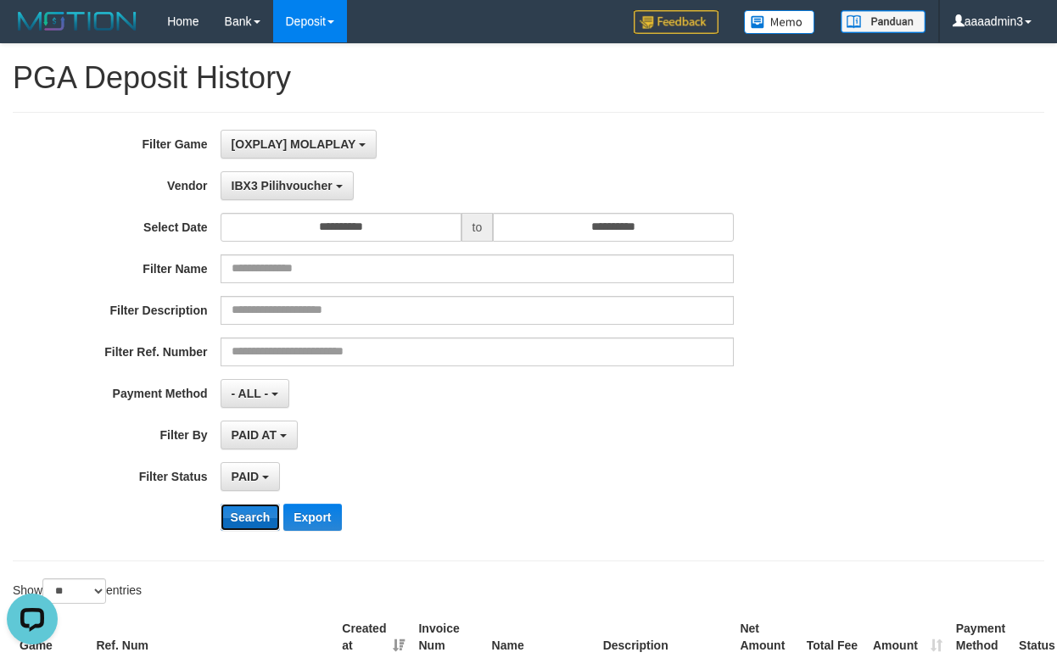
click at [258, 514] on button "Search" at bounding box center [251, 517] width 60 height 27
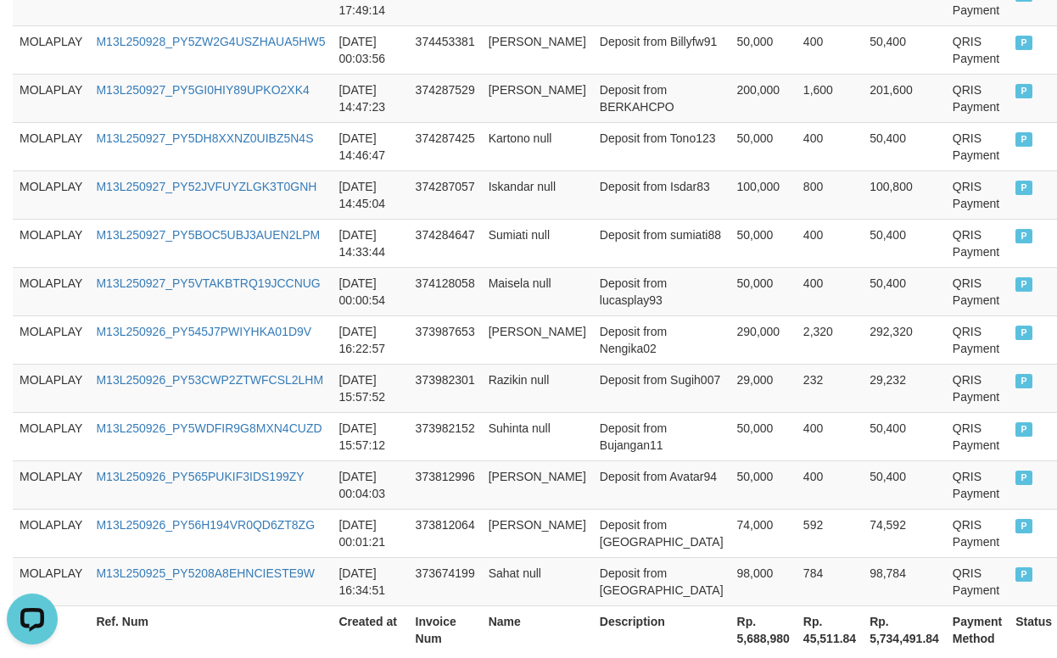
scroll to position [1357, 0]
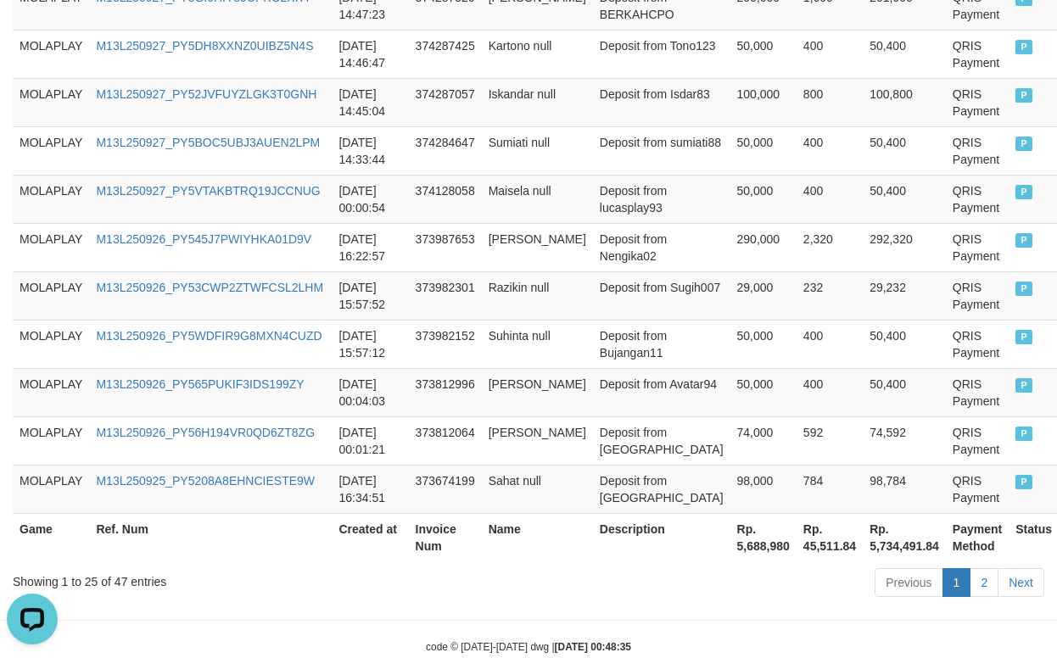
click at [730, 555] on th "Rp. 5,688,980" at bounding box center [763, 537] width 66 height 48
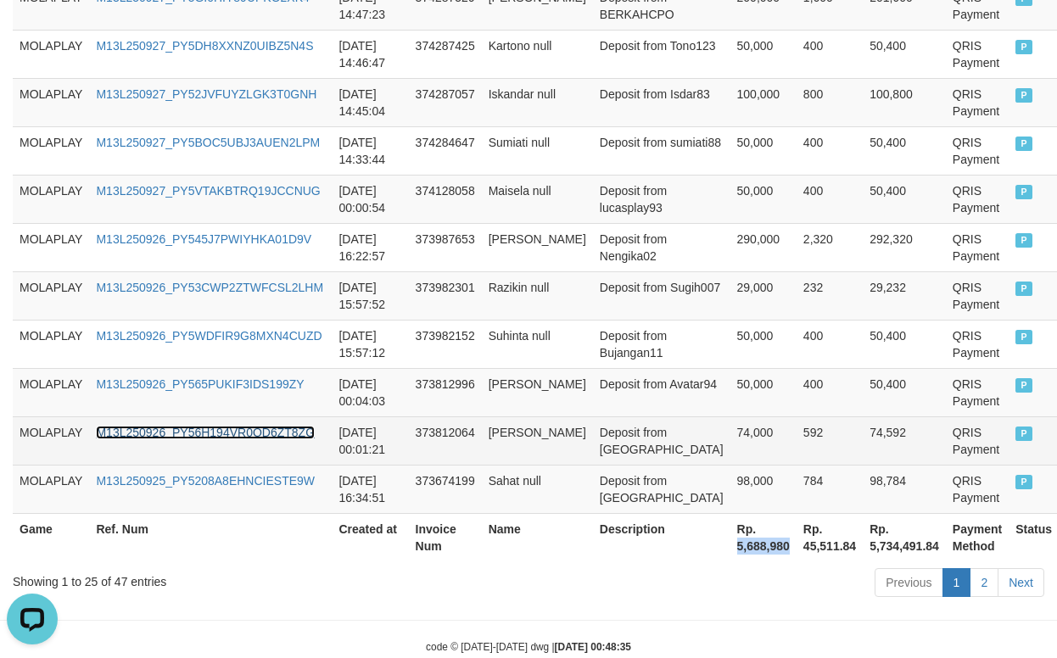
click at [303, 432] on link "M13L250926_PY56H194VR0QD6ZT8ZG" at bounding box center [205, 433] width 219 height 14
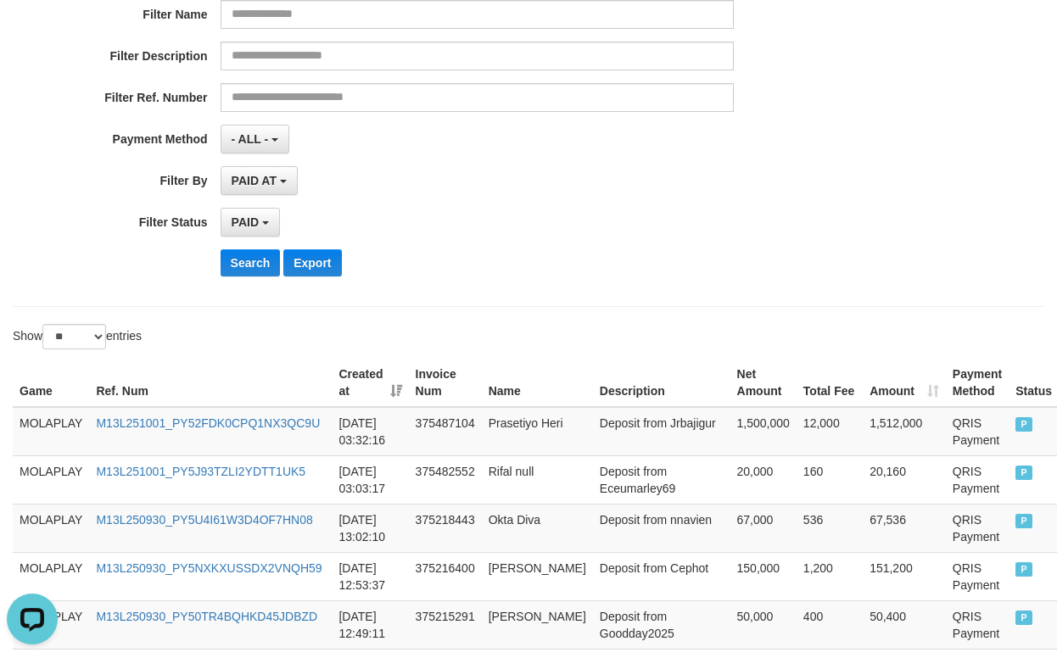
scroll to position [0, 0]
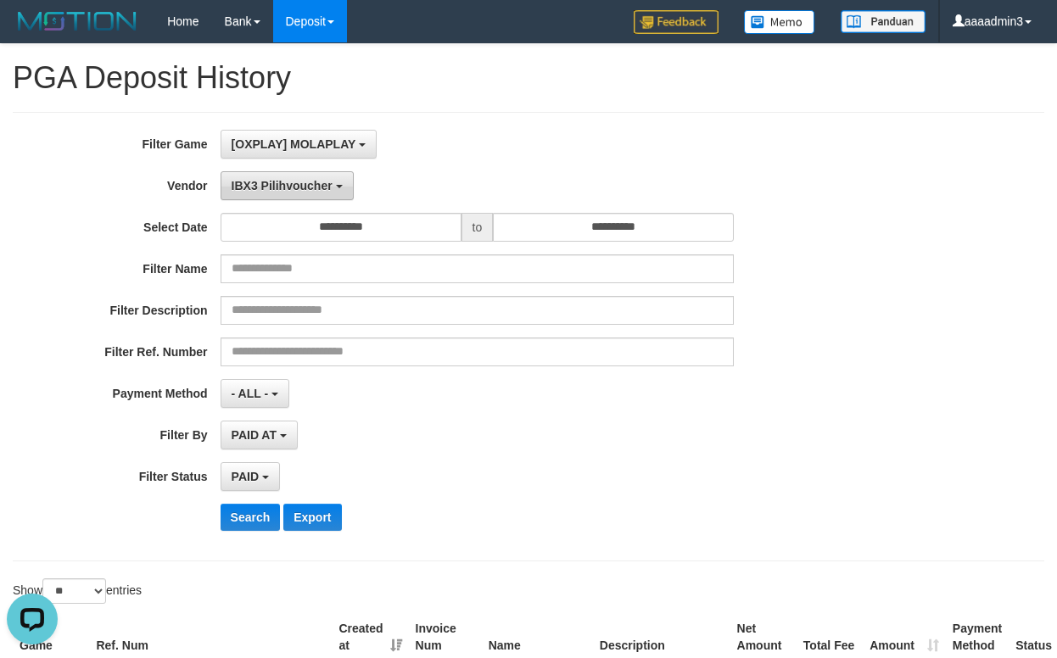
click at [292, 179] on span "IBX3 Pilihvoucher" at bounding box center [282, 186] width 101 height 14
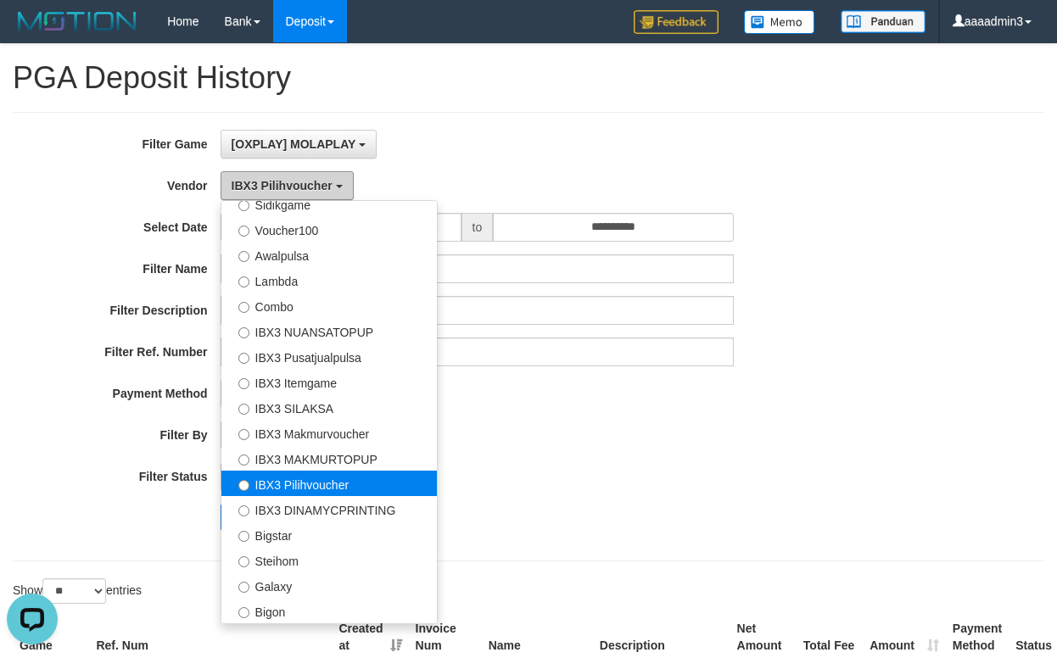
scroll to position [293, 0]
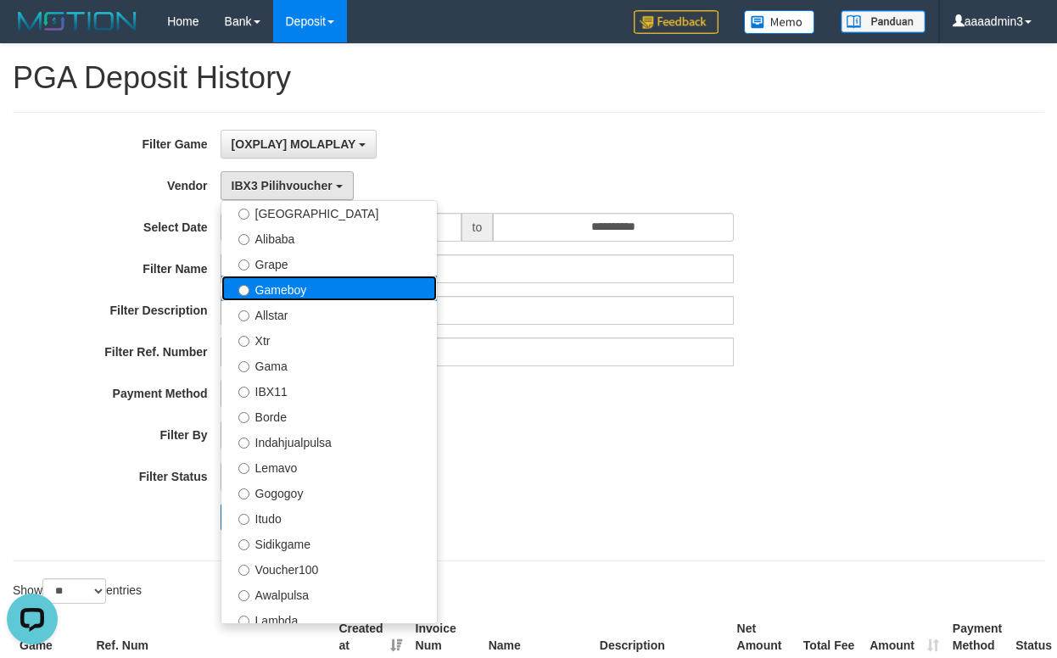
click at [298, 294] on label "Gameboy" at bounding box center [328, 288] width 215 height 25
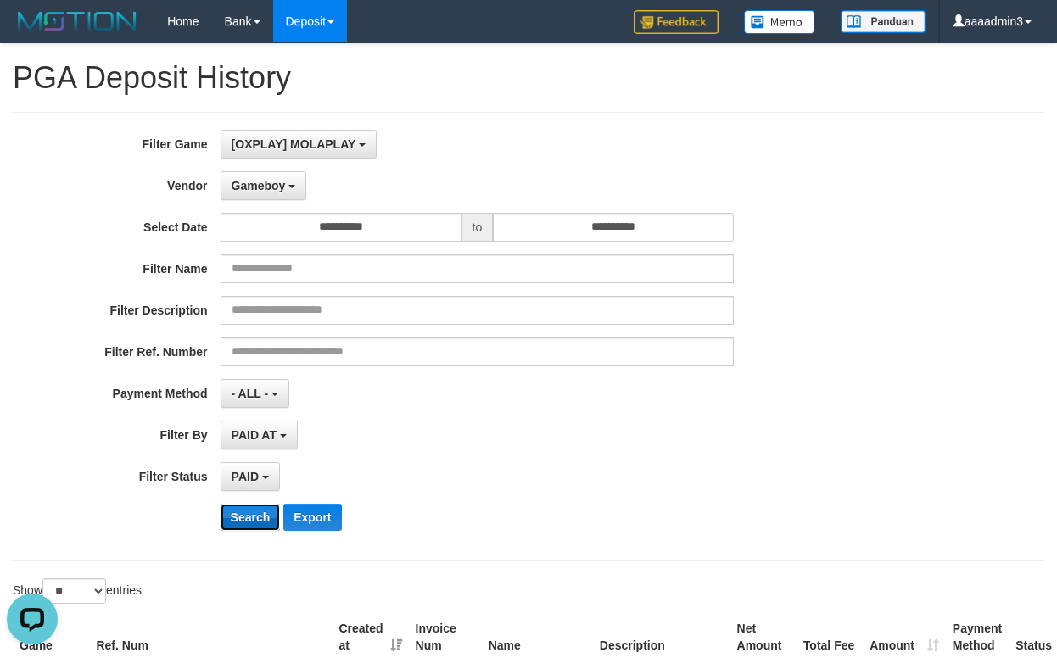
click at [255, 511] on button "Search" at bounding box center [251, 517] width 60 height 27
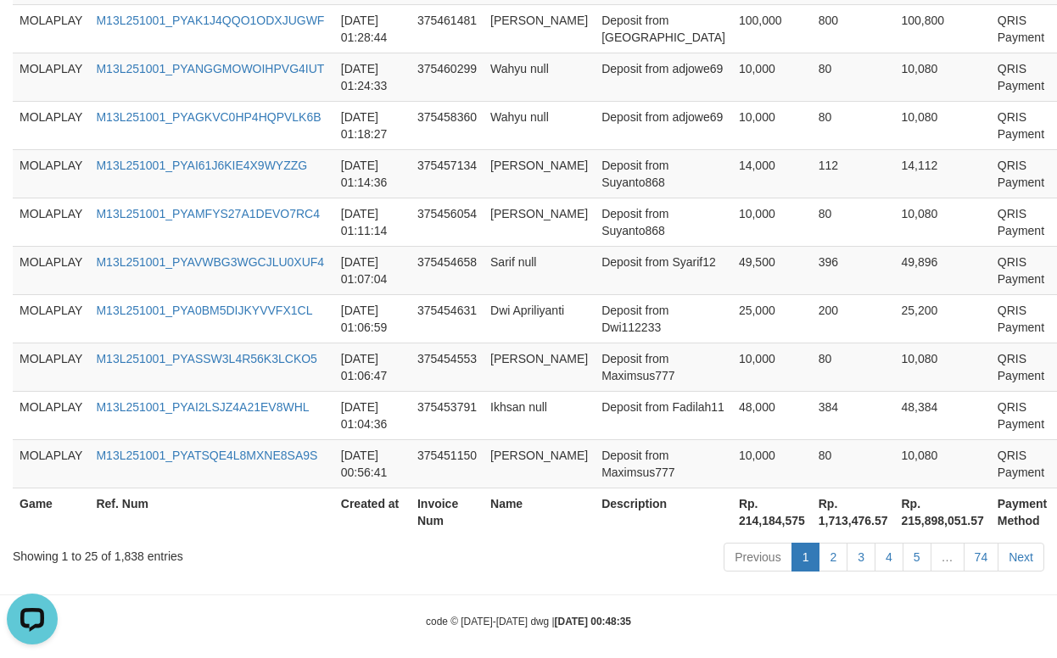
scroll to position [1396, 0]
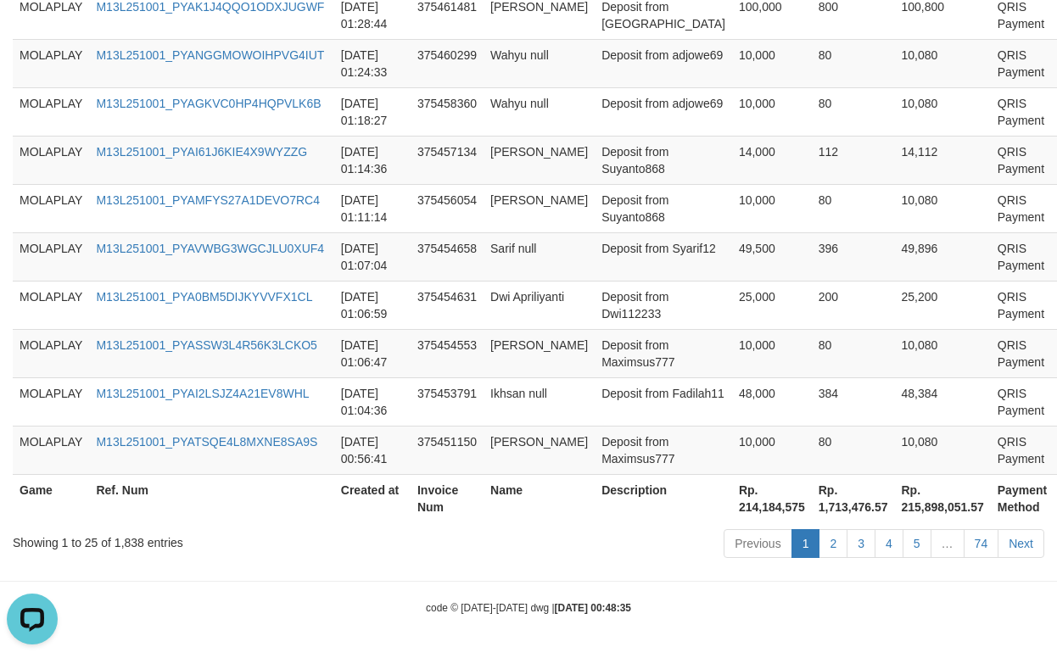
click at [732, 499] on th "Rp. 214,184,575" at bounding box center [772, 498] width 80 height 48
click at [393, 159] on td "[DATE] 01:14:36" at bounding box center [372, 160] width 76 height 48
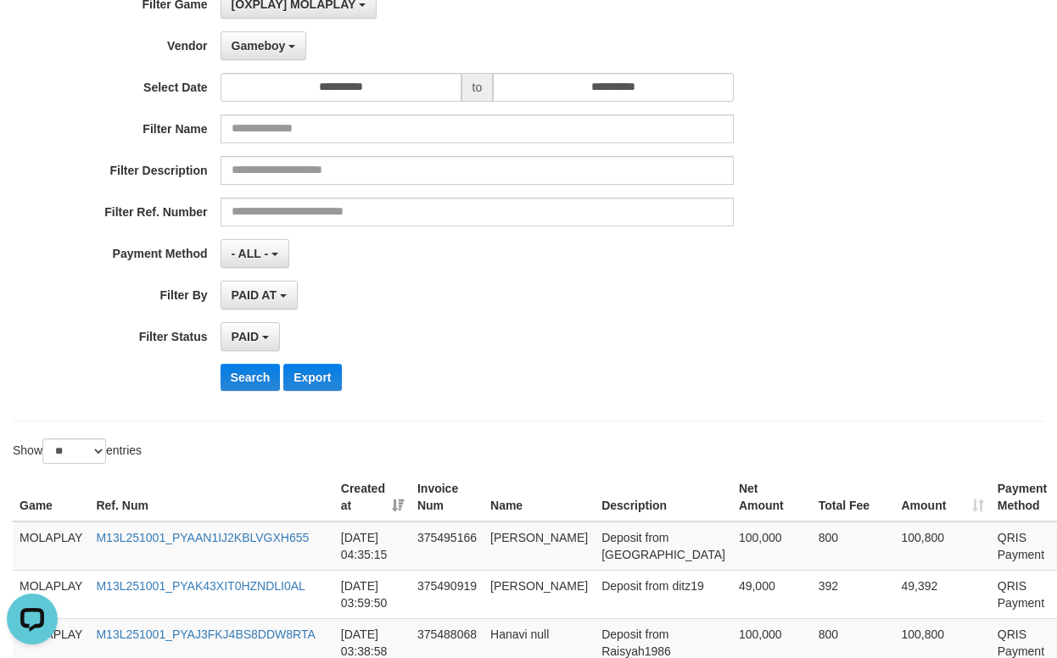
scroll to position [0, 0]
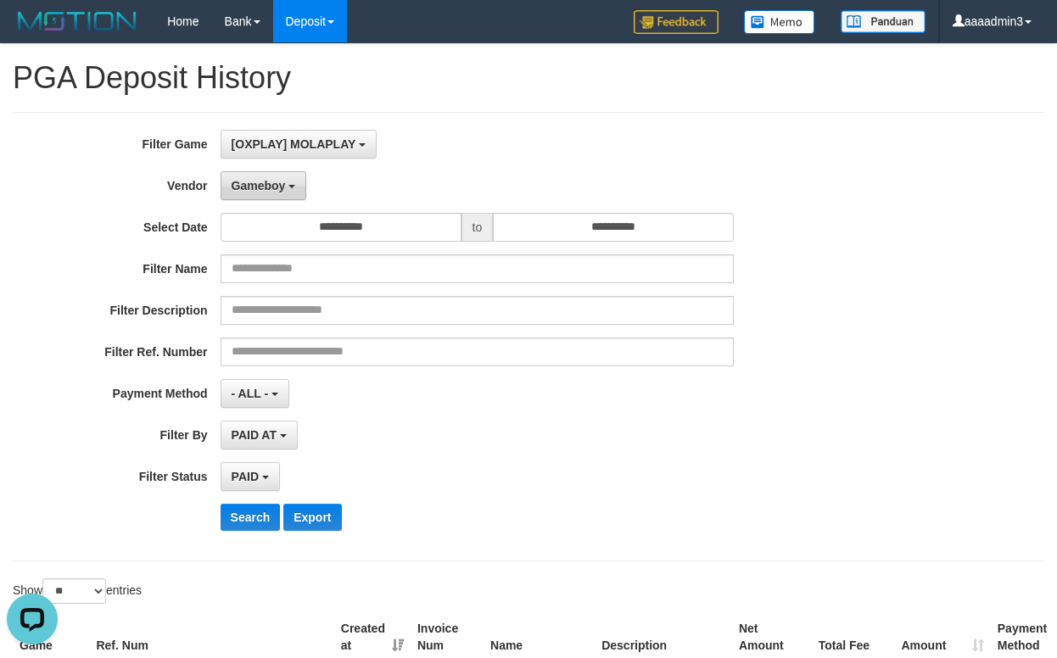
click at [269, 182] on span "Gameboy" at bounding box center [259, 186] width 54 height 14
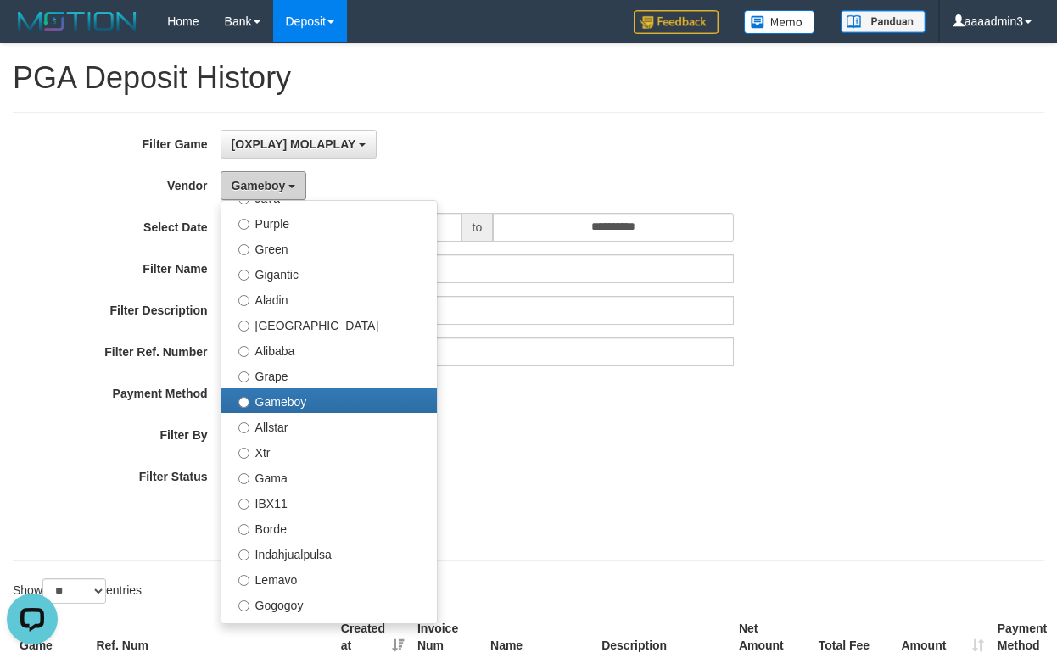
scroll to position [39, 0]
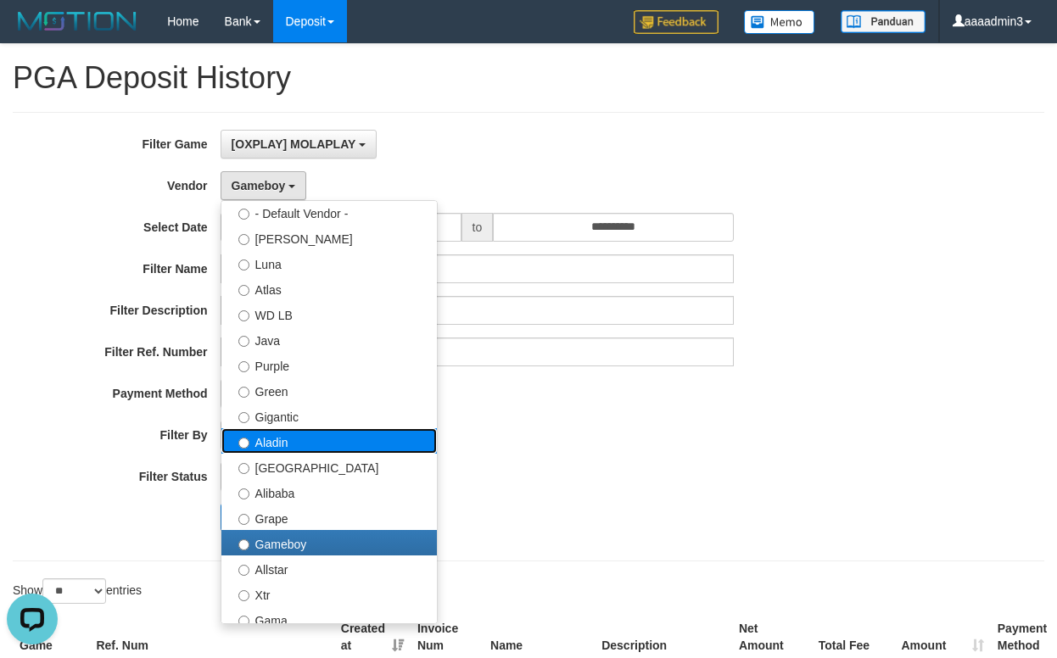
click at [321, 433] on label "Aladin" at bounding box center [328, 440] width 215 height 25
select select "**********"
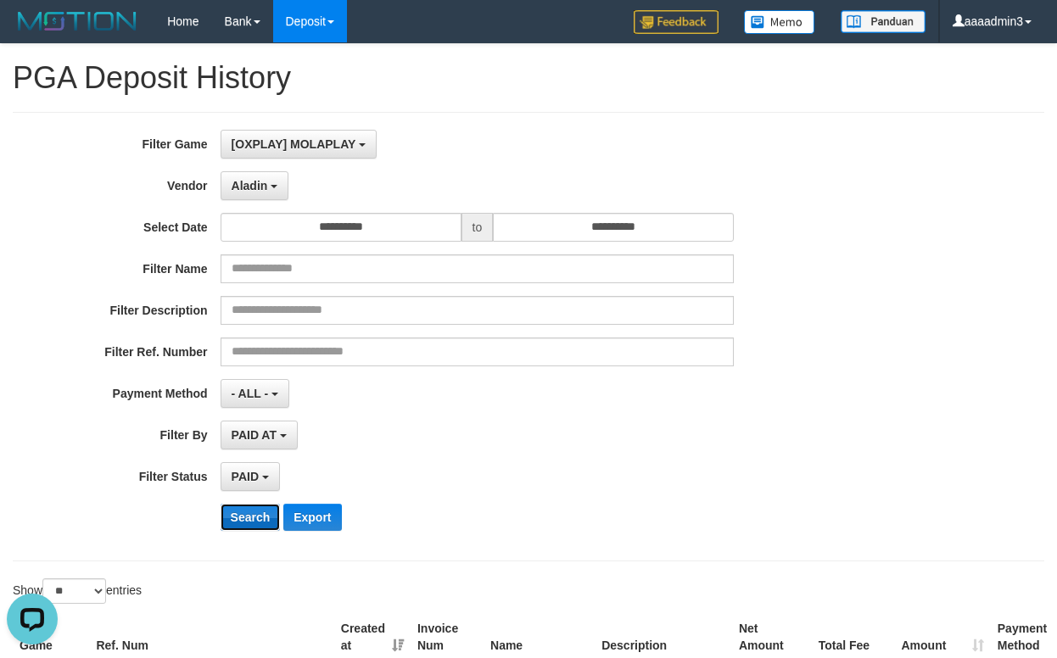
click at [250, 520] on button "Search" at bounding box center [251, 517] width 60 height 27
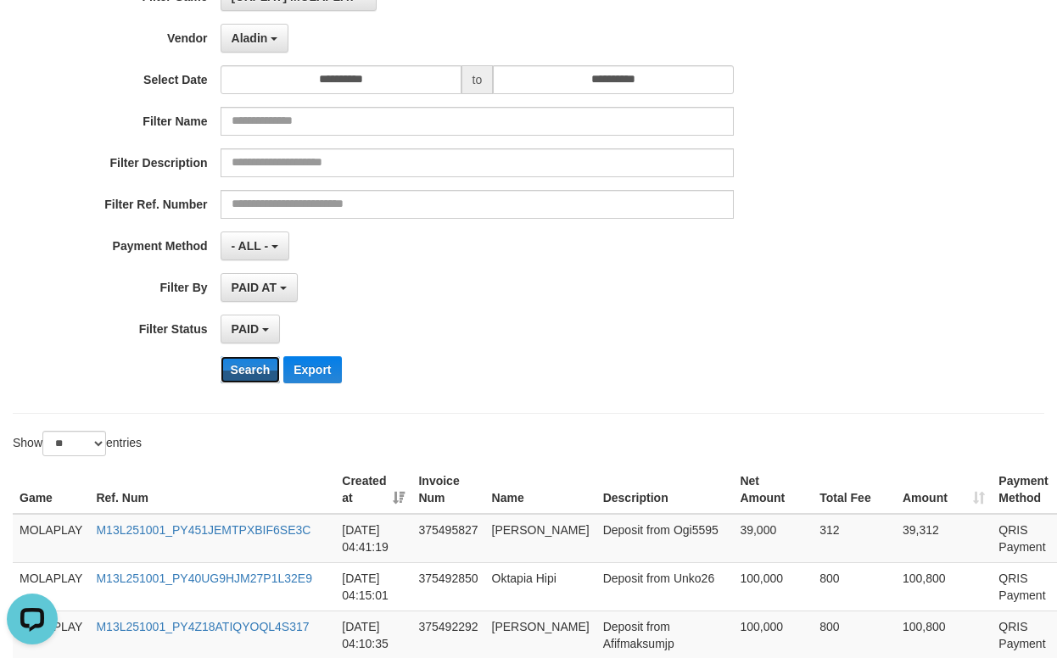
scroll to position [254, 0]
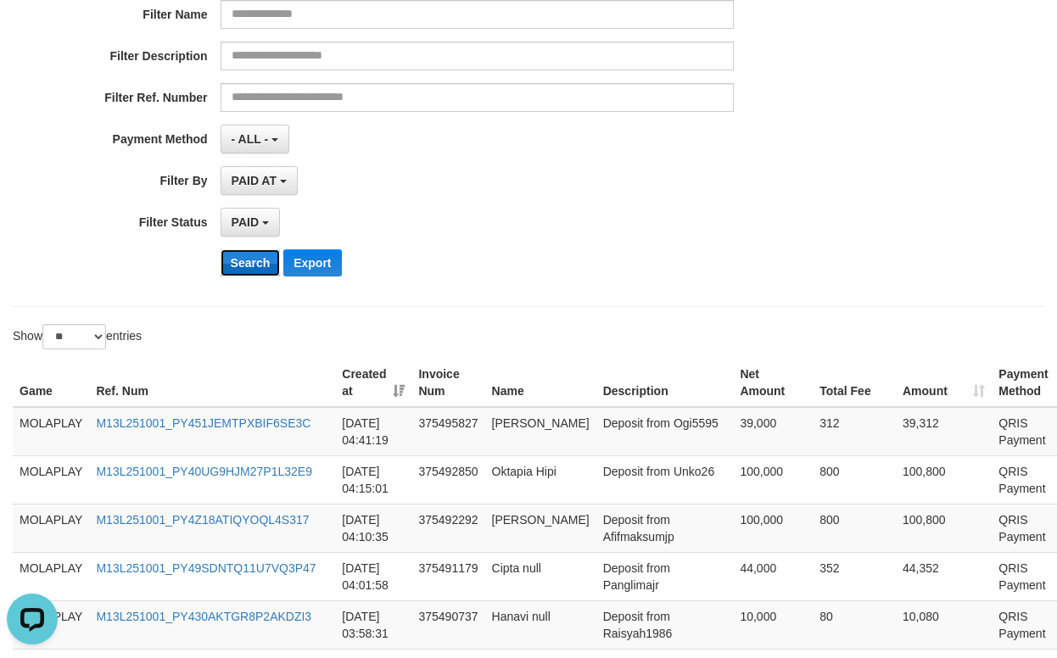
click at [266, 274] on button "Search" at bounding box center [251, 262] width 60 height 27
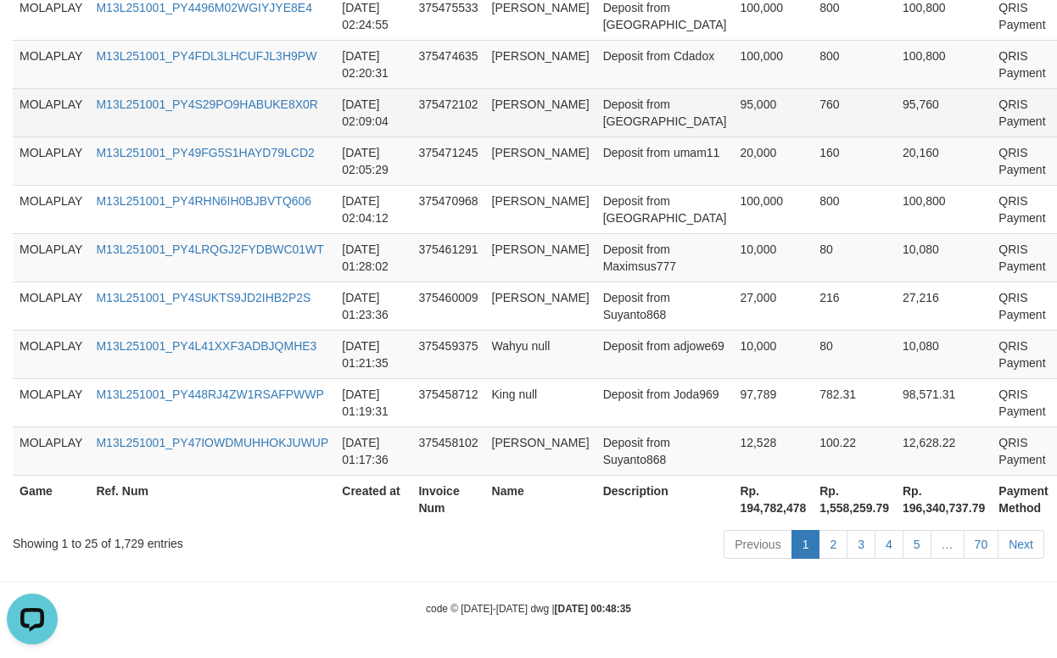
scroll to position [1396, 0]
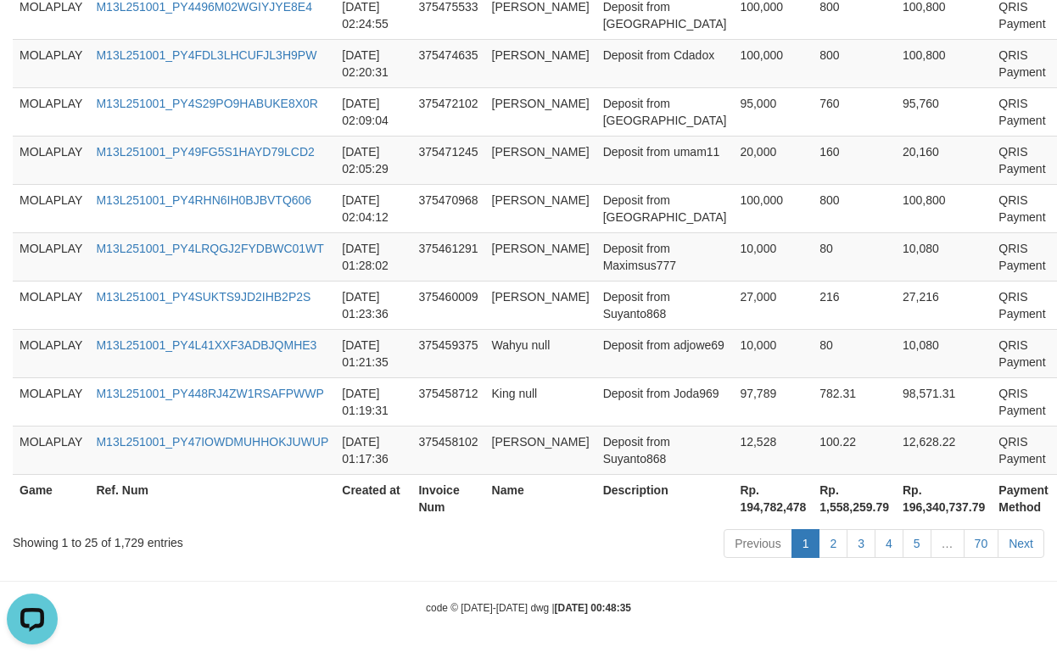
click at [733, 509] on th "Rp. 194,782,478" at bounding box center [773, 498] width 80 height 48
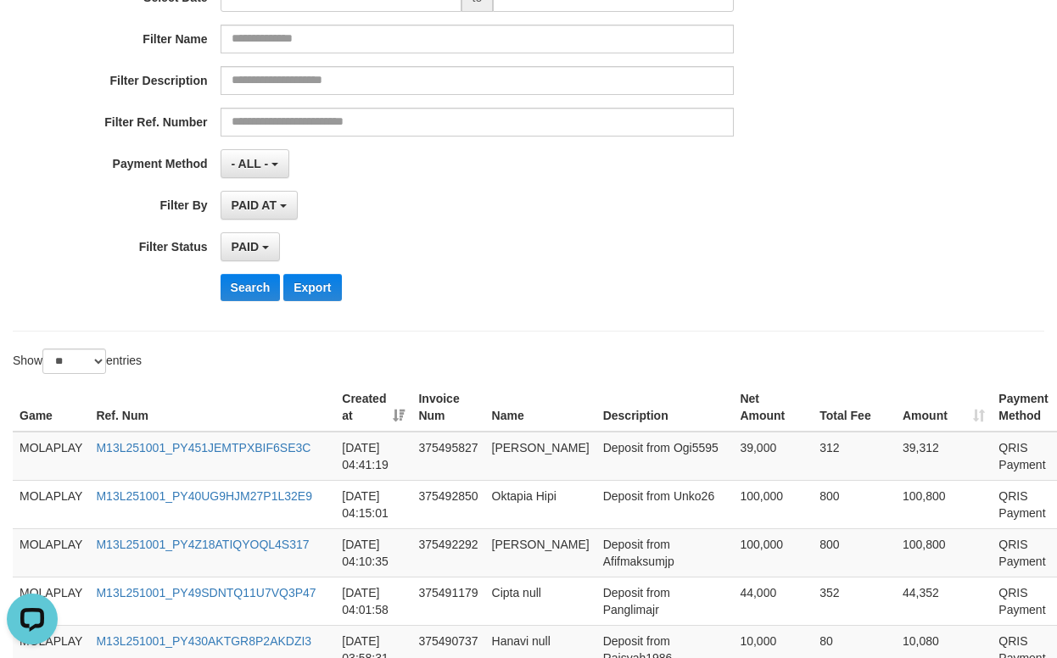
scroll to position [39, 0]
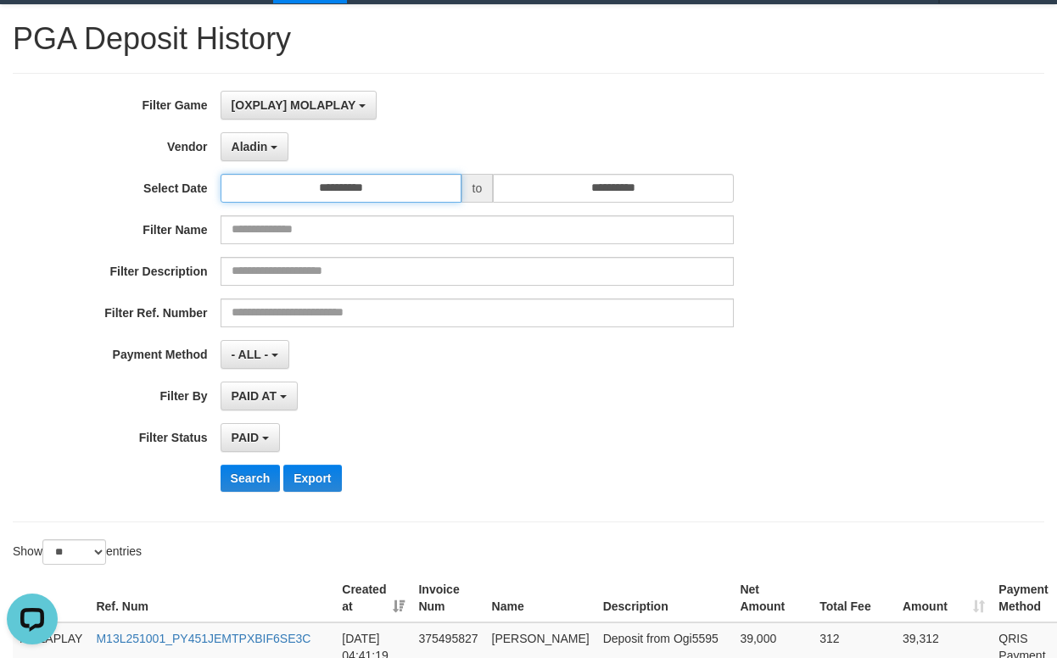
click at [285, 183] on input "**********" at bounding box center [341, 188] width 241 height 29
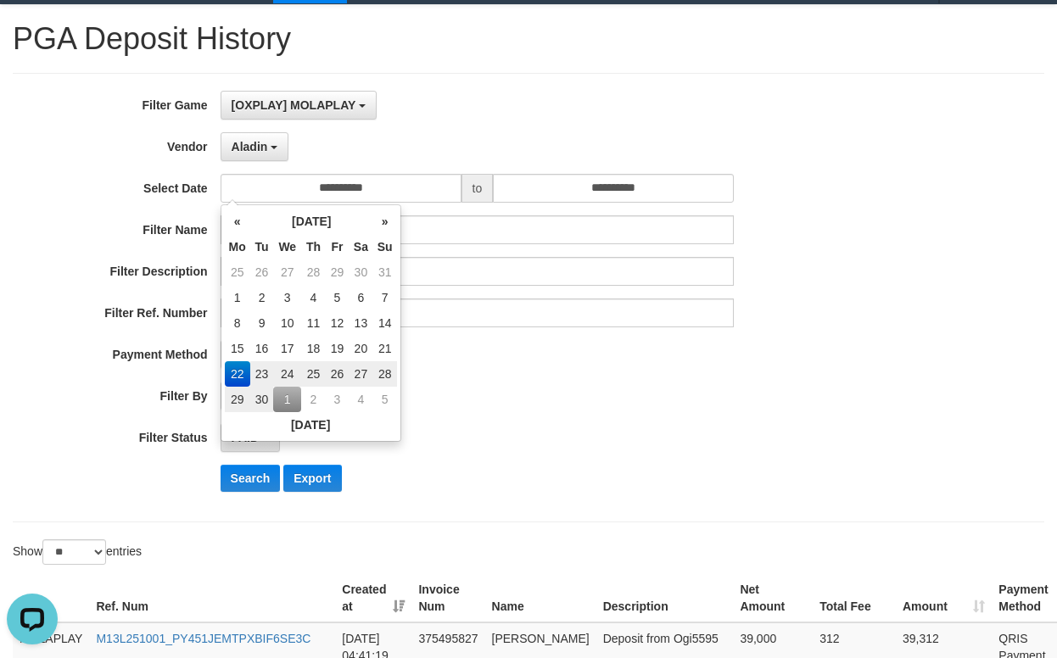
click at [433, 407] on div "PAID AT PAID AT CREATED AT" at bounding box center [478, 396] width 514 height 29
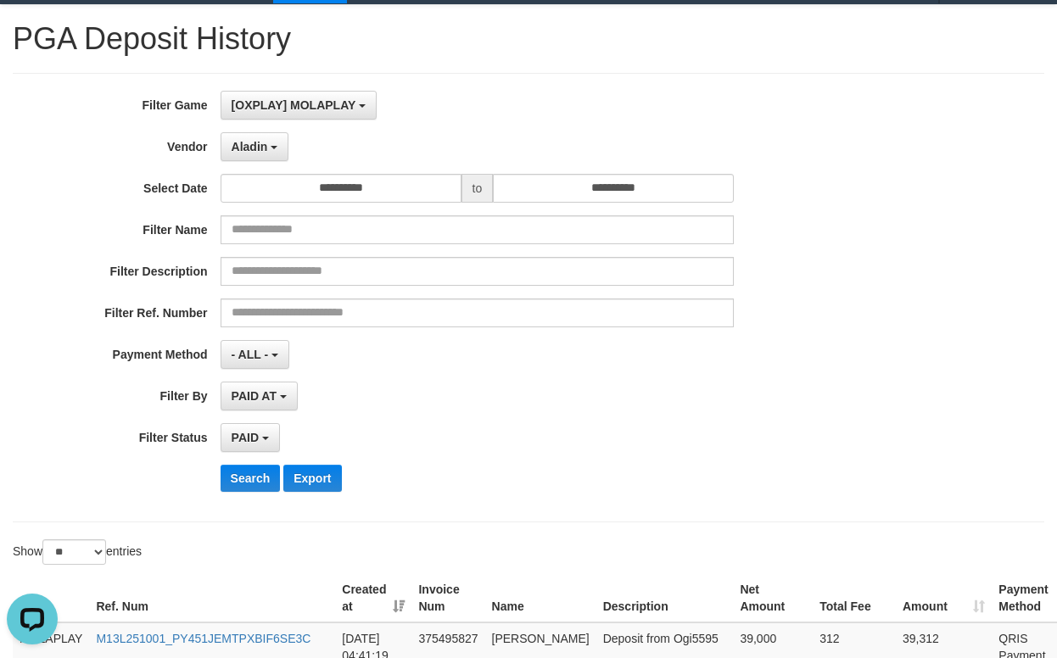
click at [567, 546] on div "Show ** ** ** *** entries" at bounding box center [528, 554] width 1057 height 30
